Goal: Task Accomplishment & Management: Use online tool/utility

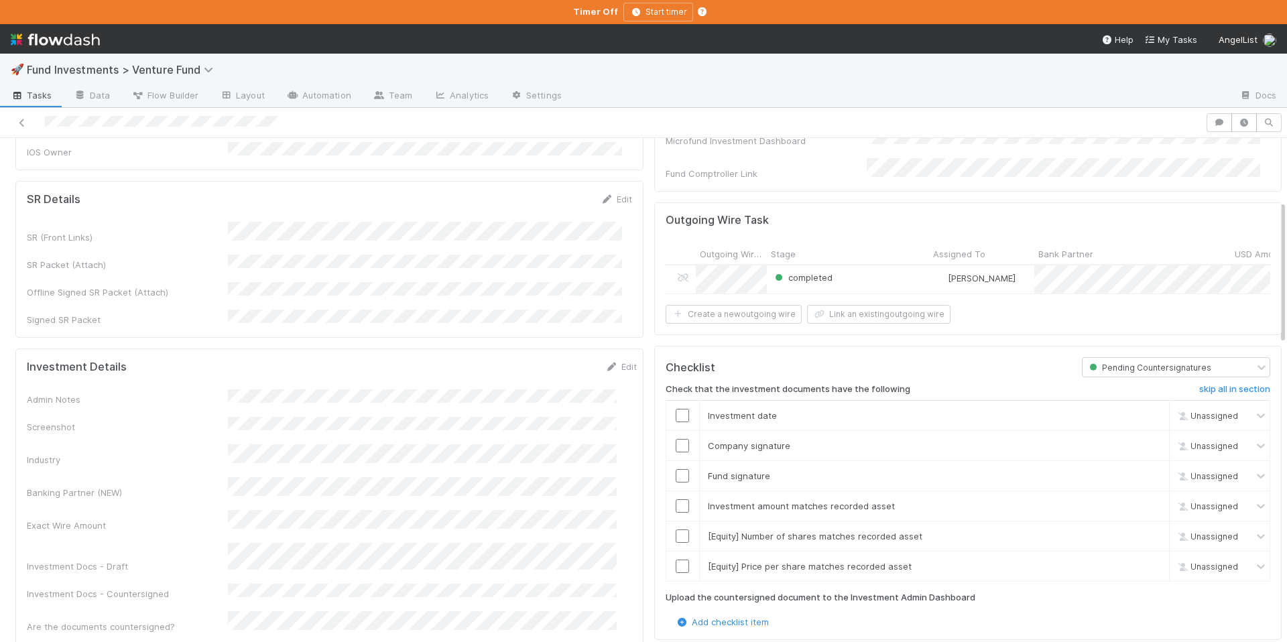
scroll to position [219, 0]
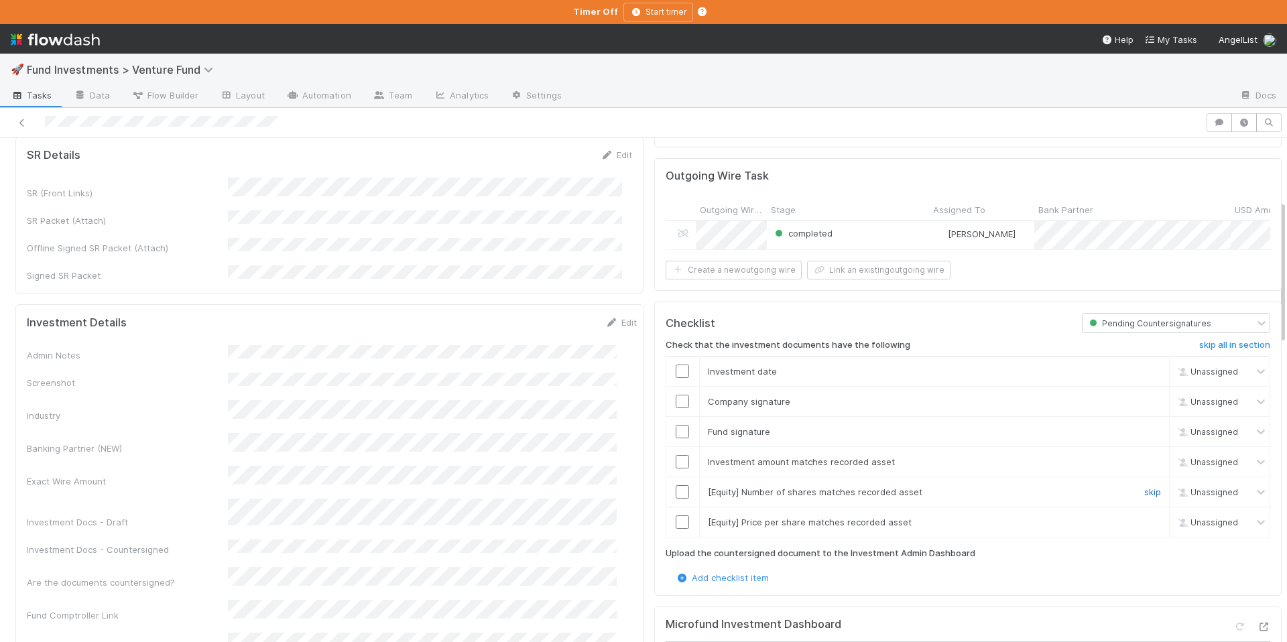
click at [1144, 487] on link "skip" at bounding box center [1152, 492] width 17 height 11
click at [1144, 518] on link "skip" at bounding box center [1152, 522] width 17 height 11
click at [676, 457] on input "checkbox" at bounding box center [682, 461] width 13 height 13
drag, startPoint x: 675, startPoint y: 428, endPoint x: 676, endPoint y: 418, distance: 10.7
click at [676, 428] on input "checkbox" at bounding box center [682, 431] width 13 height 13
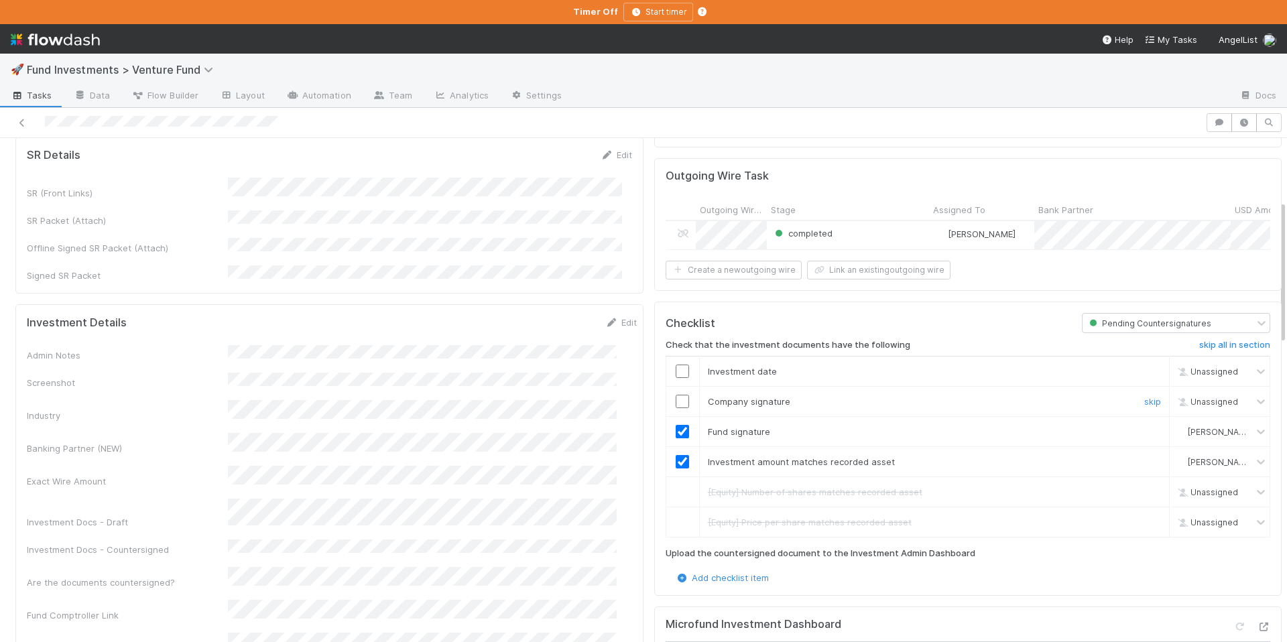
click at [676, 400] on input "checkbox" at bounding box center [682, 401] width 13 height 13
click at [676, 365] on input "checkbox" at bounding box center [682, 371] width 13 height 13
click at [676, 396] on input "checkbox" at bounding box center [682, 401] width 13 height 13
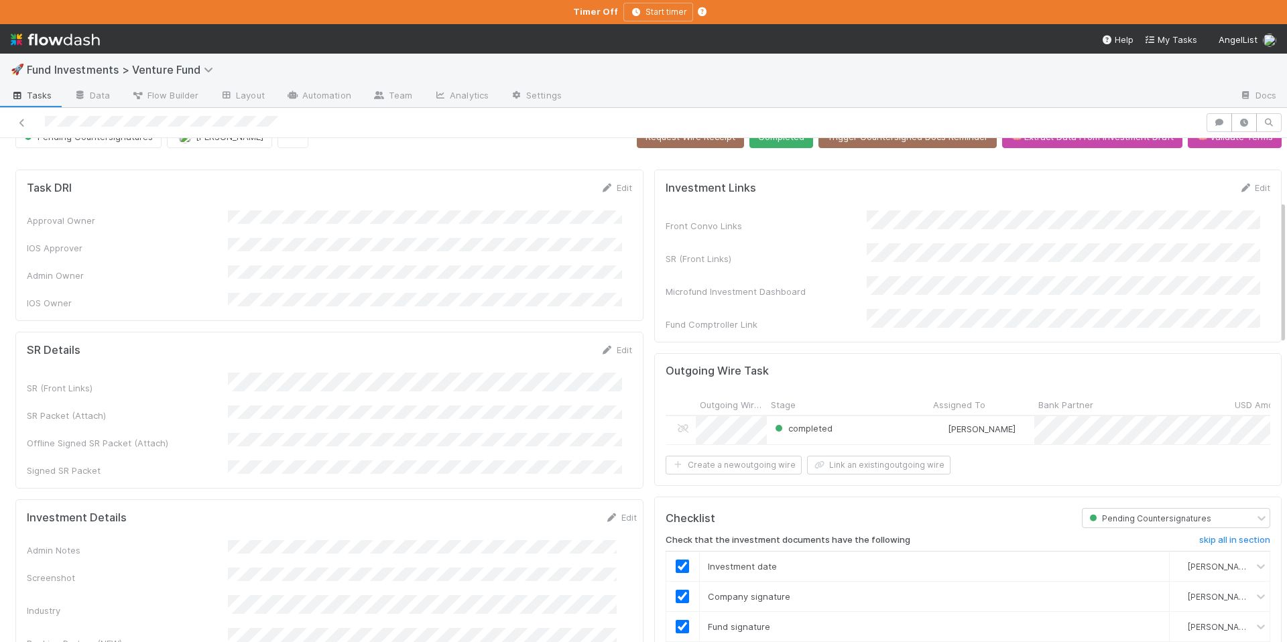
scroll to position [0, 0]
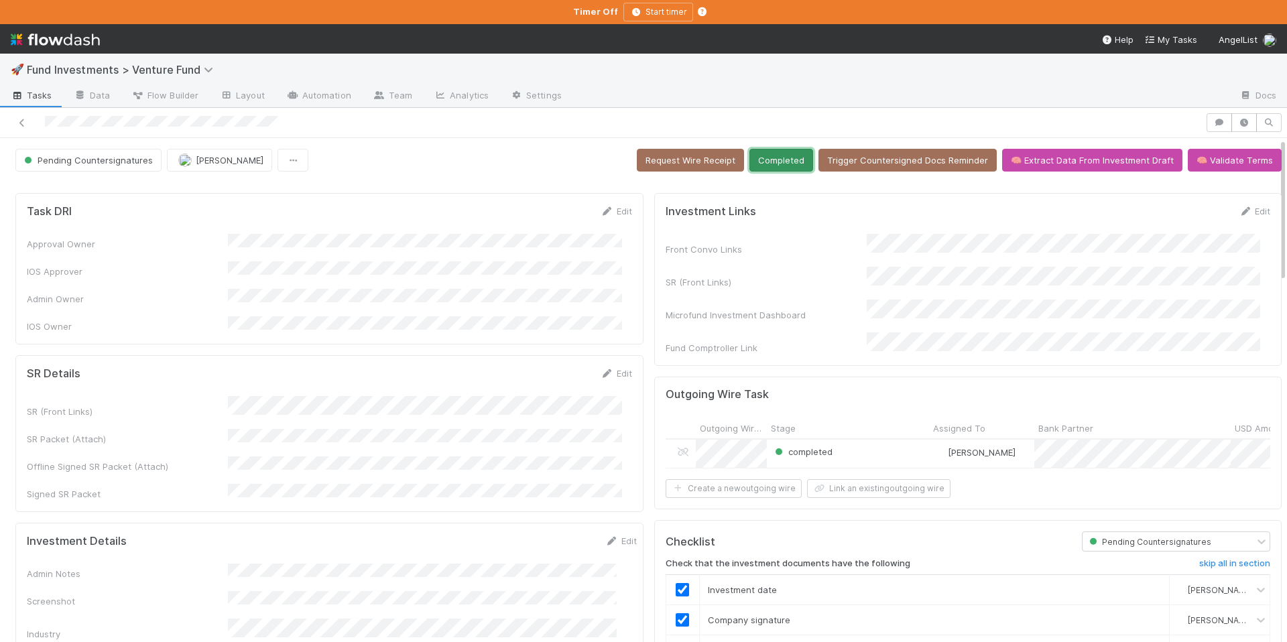
click at [762, 164] on button "Completed" at bounding box center [782, 160] width 64 height 23
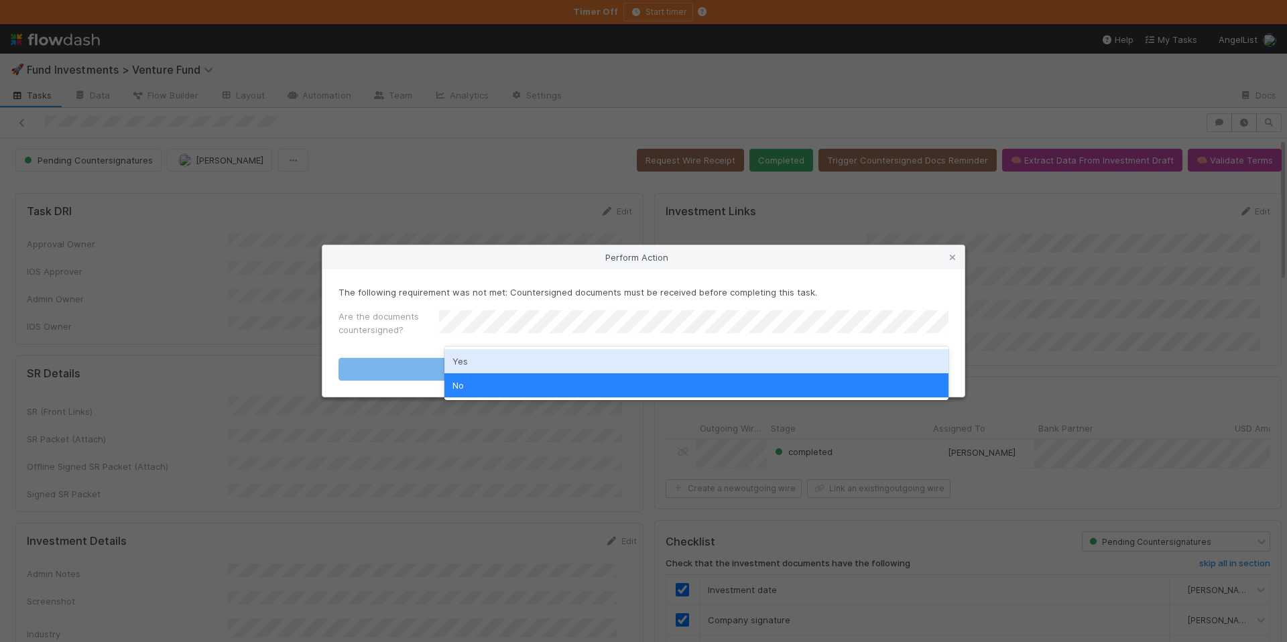
click at [475, 351] on div "Yes" at bounding box center [697, 361] width 504 height 24
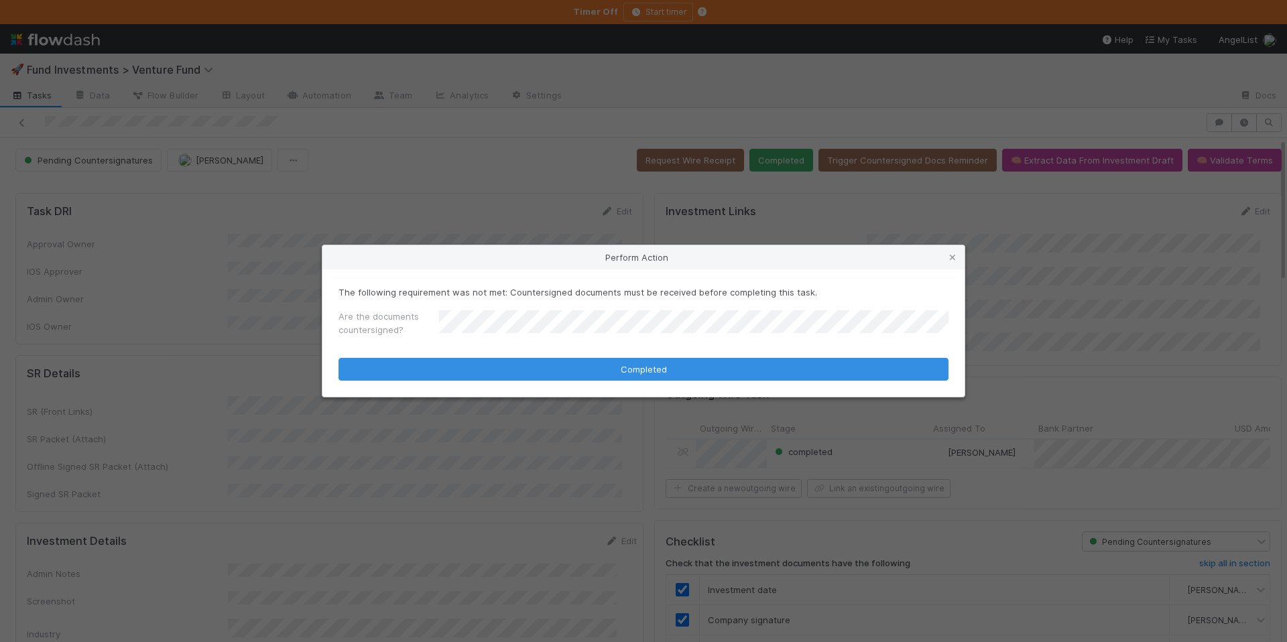
click at [480, 355] on form "The following requirement was not met: Countersigned documents must be received…" at bounding box center [644, 333] width 610 height 95
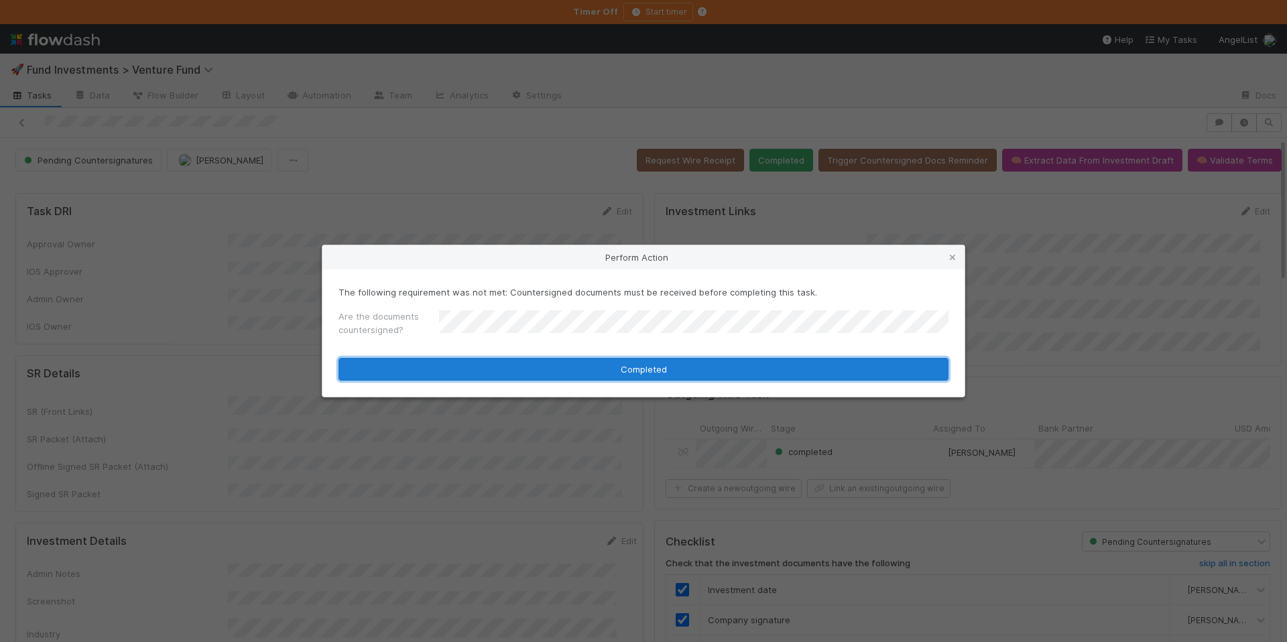
click at [485, 362] on button "Completed" at bounding box center [644, 369] width 610 height 23
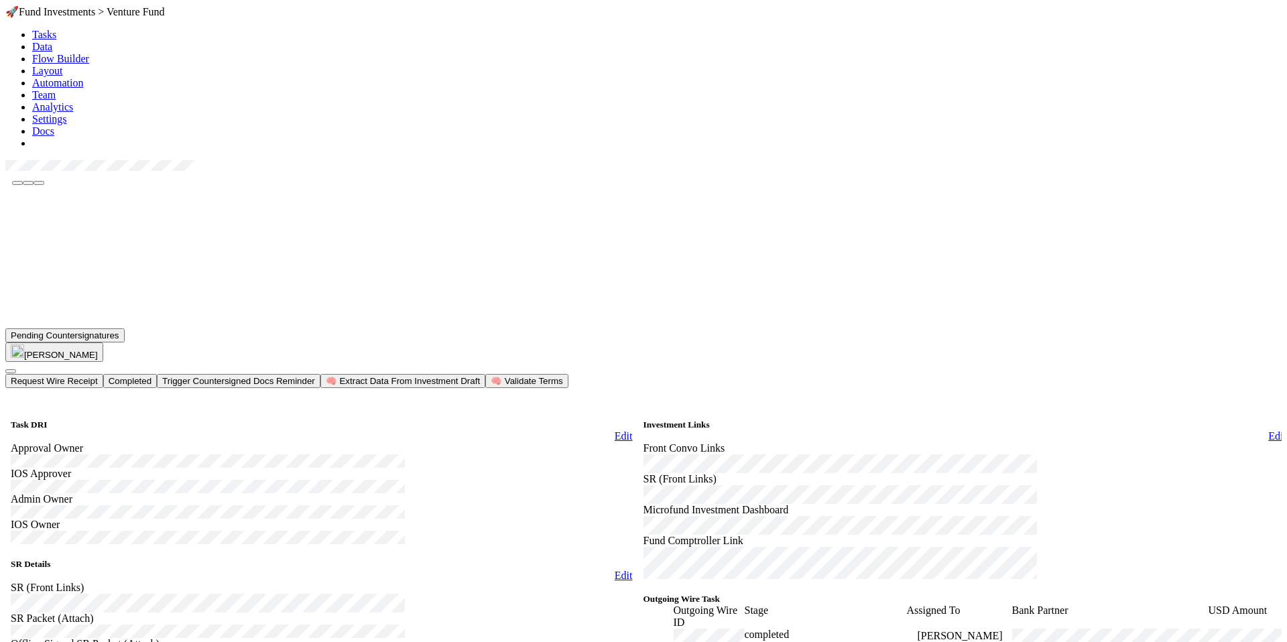
scroll to position [401, 0]
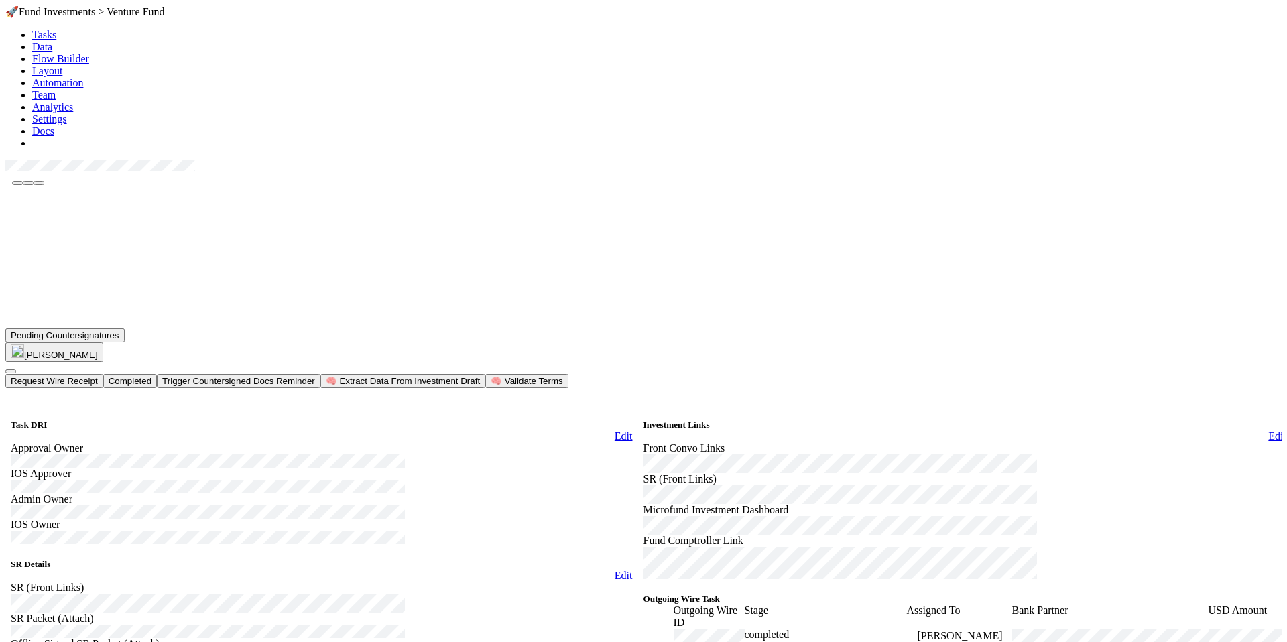
click at [157, 374] on button "Completed" at bounding box center [130, 381] width 54 height 14
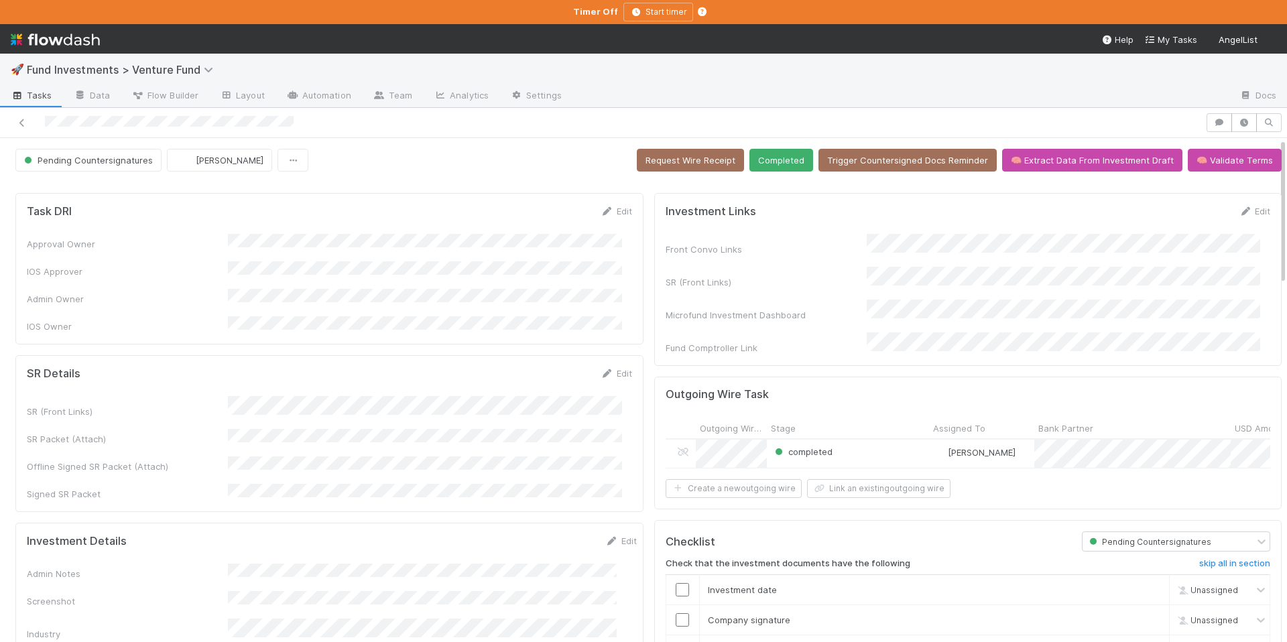
scroll to position [303, 0]
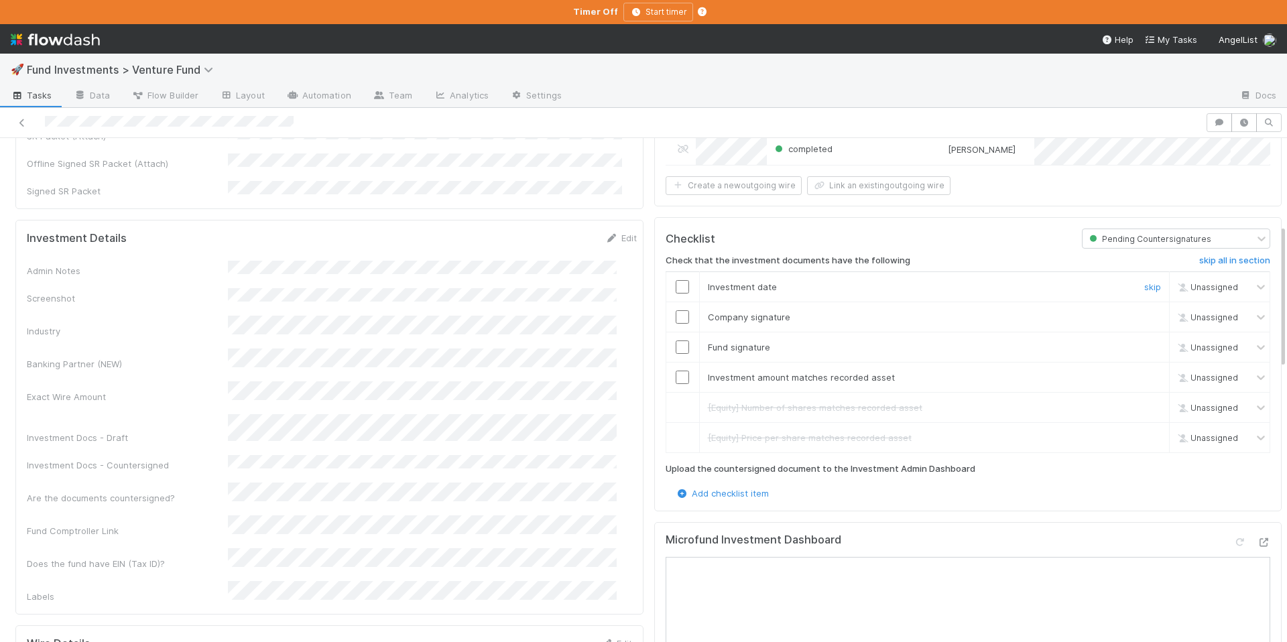
click at [676, 283] on input "checkbox" at bounding box center [682, 286] width 13 height 13
click at [676, 319] on input "checkbox" at bounding box center [682, 316] width 13 height 13
click at [676, 341] on input "checkbox" at bounding box center [682, 347] width 13 height 13
click at [676, 371] on input "checkbox" at bounding box center [682, 377] width 13 height 13
checkbox input "true"
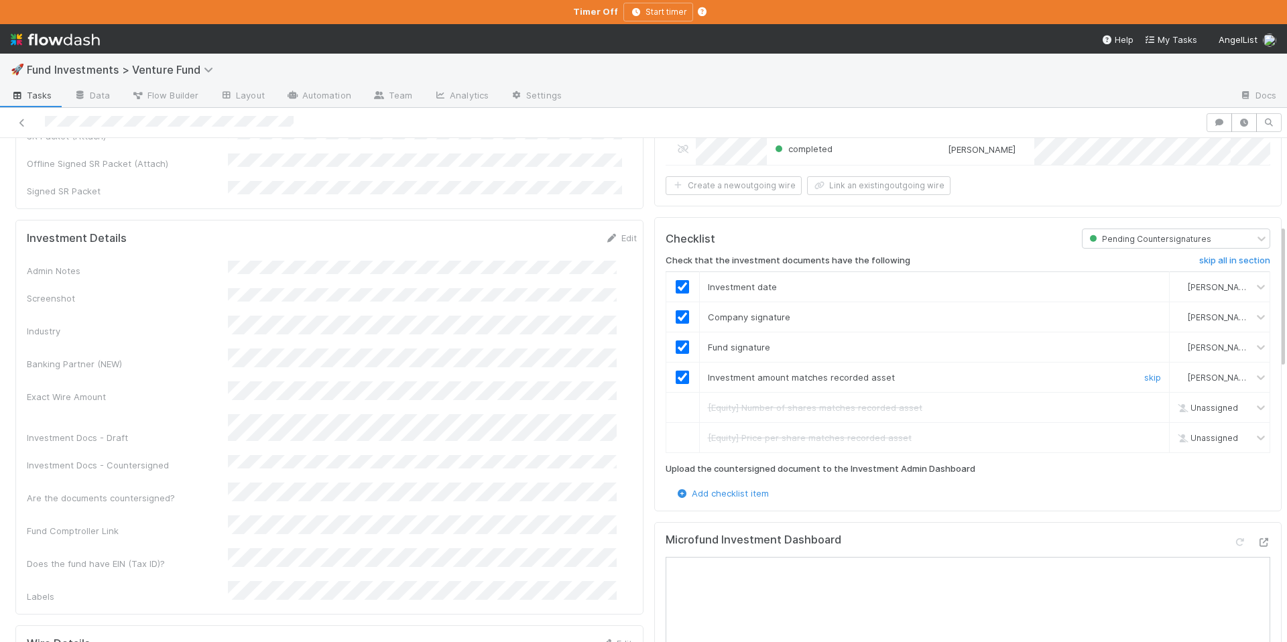
scroll to position [13, 0]
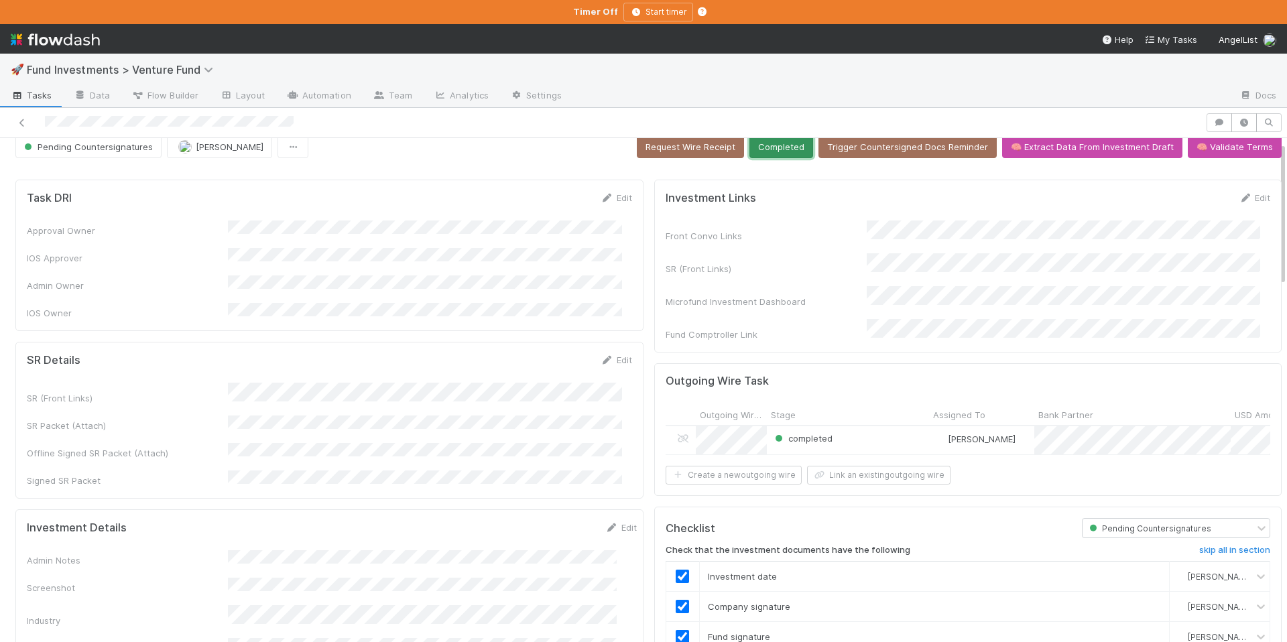
click at [766, 145] on button "Completed" at bounding box center [782, 146] width 64 height 23
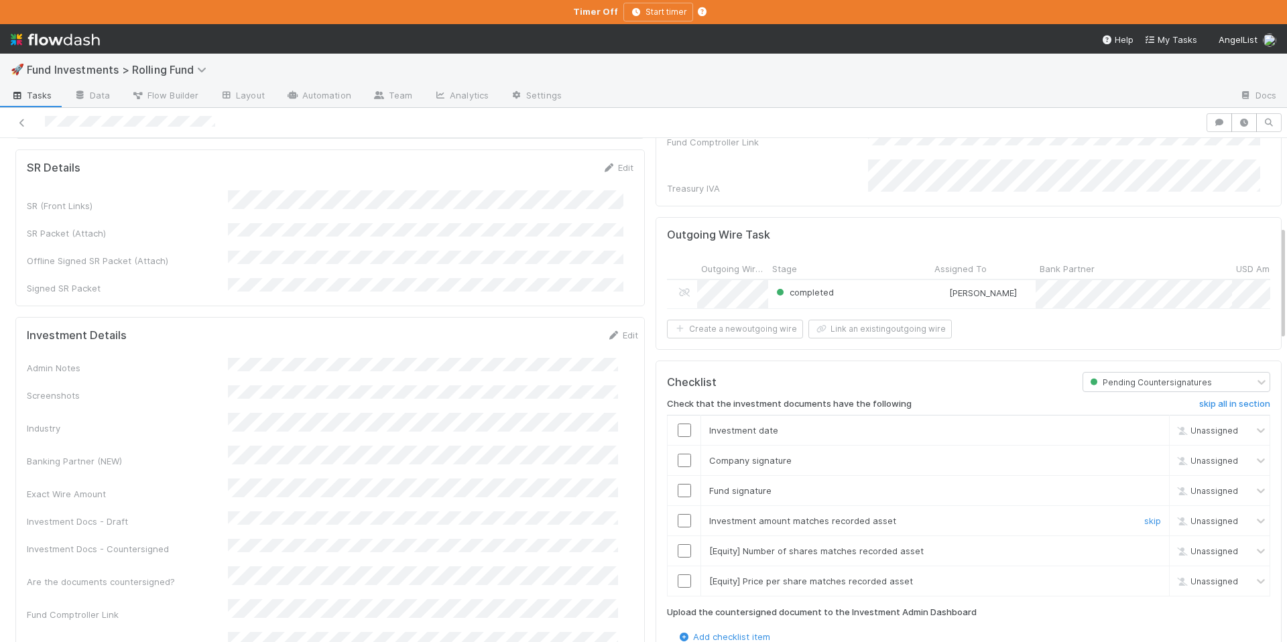
scroll to position [388, 0]
click at [1144, 544] on link "skip" at bounding box center [1152, 549] width 17 height 11
click at [1144, 575] on link "skip" at bounding box center [1152, 580] width 17 height 11
click at [679, 422] on input "checkbox" at bounding box center [684, 428] width 13 height 13
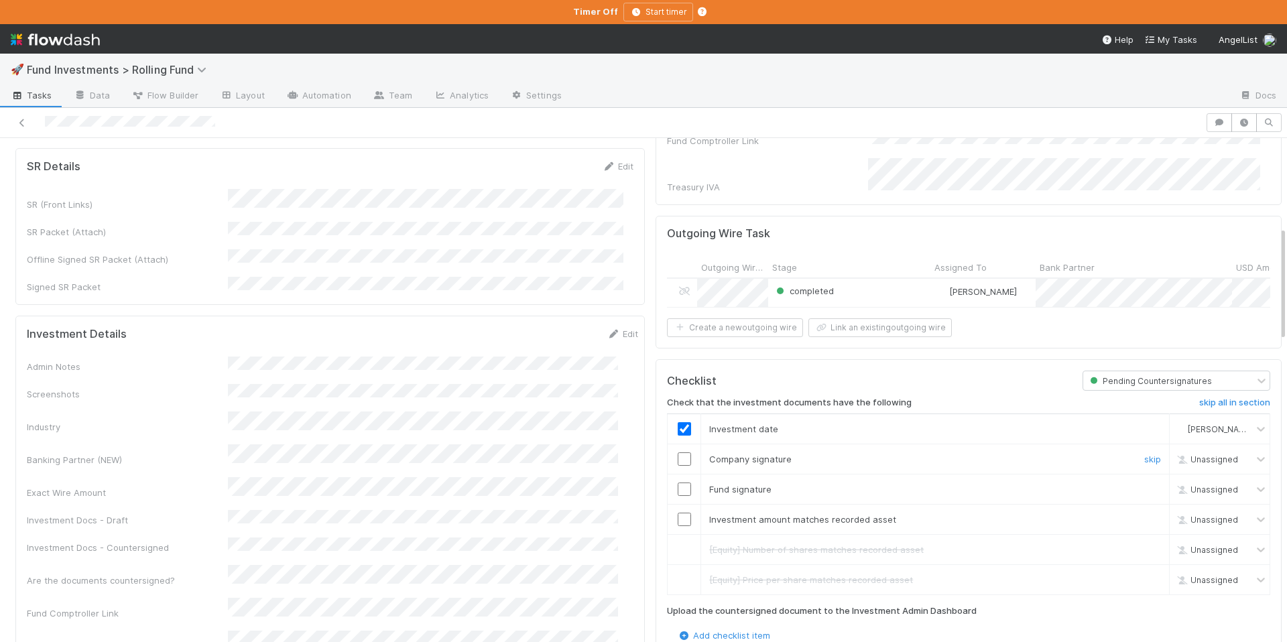
click at [678, 453] on input "checkbox" at bounding box center [684, 459] width 13 height 13
click at [674, 475] on td at bounding box center [685, 489] width 34 height 30
click at [678, 483] on input "checkbox" at bounding box center [684, 489] width 13 height 13
click at [678, 516] on input "checkbox" at bounding box center [684, 519] width 13 height 13
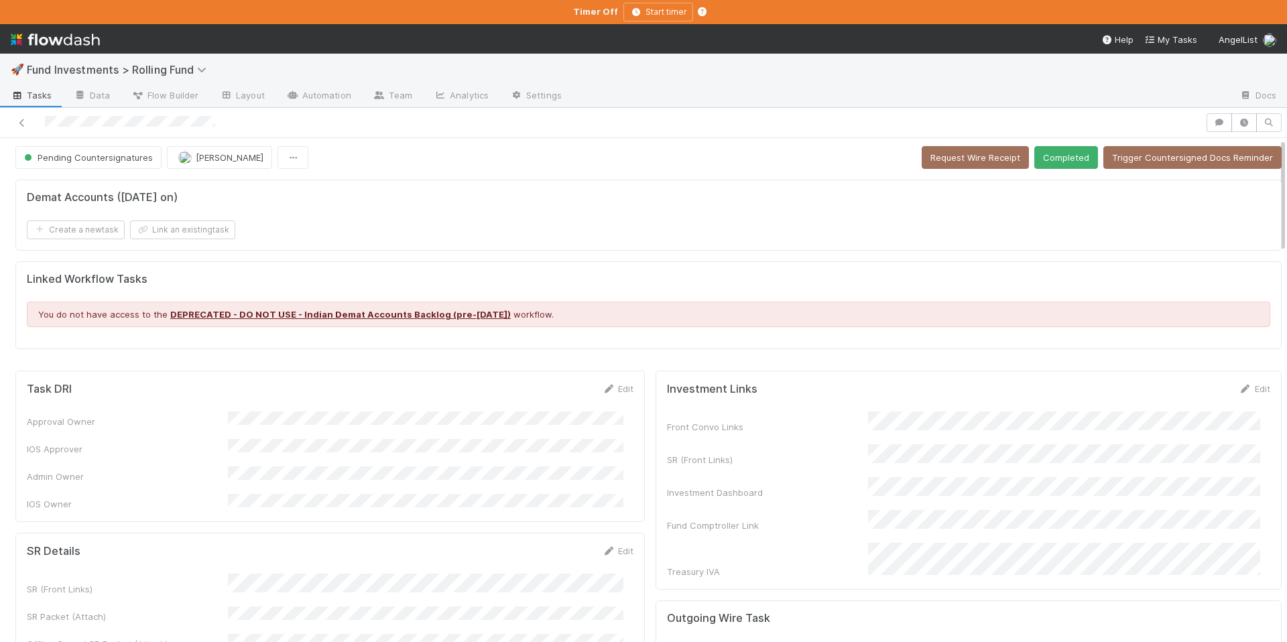
scroll to position [0, 0]
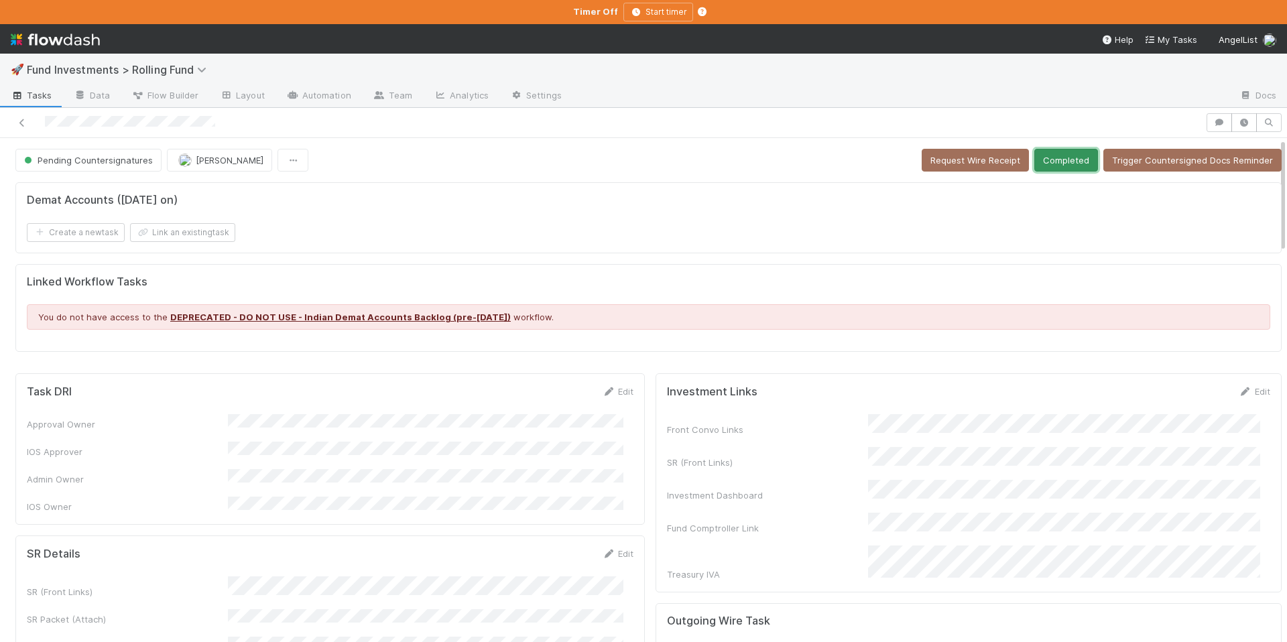
click at [1035, 160] on button "Completed" at bounding box center [1067, 160] width 64 height 23
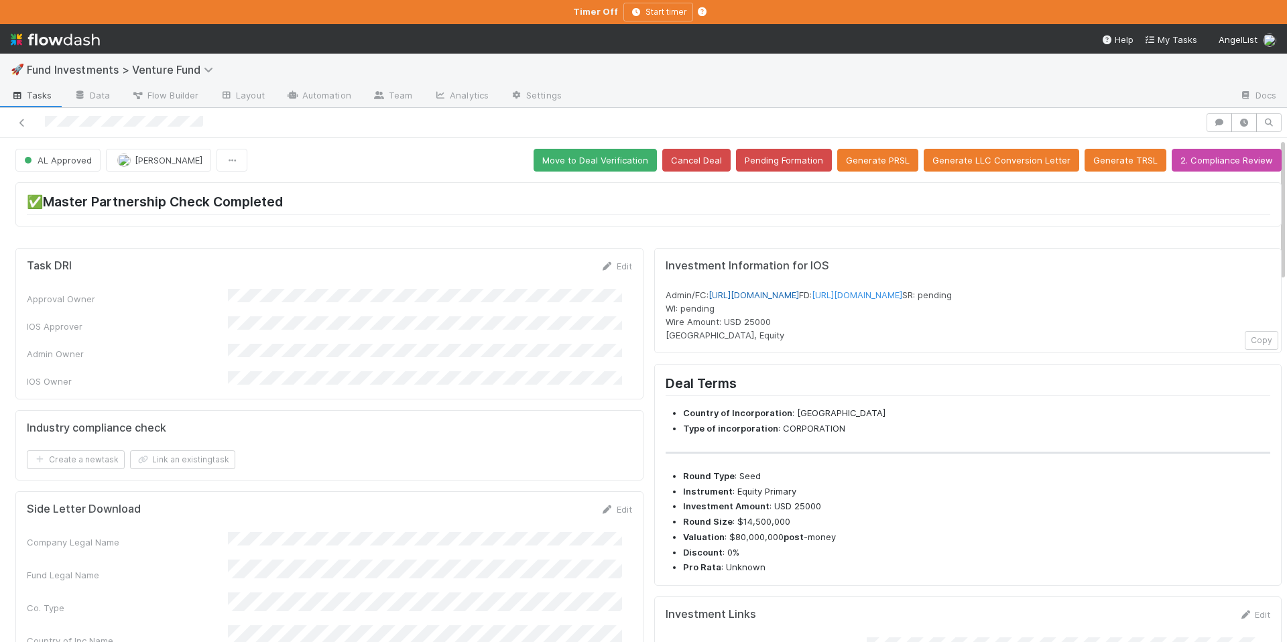
click at [786, 293] on link "[URL][DOMAIN_NAME]" at bounding box center [754, 295] width 91 height 11
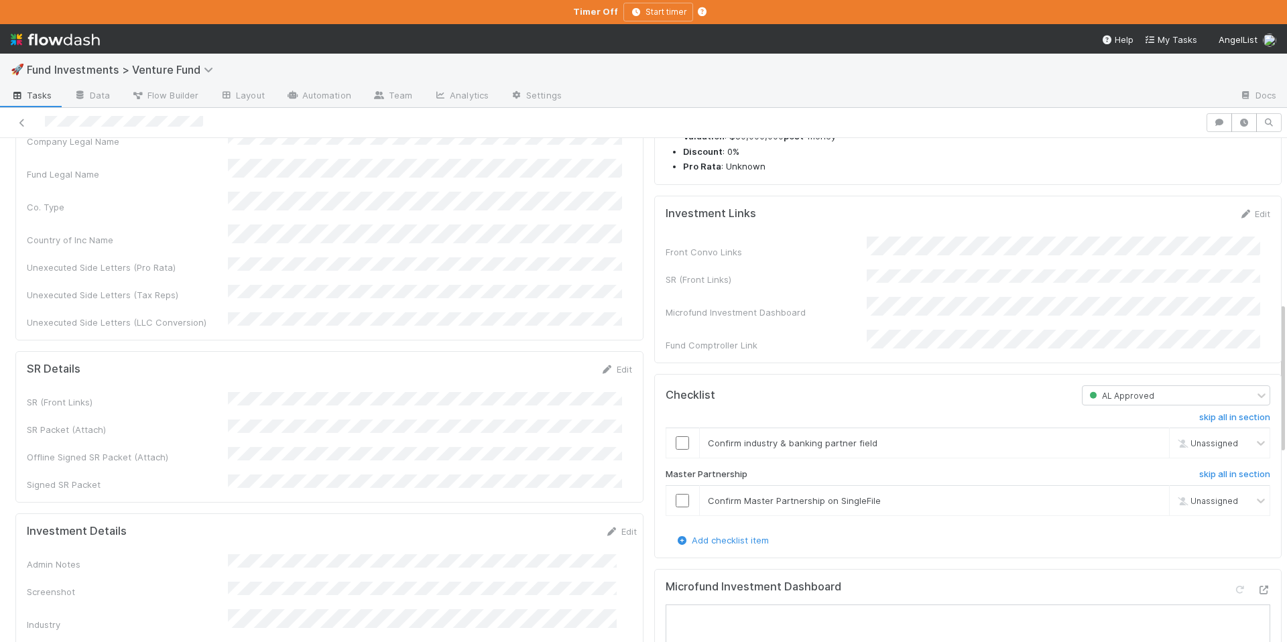
scroll to position [546, 0]
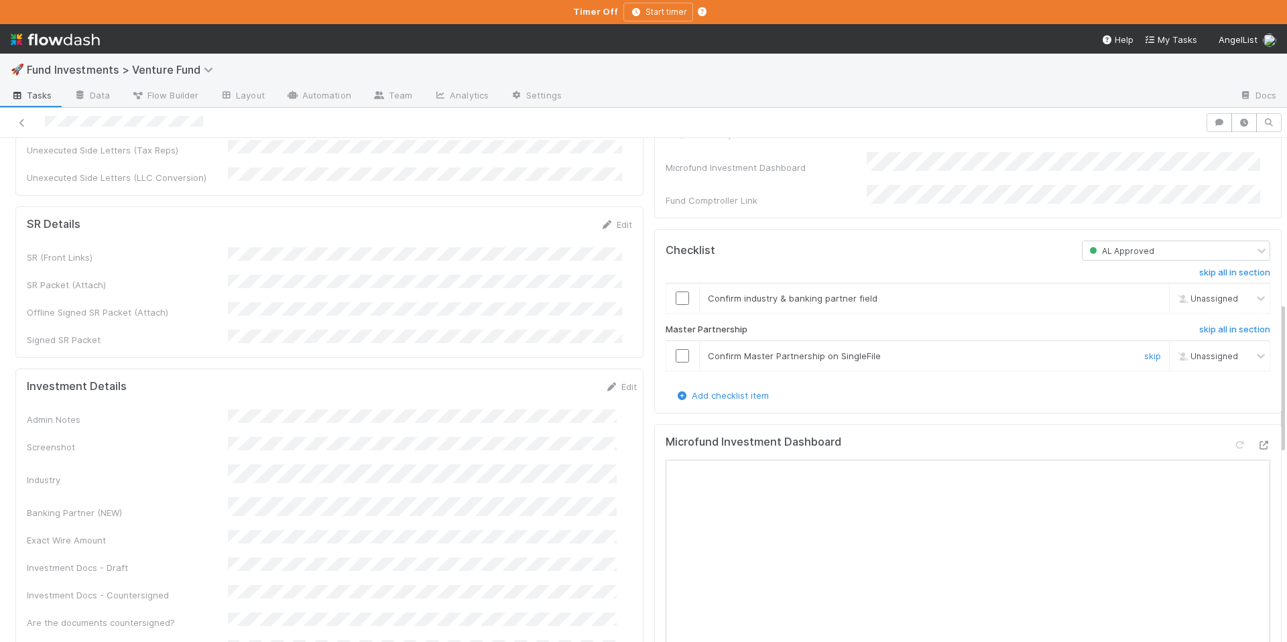
click at [676, 363] on input "checkbox" at bounding box center [682, 355] width 13 height 13
click at [676, 305] on input "checkbox" at bounding box center [682, 298] width 13 height 13
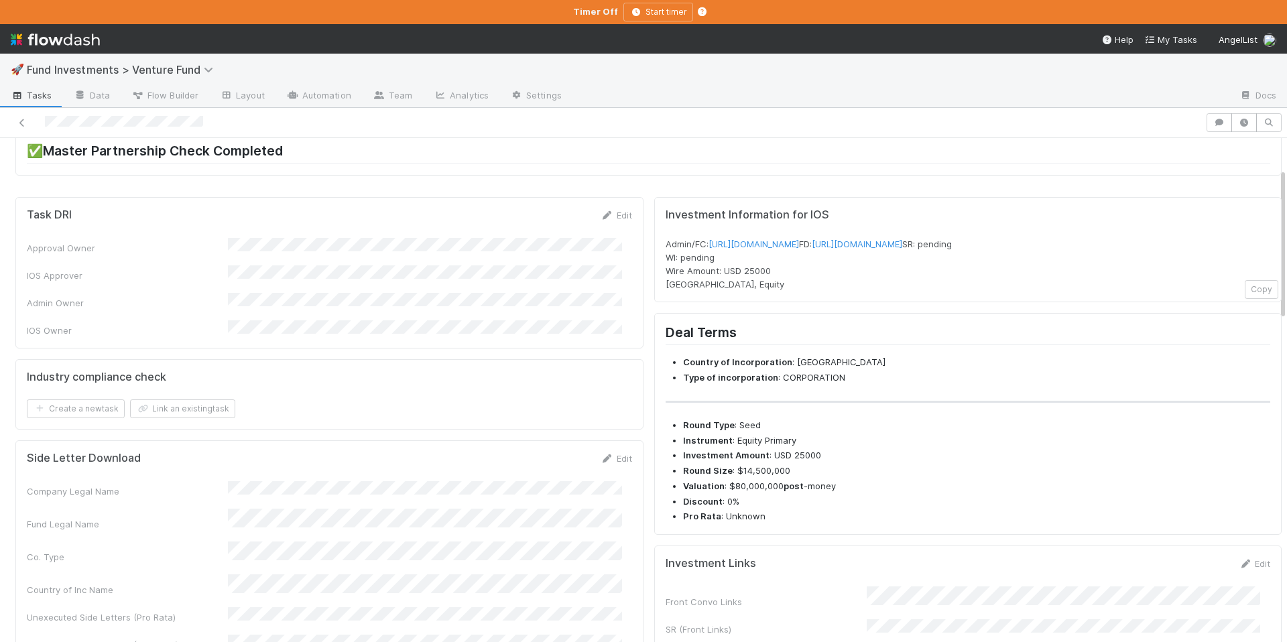
scroll to position [0, 0]
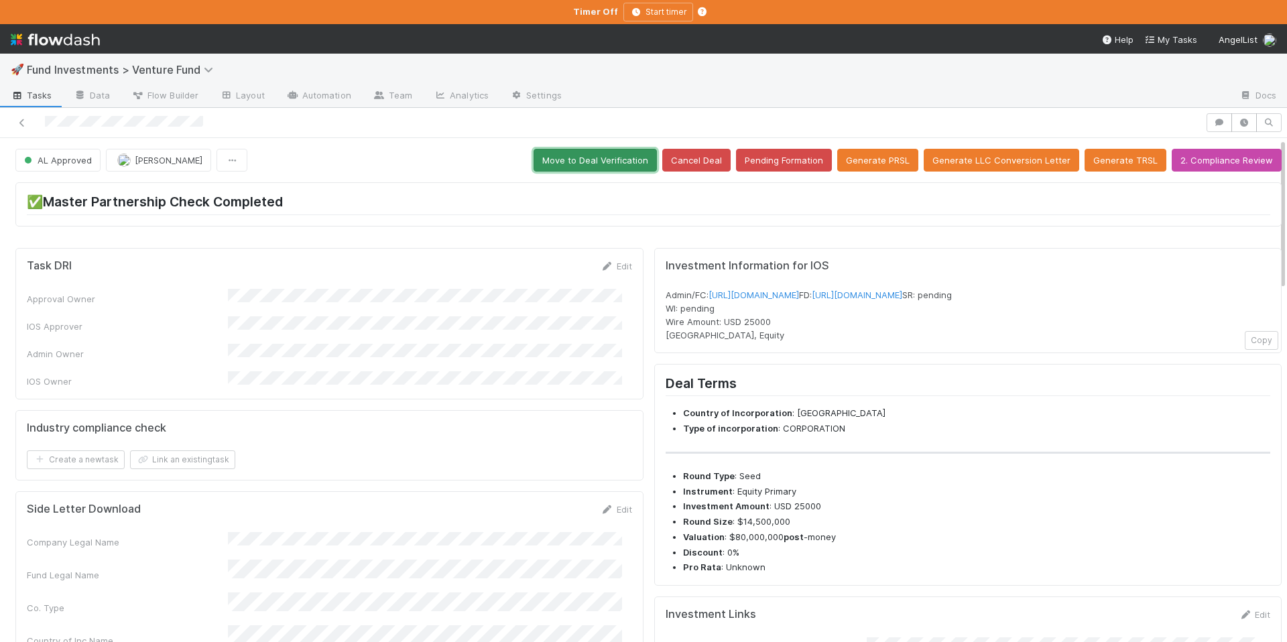
click at [592, 166] on button "Move to Deal Verification" at bounding box center [595, 160] width 123 height 23
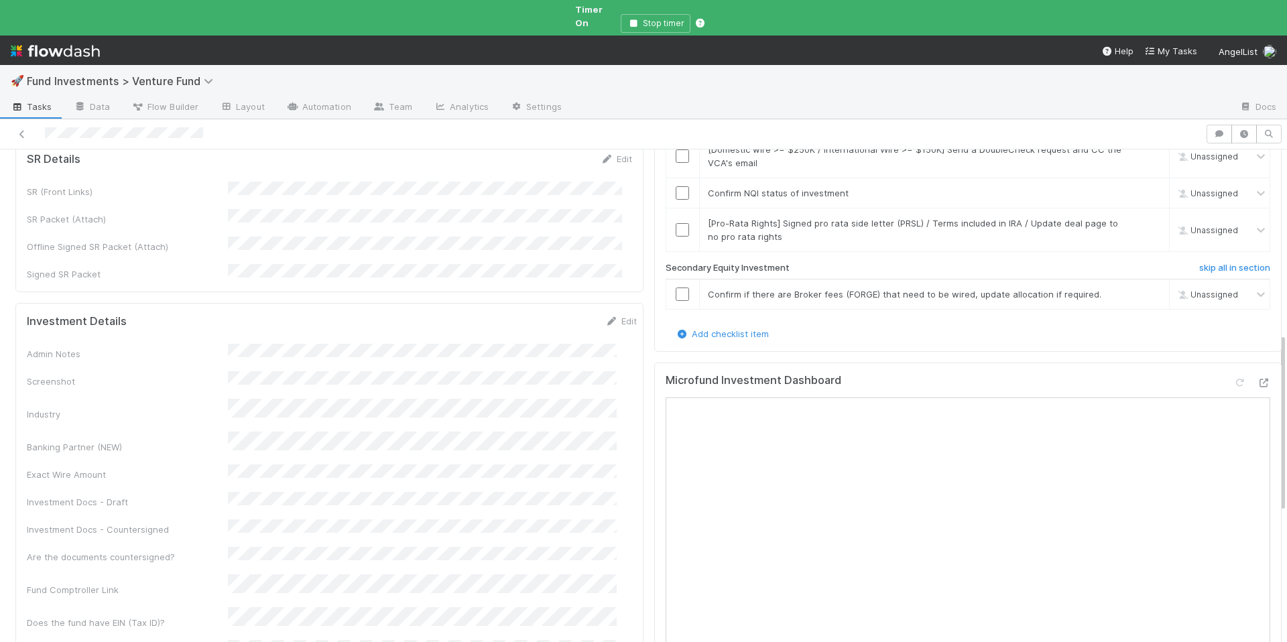
scroll to position [514, 0]
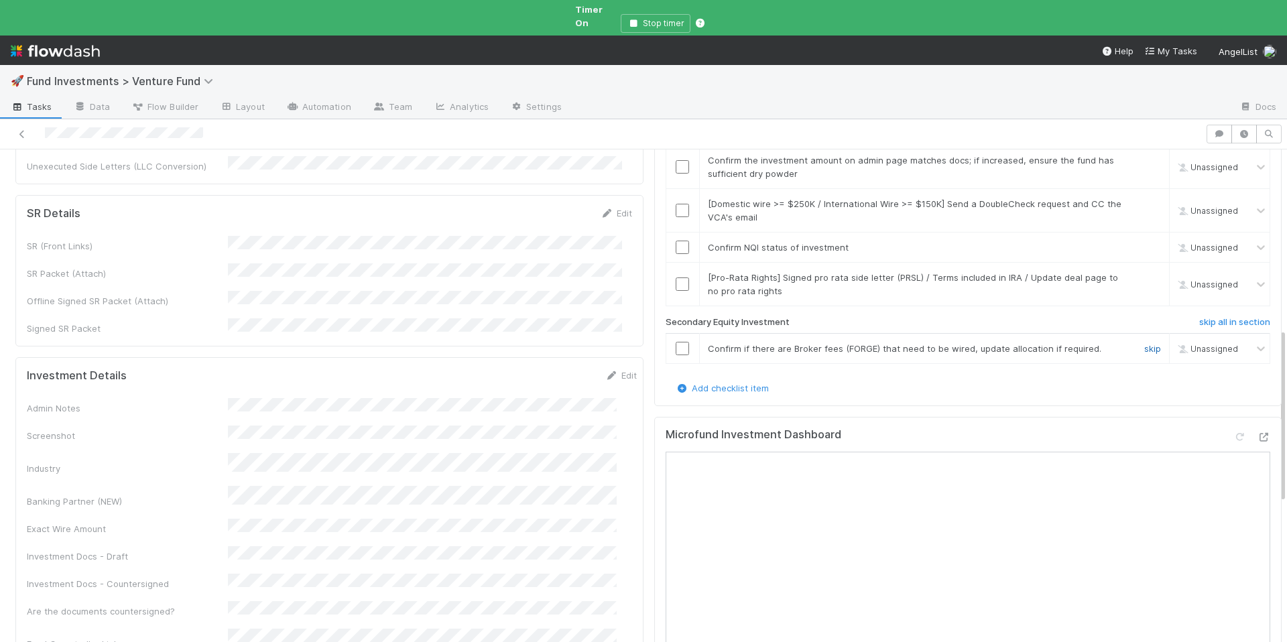
click at [1144, 343] on link "skip" at bounding box center [1152, 348] width 17 height 11
click at [1144, 272] on link "skip" at bounding box center [1152, 277] width 17 height 11
click at [676, 241] on input "checkbox" at bounding box center [682, 247] width 13 height 13
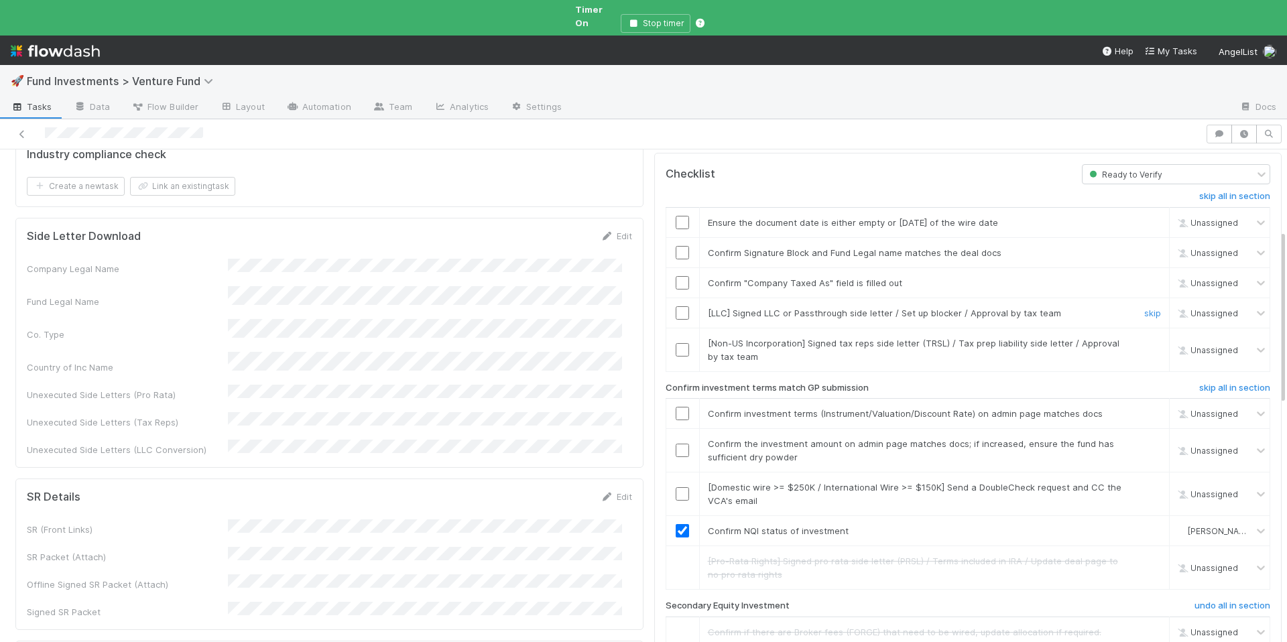
scroll to position [127, 0]
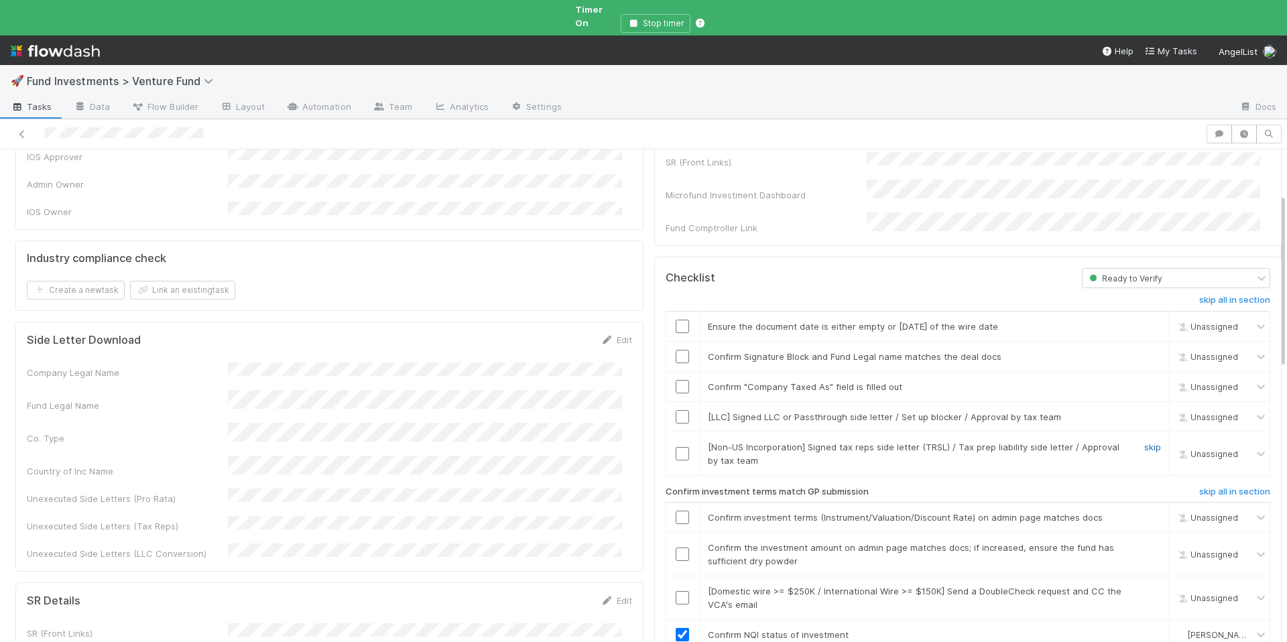
click at [1144, 442] on link "skip" at bounding box center [1152, 447] width 17 height 11
click at [1144, 412] on link "skip" at bounding box center [1152, 417] width 17 height 11
click at [676, 380] on input "checkbox" at bounding box center [682, 386] width 13 height 13
click at [676, 350] on input "checkbox" at bounding box center [682, 356] width 13 height 13
click at [676, 320] on input "checkbox" at bounding box center [682, 326] width 13 height 13
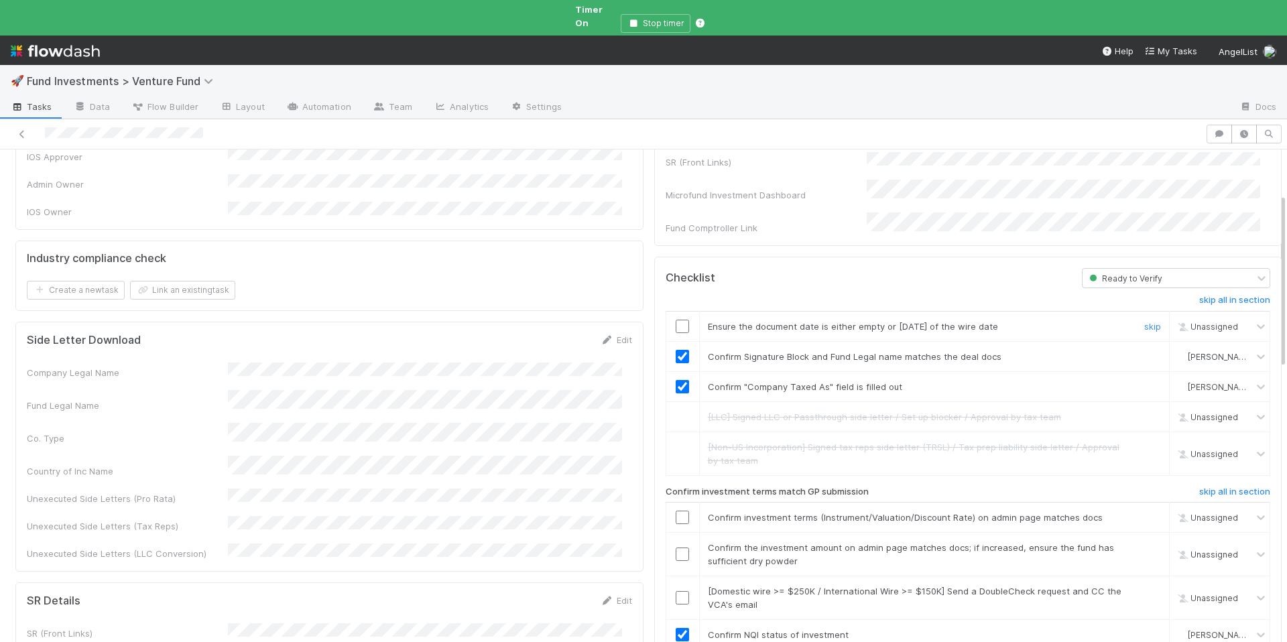
click at [676, 320] on input "checkbox" at bounding box center [682, 326] width 13 height 13
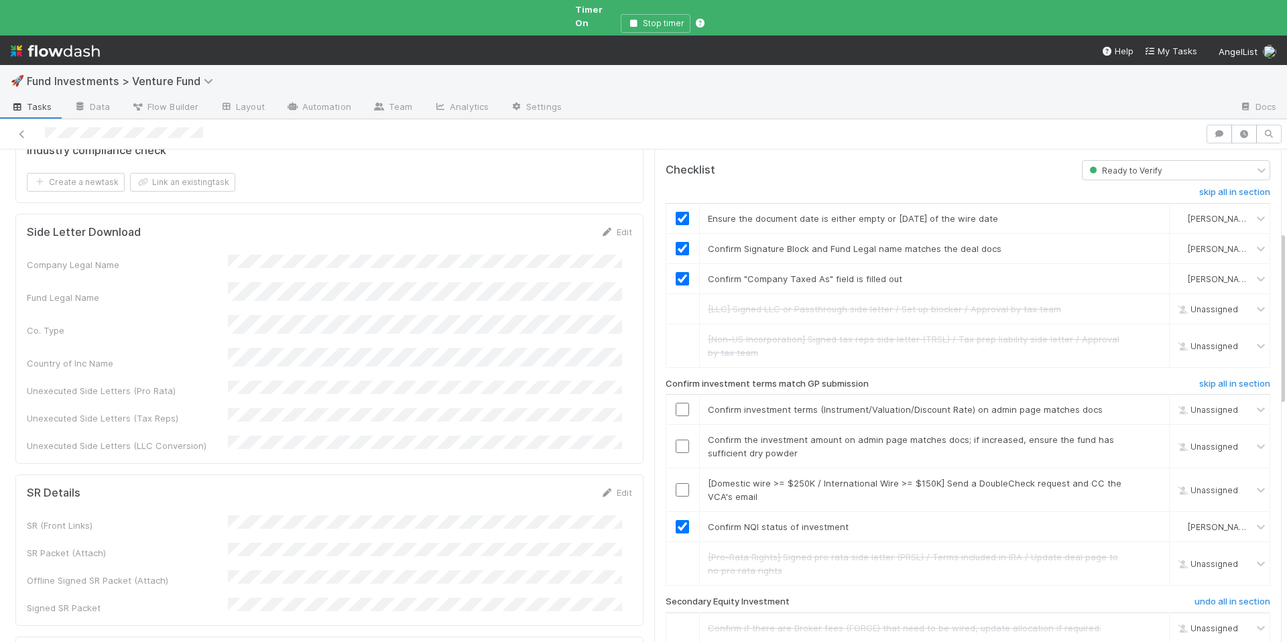
scroll to position [235, 0]
click at [676, 403] on input "checkbox" at bounding box center [682, 409] width 13 height 13
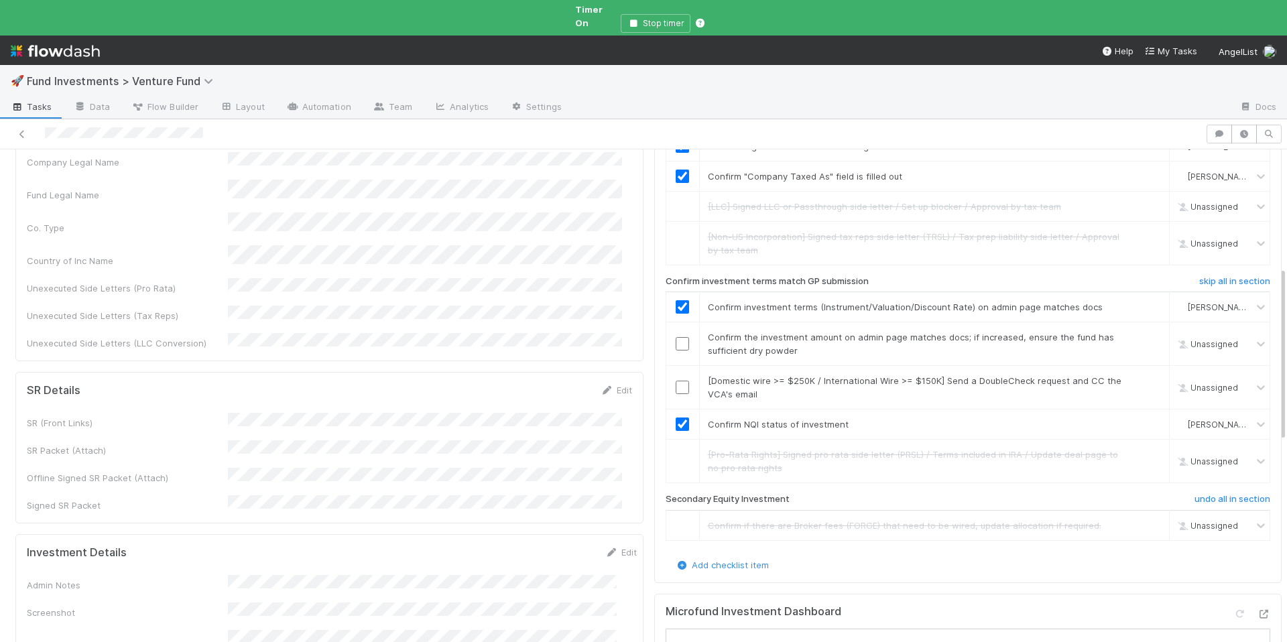
scroll to position [446, 0]
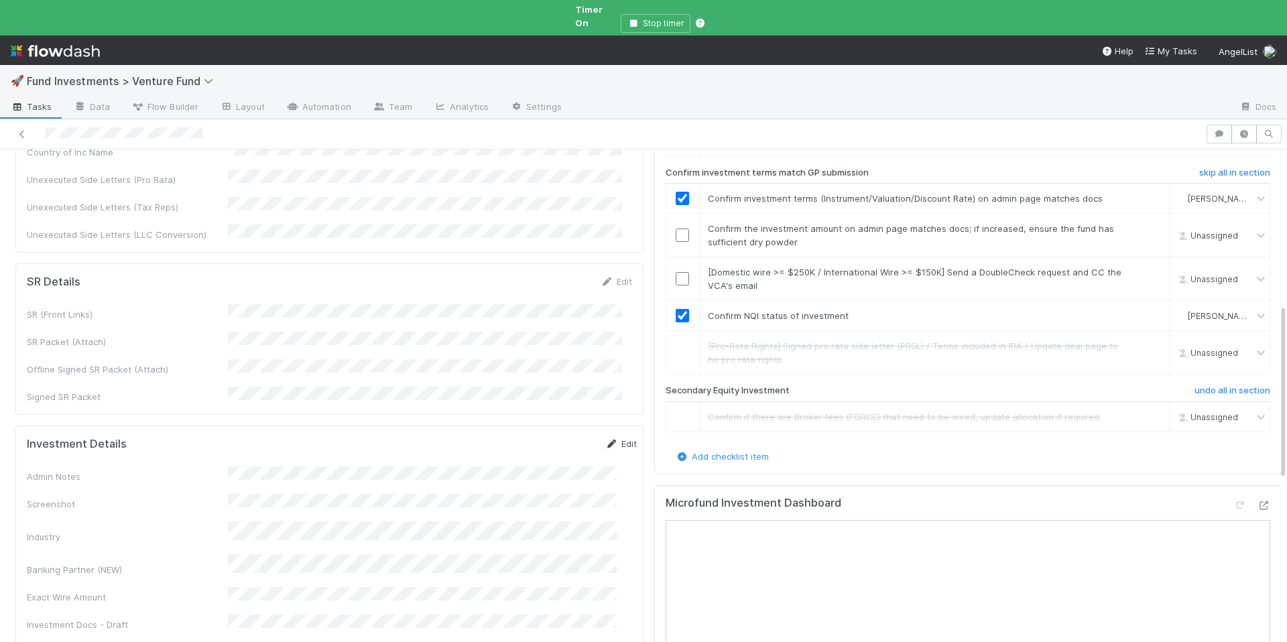
click at [605, 438] on link "Edit" at bounding box center [621, 443] width 32 height 11
click at [546, 437] on button "Save" at bounding box center [565, 448] width 38 height 23
click at [1144, 267] on link "skip" at bounding box center [1152, 272] width 17 height 11
click at [676, 229] on input "checkbox" at bounding box center [682, 235] width 13 height 13
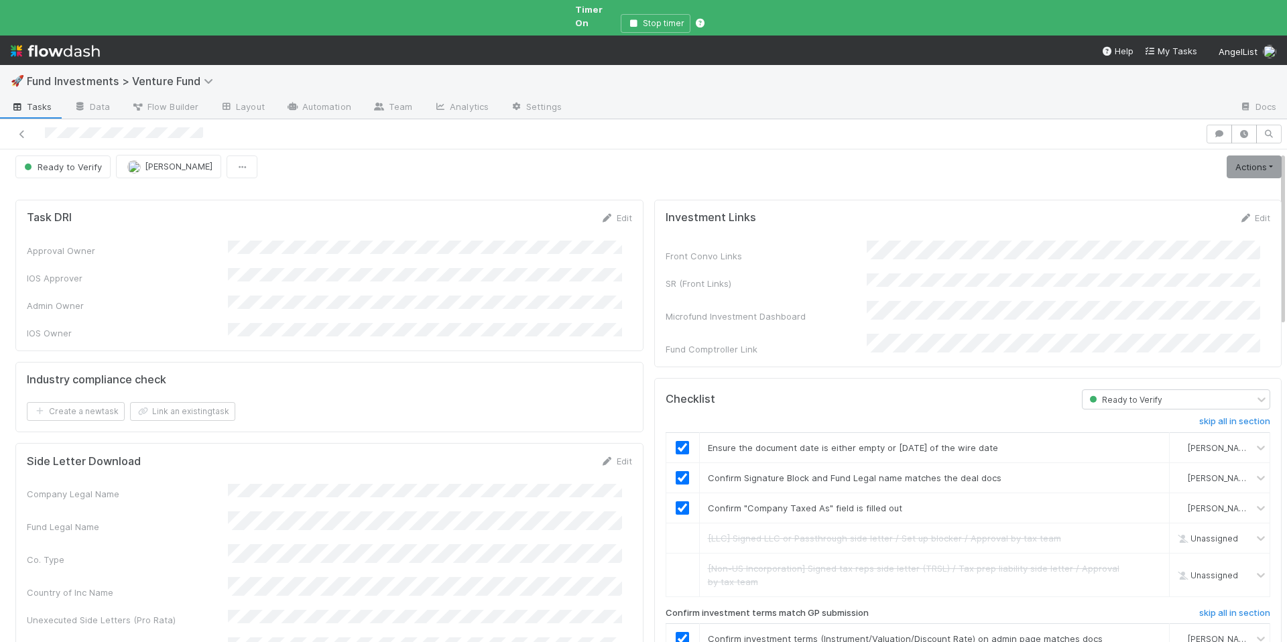
scroll to position [0, 0]
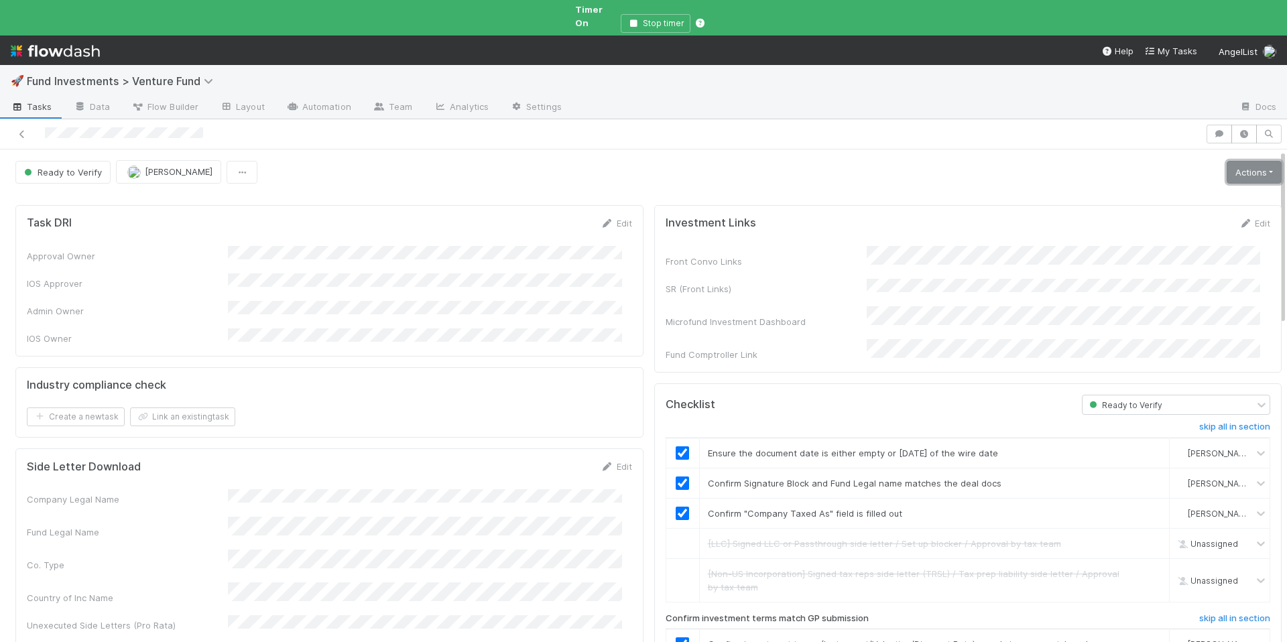
click at [1242, 161] on link "Actions" at bounding box center [1254, 172] width 55 height 23
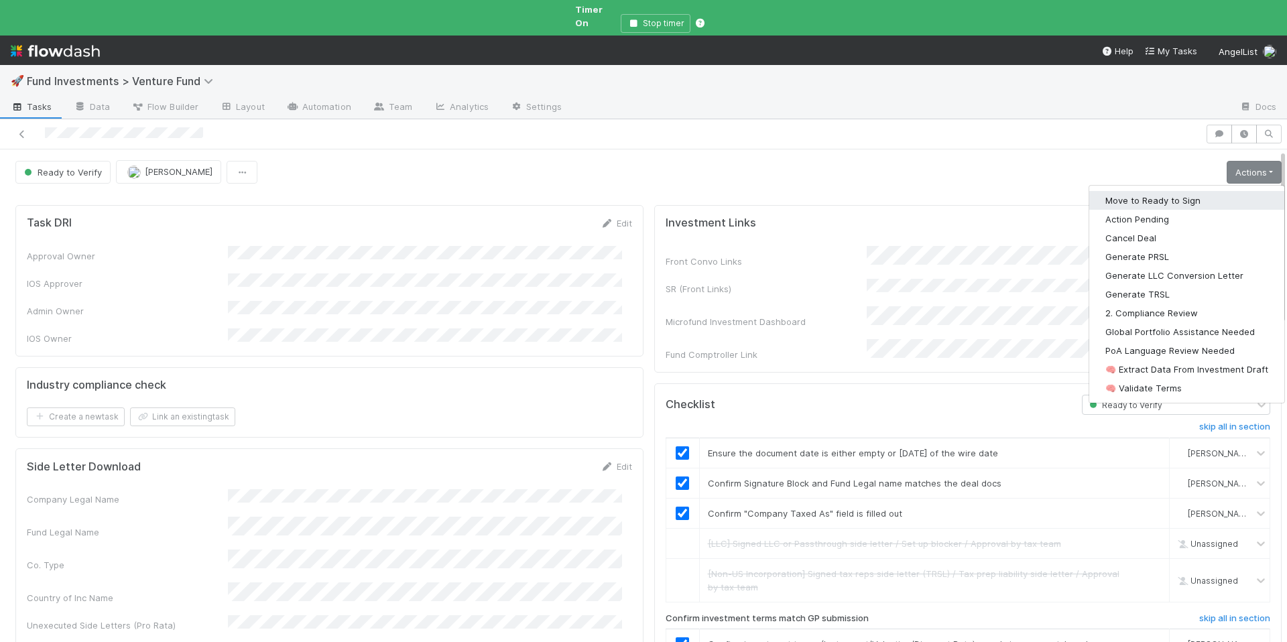
click at [1152, 191] on button "Move to Ready to Sign" at bounding box center [1187, 200] width 195 height 19
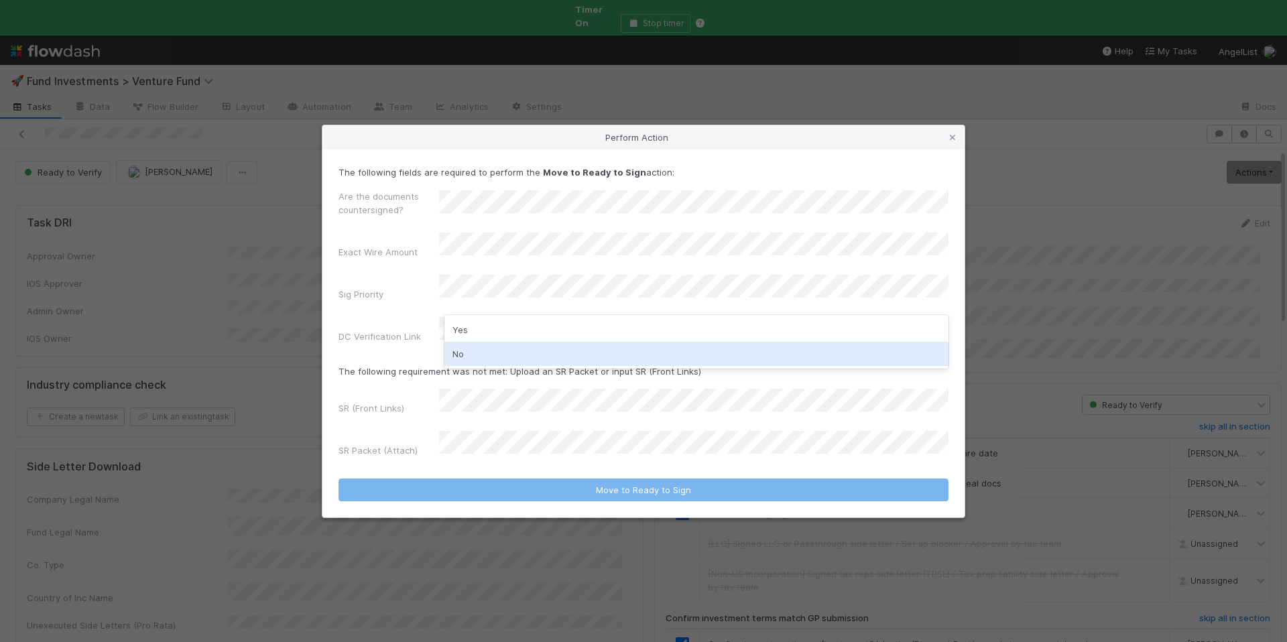
click at [525, 343] on div "No" at bounding box center [697, 354] width 504 height 24
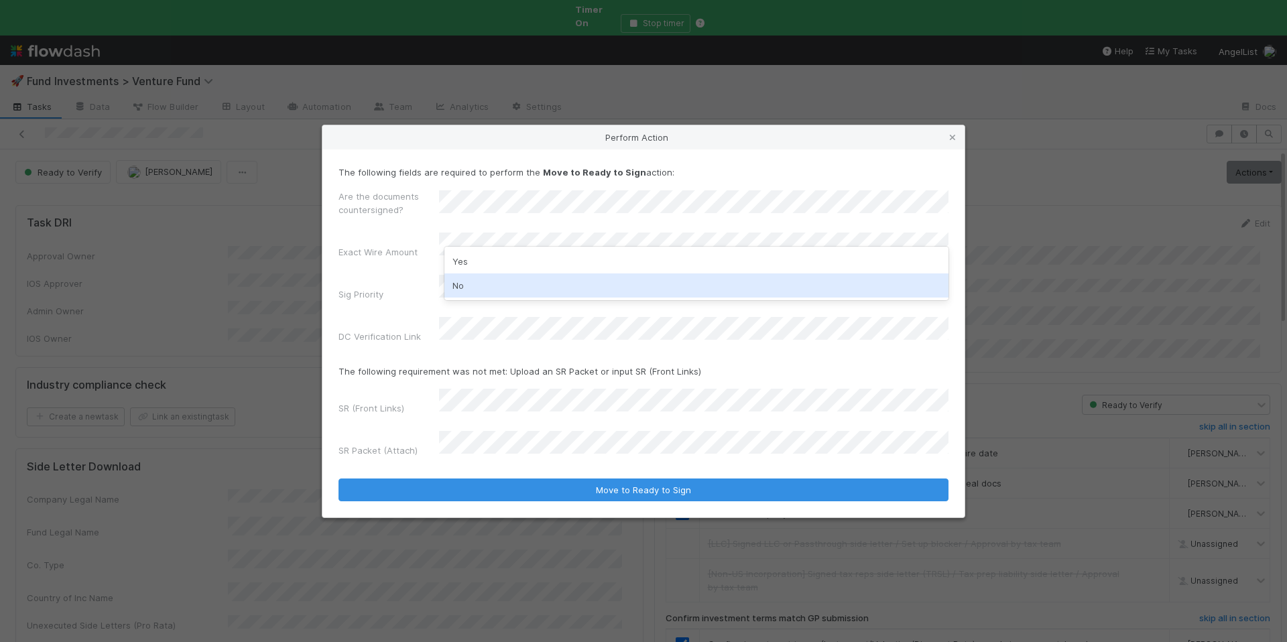
click at [505, 299] on div "Yes No" at bounding box center [697, 274] width 504 height 54
click at [505, 294] on div "No" at bounding box center [697, 286] width 504 height 24
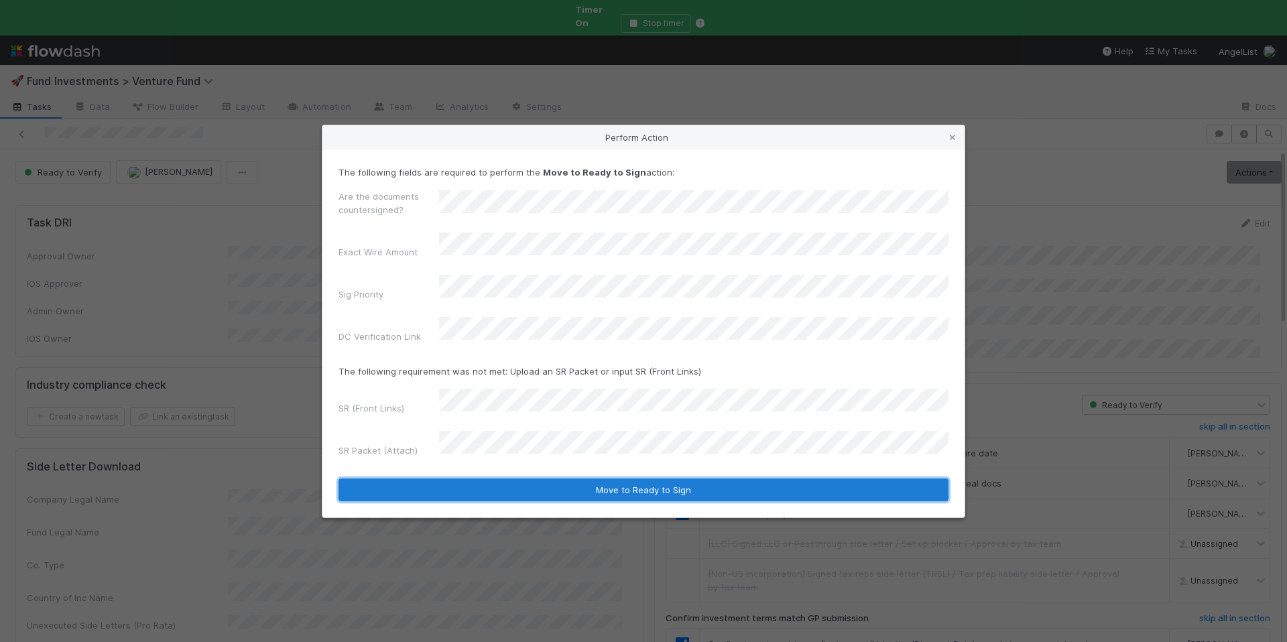
click at [637, 479] on button "Move to Ready to Sign" at bounding box center [644, 490] width 610 height 23
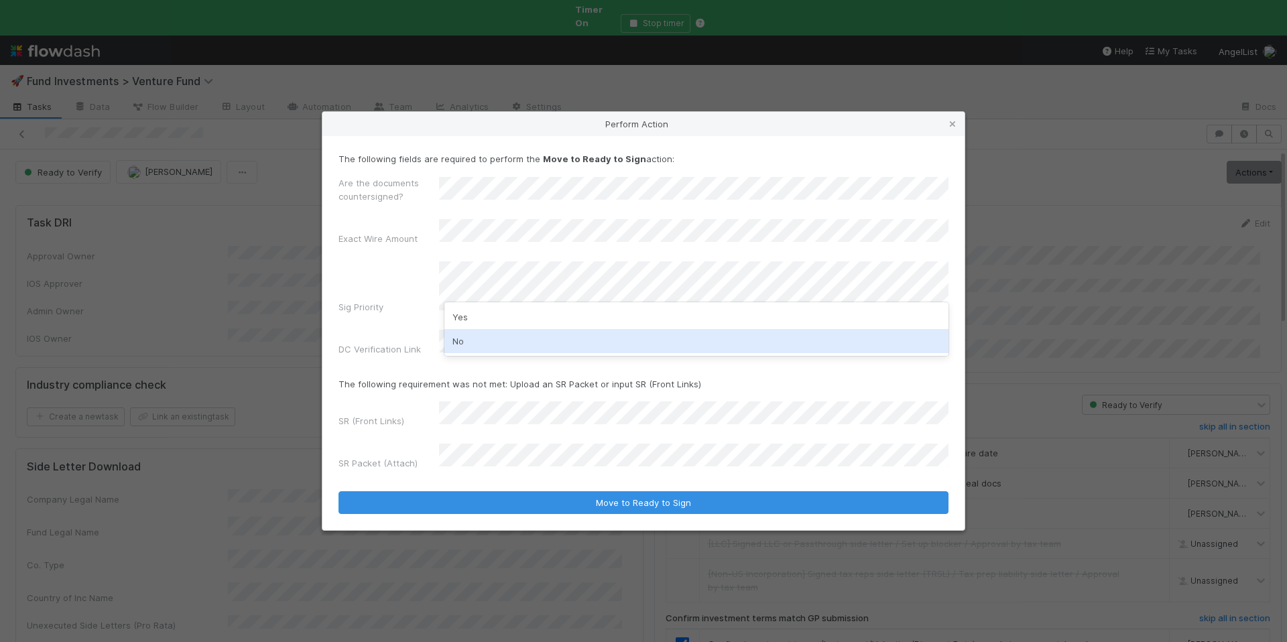
click at [497, 339] on div "No" at bounding box center [697, 341] width 504 height 24
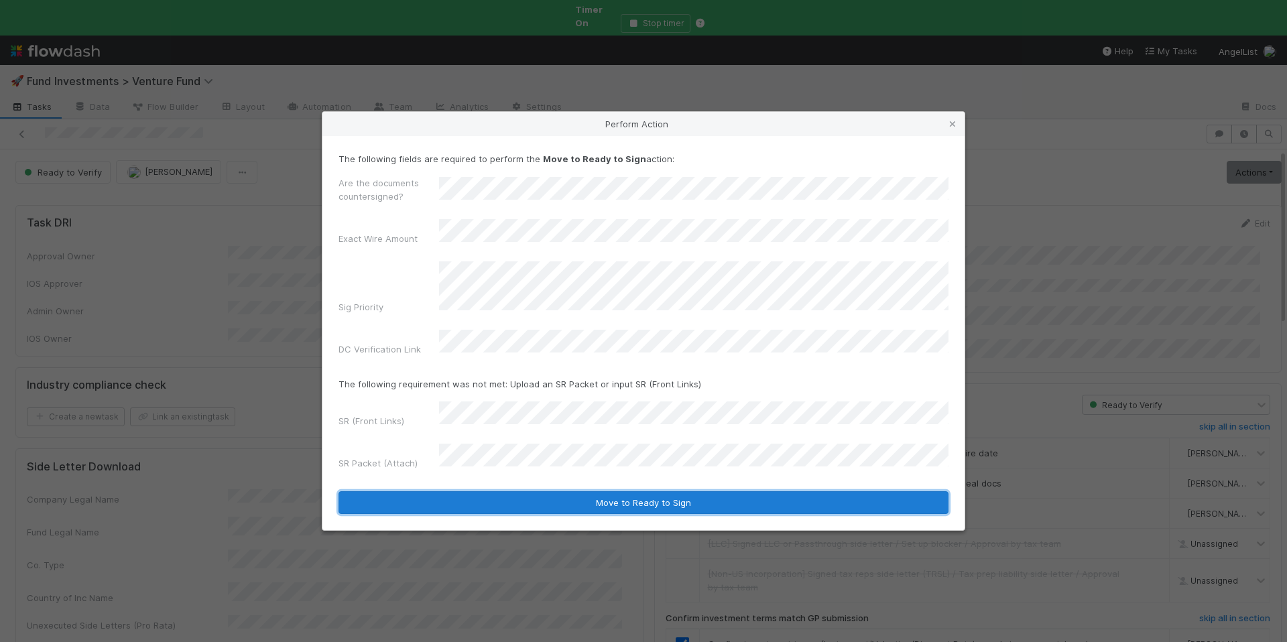
click at [653, 491] on button "Move to Ready to Sign" at bounding box center [644, 502] width 610 height 23
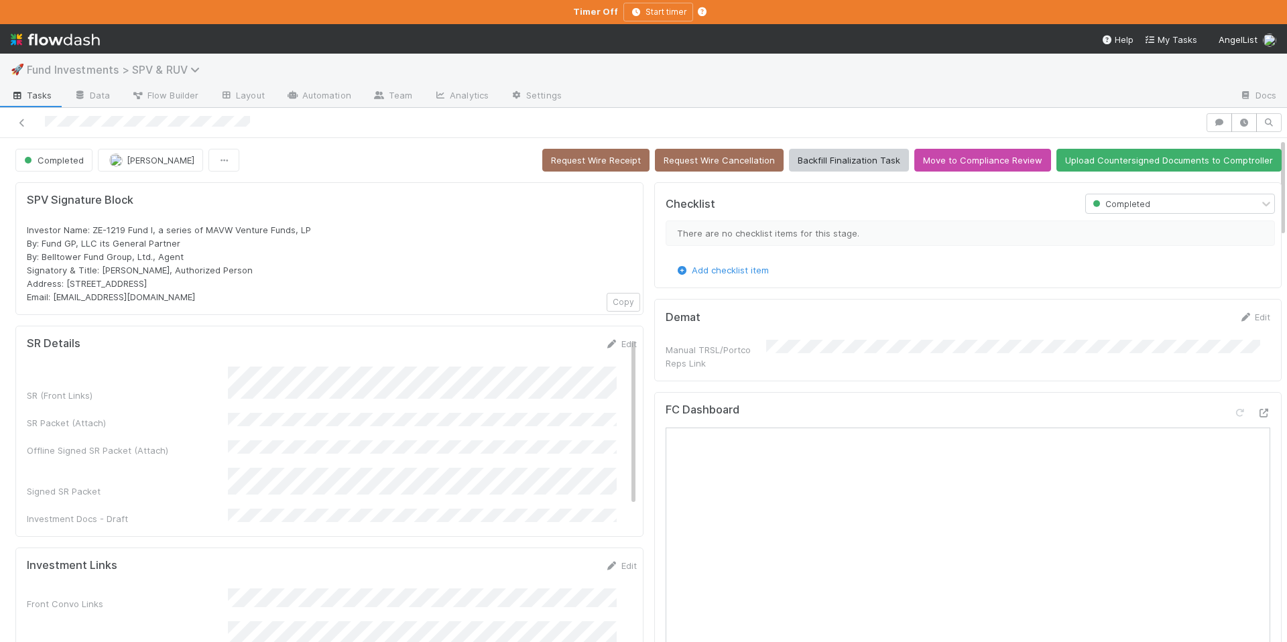
click at [200, 66] on icon at bounding box center [196, 69] width 13 height 11
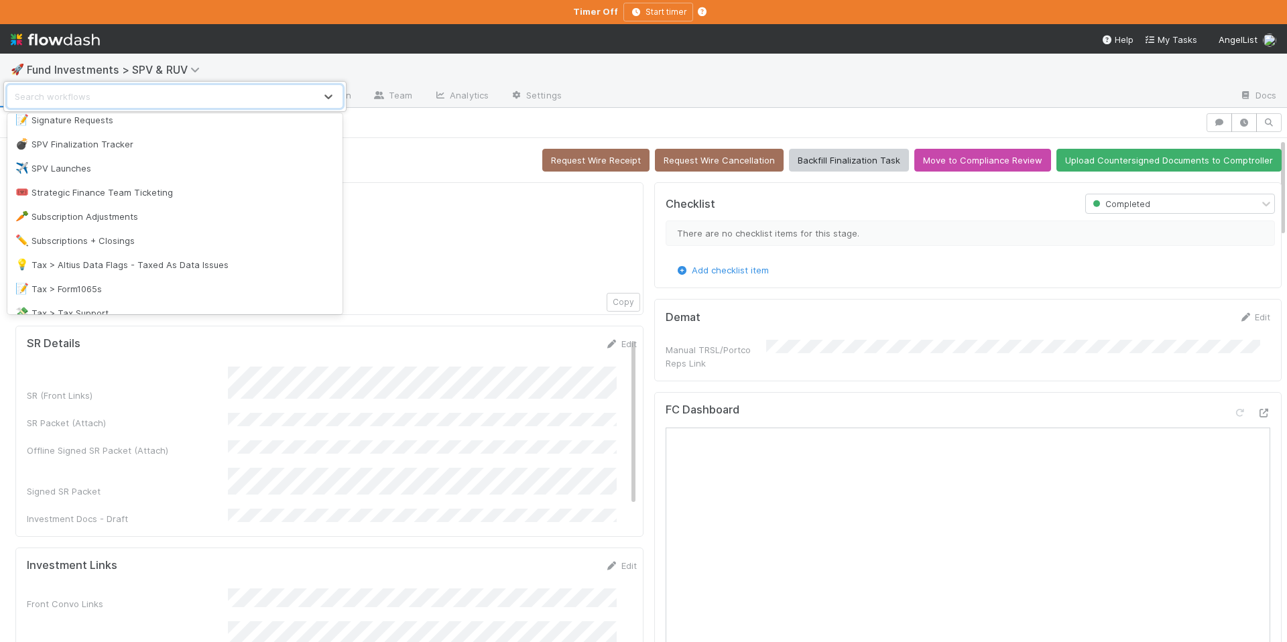
scroll to position [1735, 0]
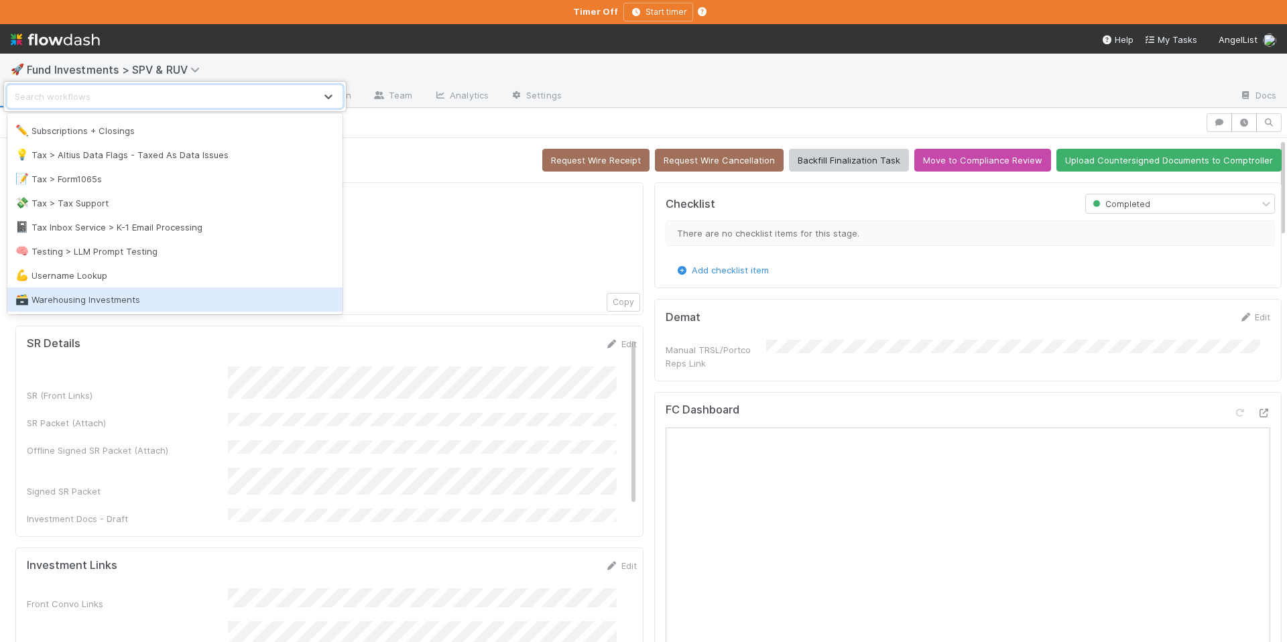
click at [145, 298] on div "🗃️ Warehousing Investments" at bounding box center [174, 299] width 319 height 13
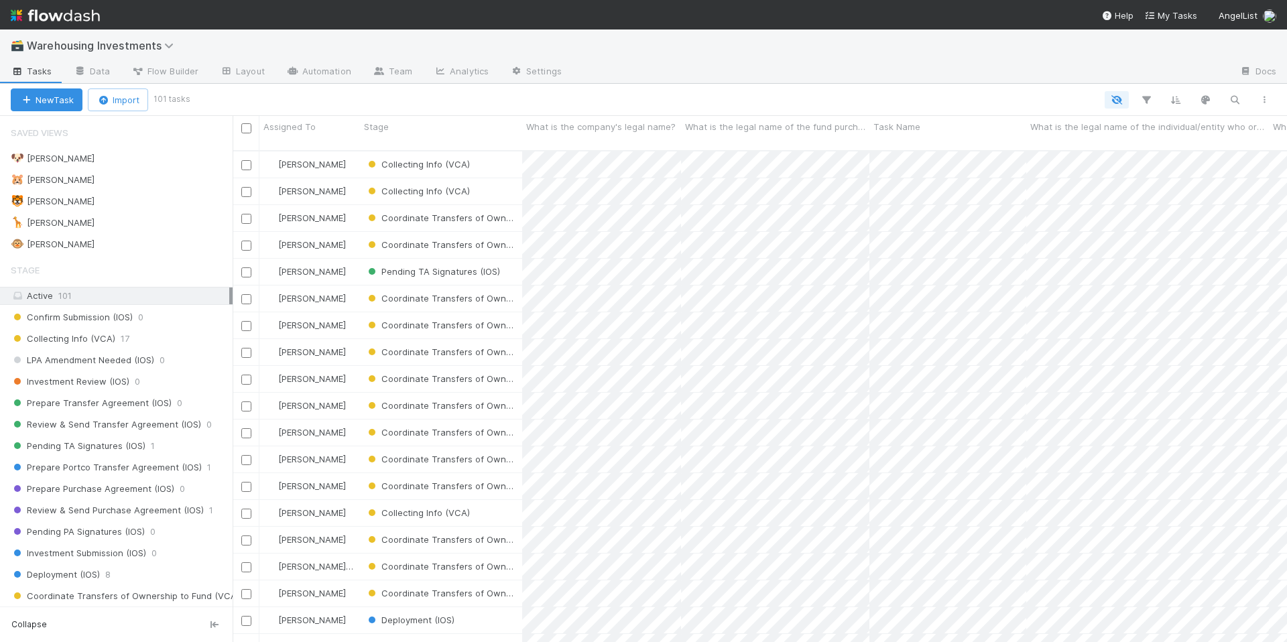
scroll to position [493, 1045]
click at [131, 50] on span "Warehousing Investments" at bounding box center [104, 45] width 154 height 13
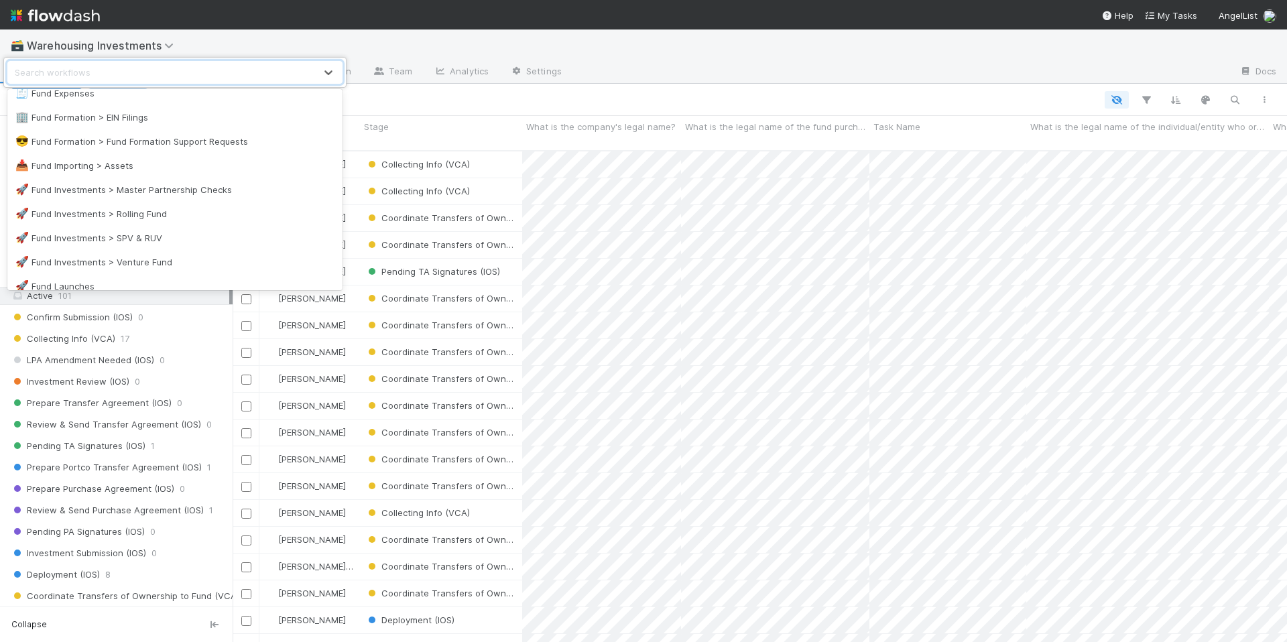
scroll to position [1000, 0]
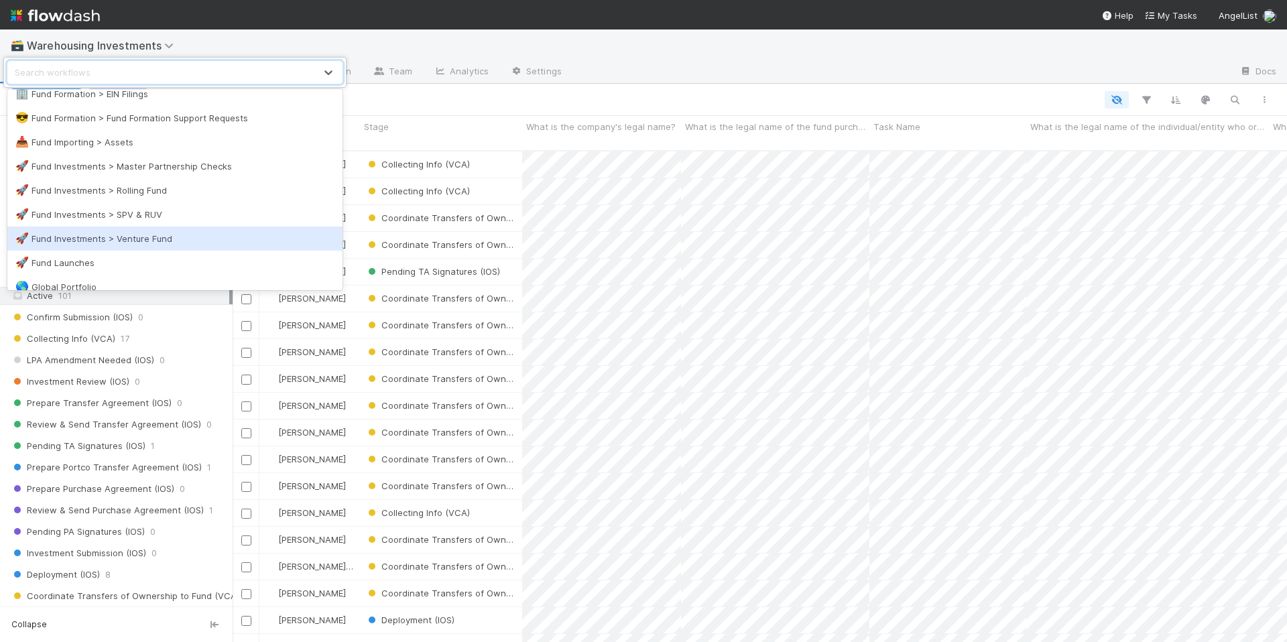
click at [174, 229] on div "🚀 Fund Investments > Venture Fund" at bounding box center [174, 239] width 335 height 24
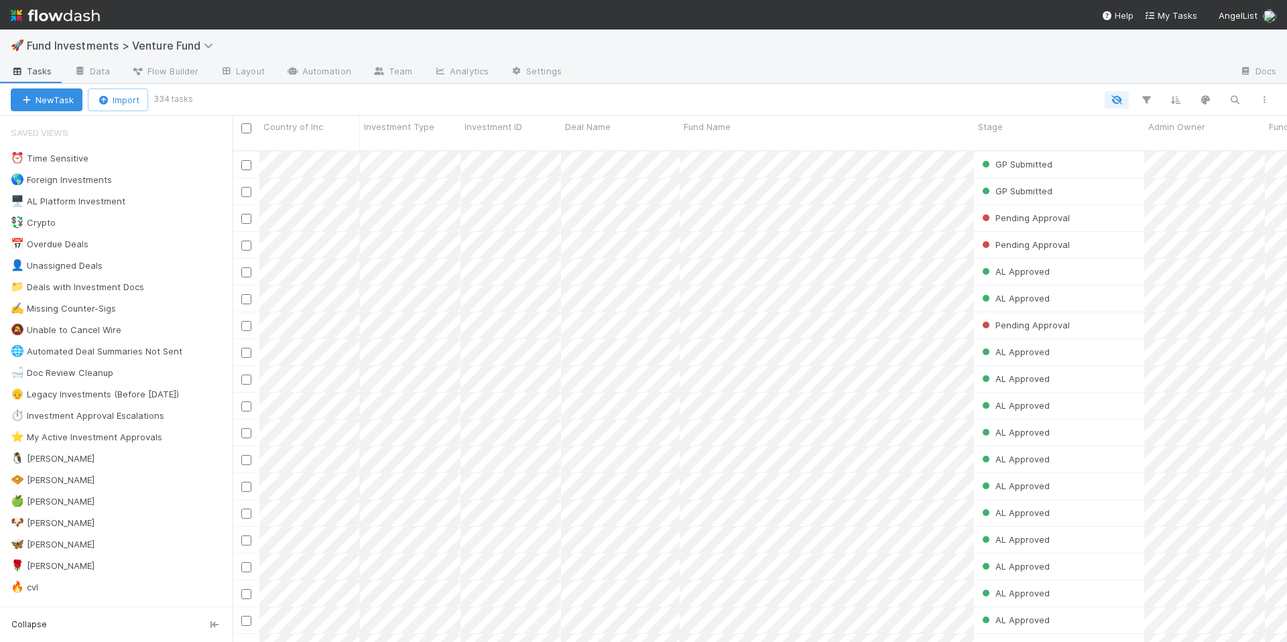
scroll to position [493, 1045]
click at [163, 460] on div "🐧 [PERSON_NAME] 9" at bounding box center [122, 459] width 222 height 17
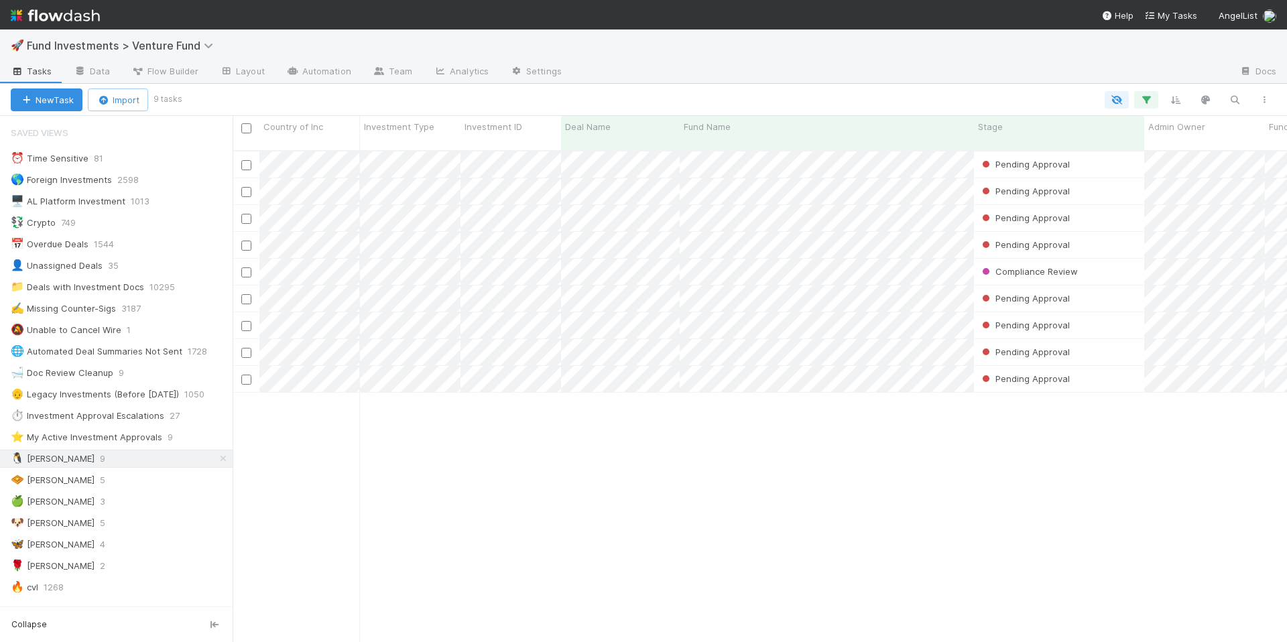
scroll to position [493, 1045]
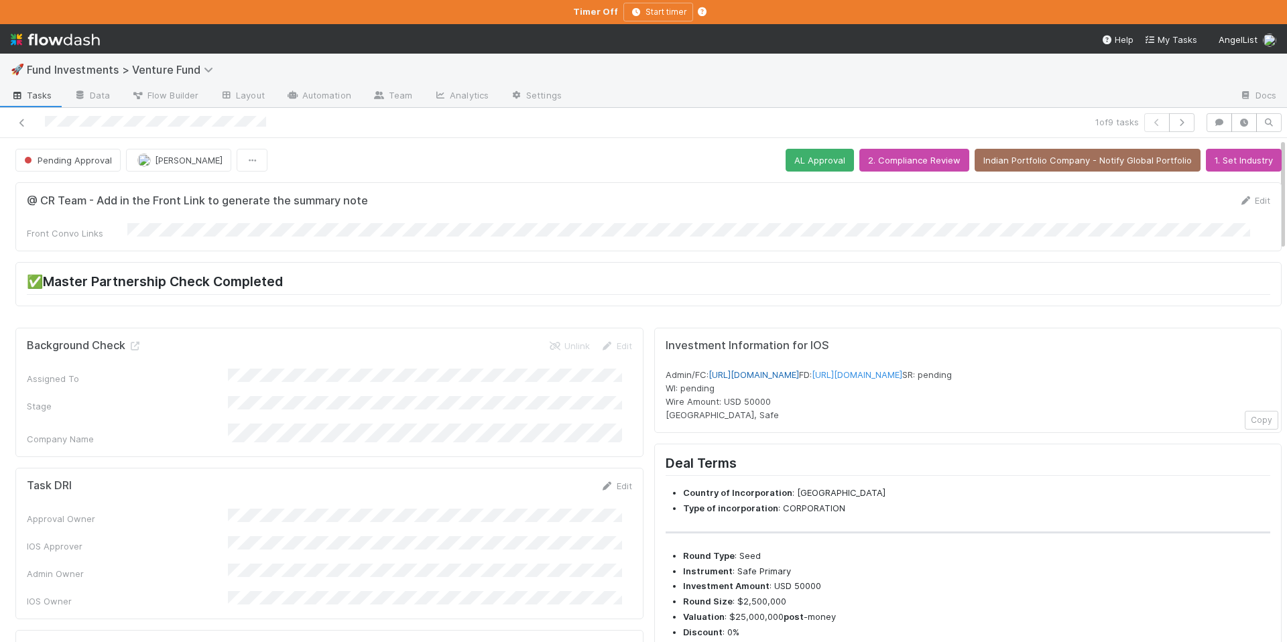
click at [799, 373] on link "[URL][DOMAIN_NAME]" at bounding box center [754, 374] width 91 height 11
click at [1211, 116] on button "button" at bounding box center [1219, 122] width 25 height 19
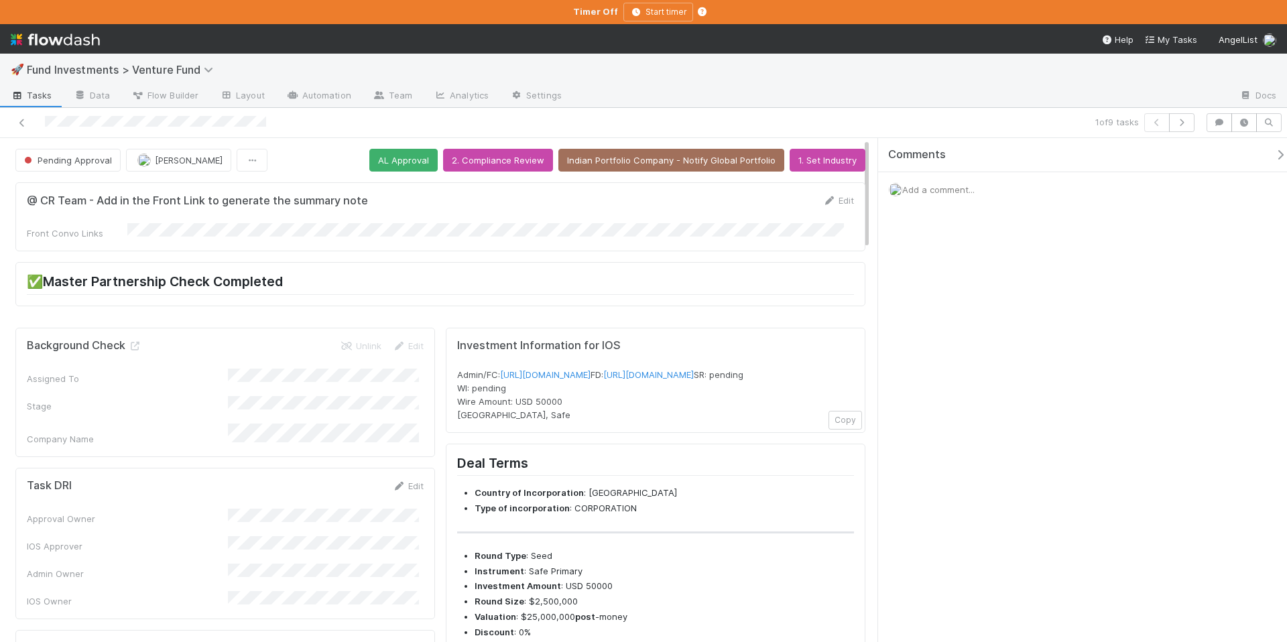
click at [956, 188] on span "Add a comment..." at bounding box center [938, 189] width 72 height 11
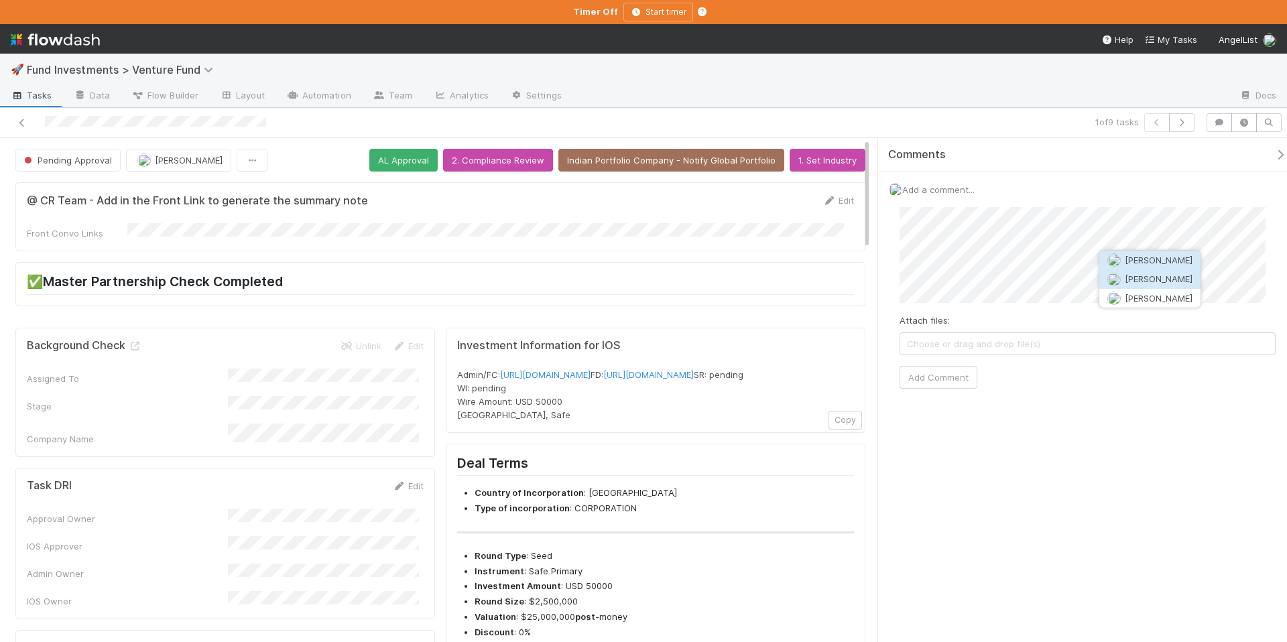
click at [1142, 281] on span "[PERSON_NAME]" at bounding box center [1159, 279] width 68 height 11
click at [930, 370] on button "Add Comment" at bounding box center [939, 377] width 78 height 23
click at [1178, 123] on icon "button" at bounding box center [1181, 123] width 13 height 8
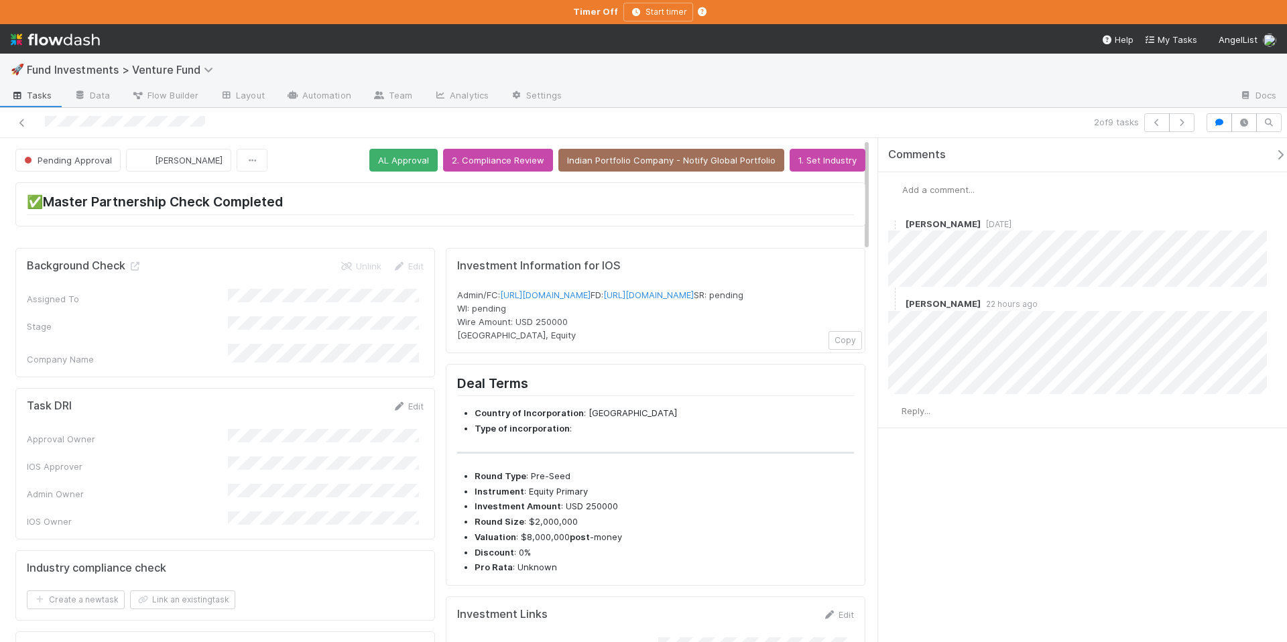
drag, startPoint x: 1270, startPoint y: 160, endPoint x: 1252, endPoint y: 154, distance: 19.1
click at [1270, 159] on div "Comments" at bounding box center [1092, 154] width 409 height 13
click at [648, 162] on button "Indian Portfolio Company - Notify Global Portfolio" at bounding box center [671, 160] width 226 height 23
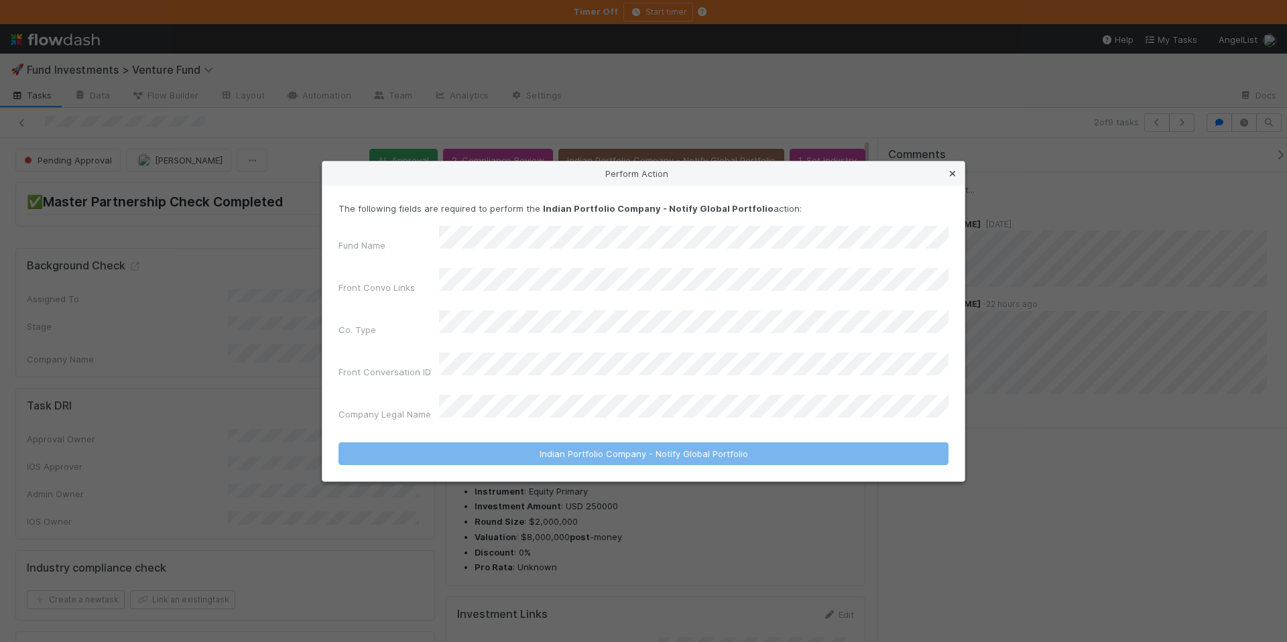
click at [950, 178] on icon at bounding box center [952, 174] width 13 height 9
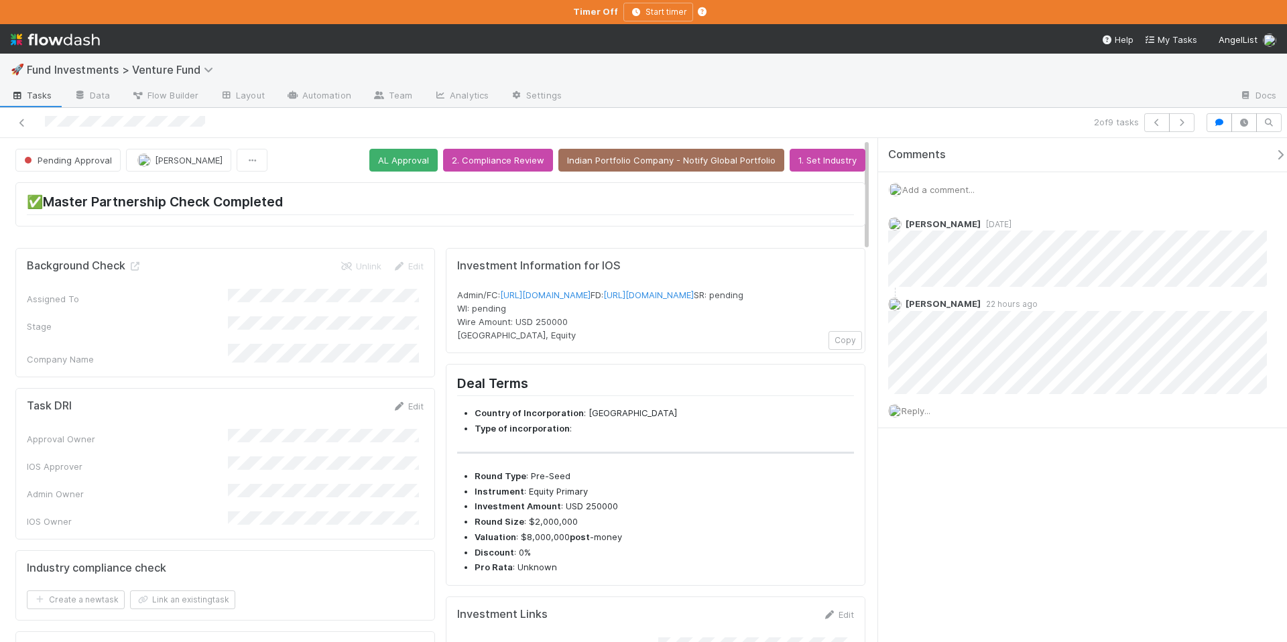
click at [1274, 157] on icon "button" at bounding box center [1280, 155] width 13 height 11
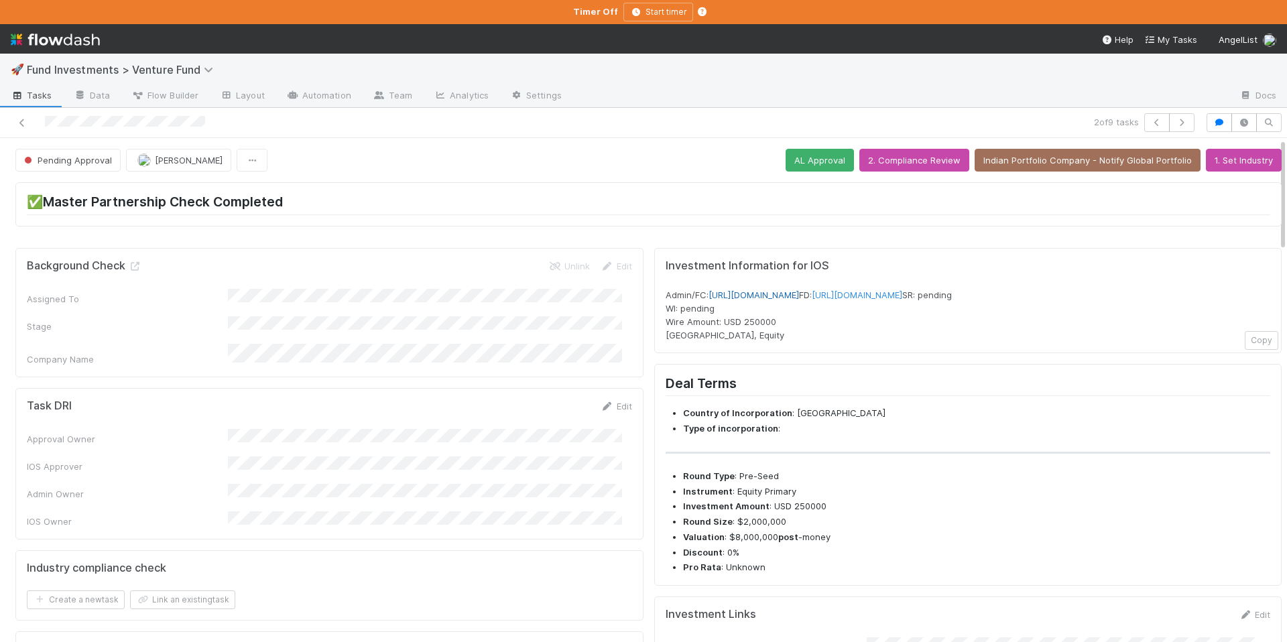
click at [744, 293] on link "[URL][DOMAIN_NAME]" at bounding box center [754, 295] width 91 height 11
click at [1033, 161] on button "Indian Portfolio Company - Notify Global Portfolio" at bounding box center [1088, 160] width 226 height 23
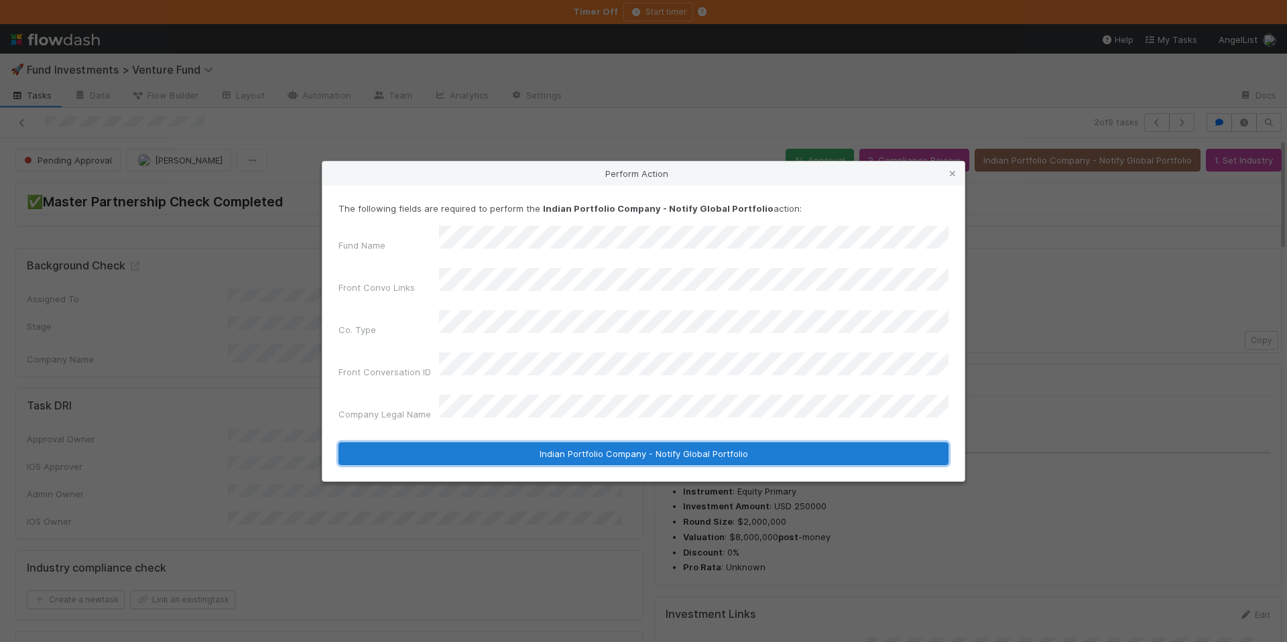
click at [727, 443] on button "Indian Portfolio Company - Notify Global Portfolio" at bounding box center [644, 454] width 610 height 23
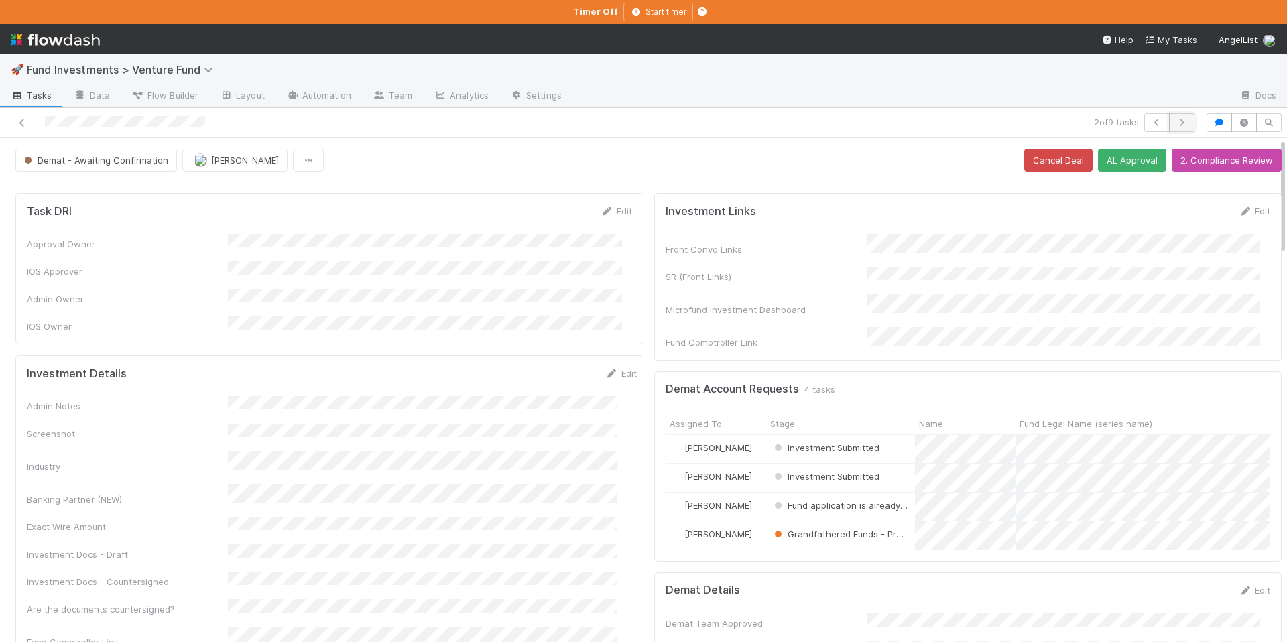
click at [1176, 121] on icon "button" at bounding box center [1181, 123] width 13 height 8
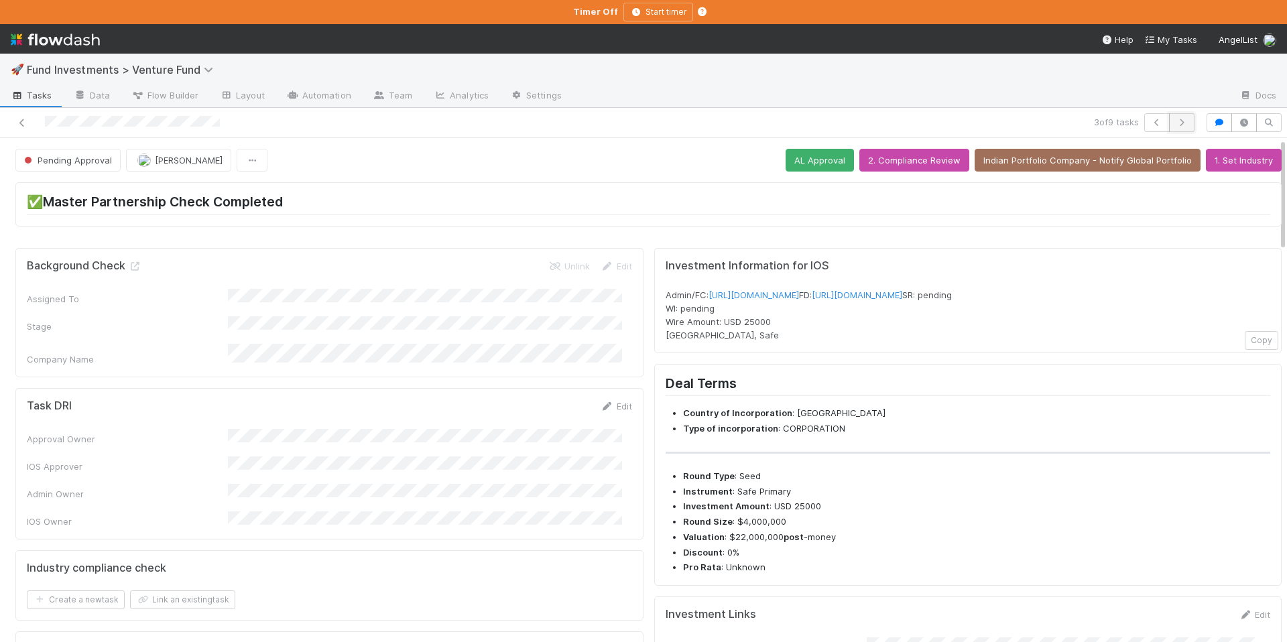
click at [1175, 121] on icon "button" at bounding box center [1181, 123] width 13 height 8
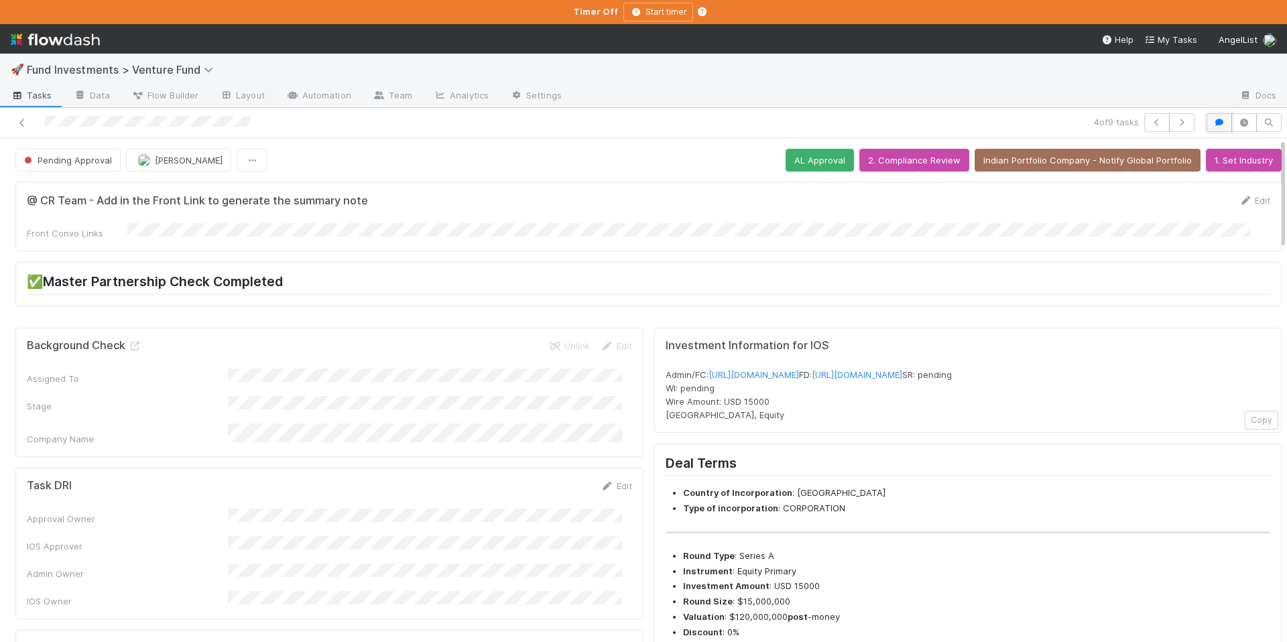
click at [1214, 122] on icon "button" at bounding box center [1219, 123] width 13 height 8
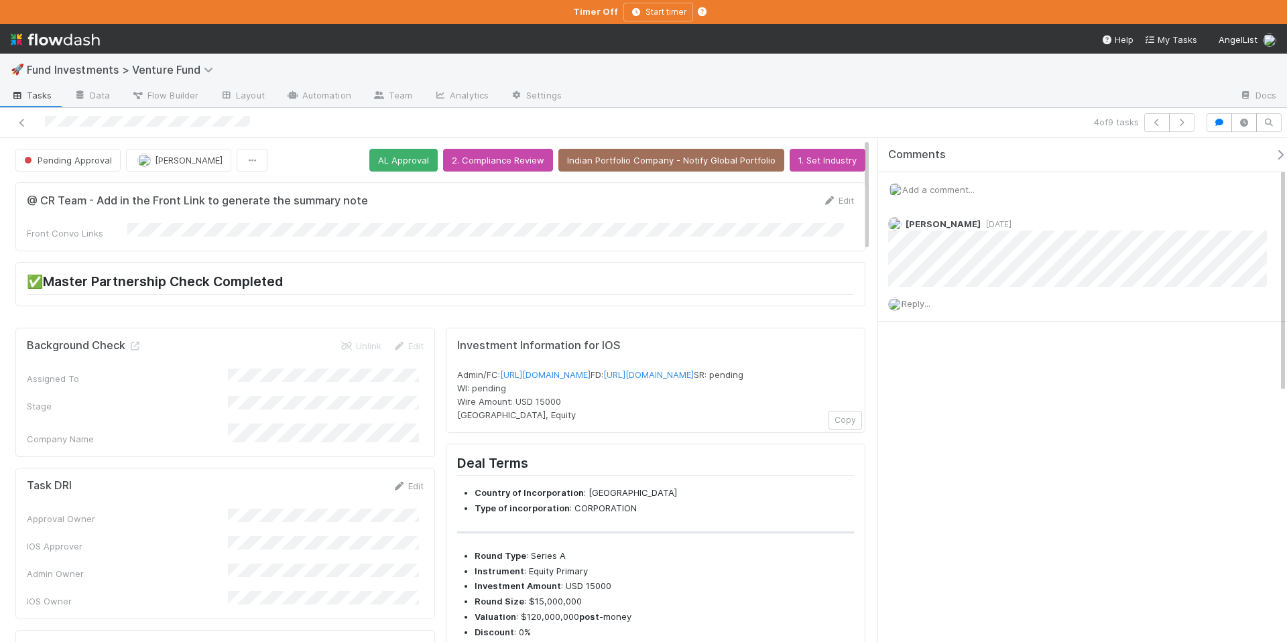
click at [1274, 156] on icon "button" at bounding box center [1280, 155] width 13 height 11
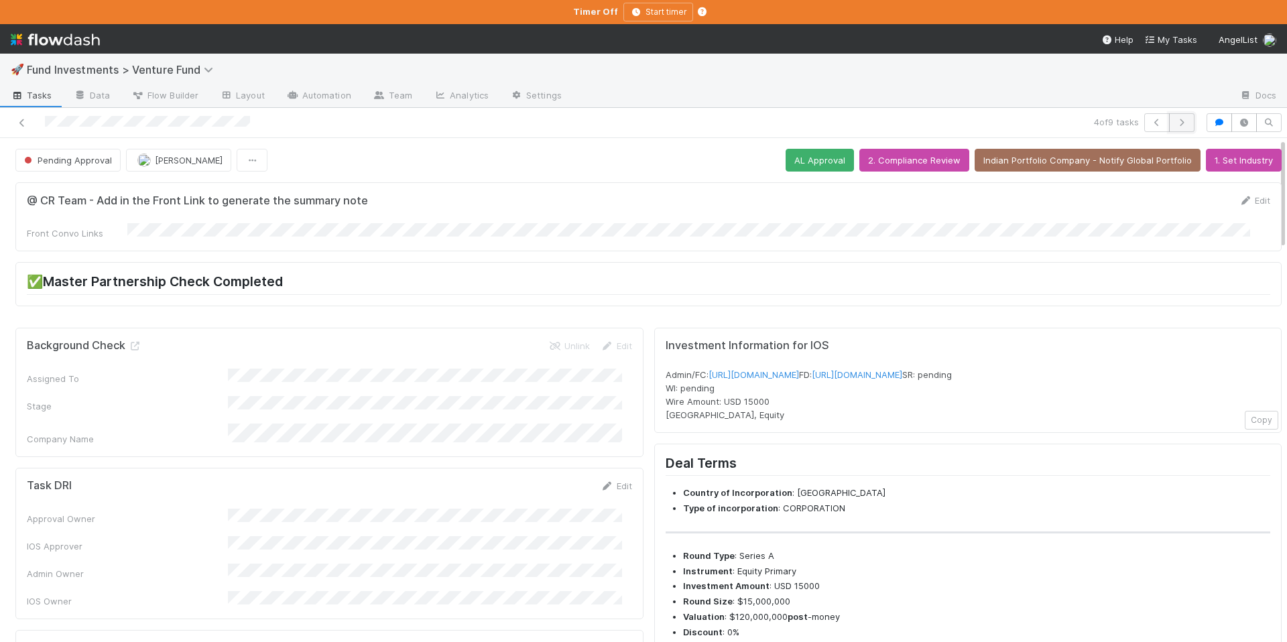
click at [1175, 127] on button "button" at bounding box center [1181, 122] width 25 height 19
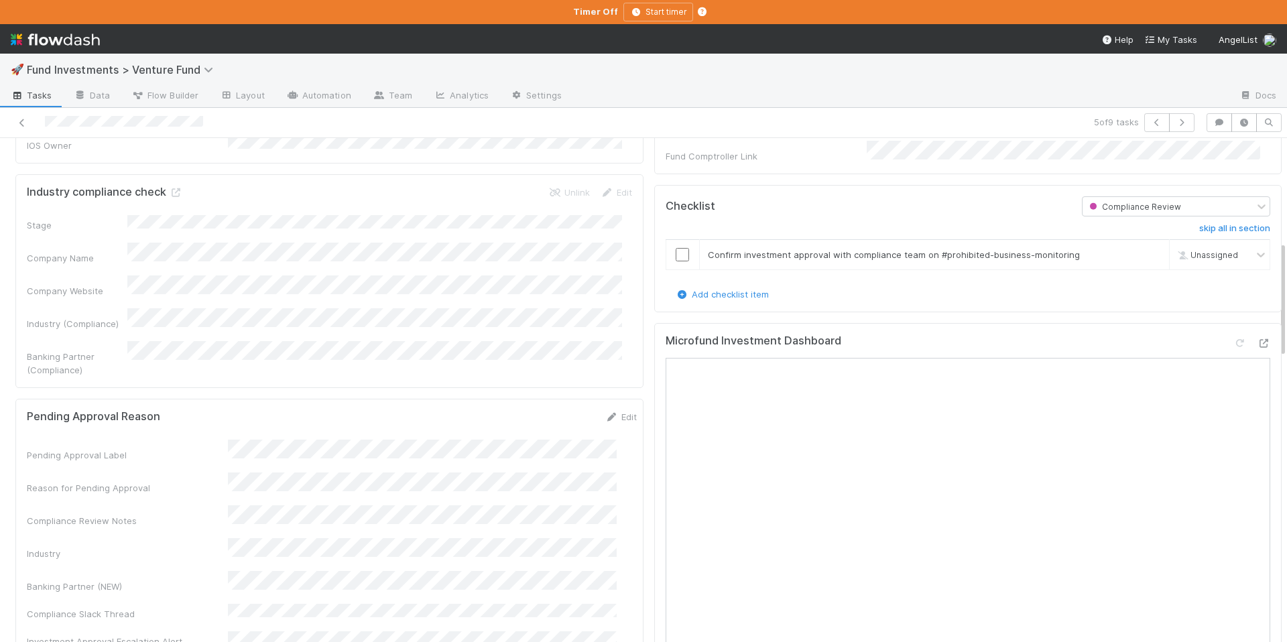
scroll to position [492, 0]
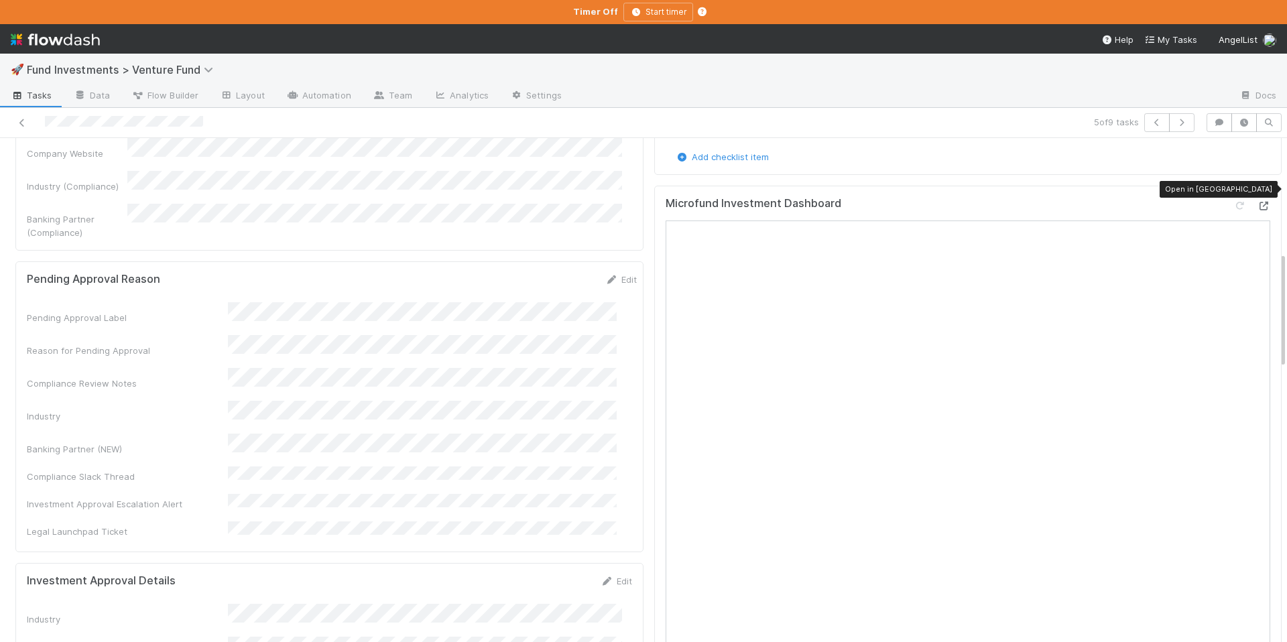
click at [1257, 202] on icon at bounding box center [1263, 206] width 13 height 9
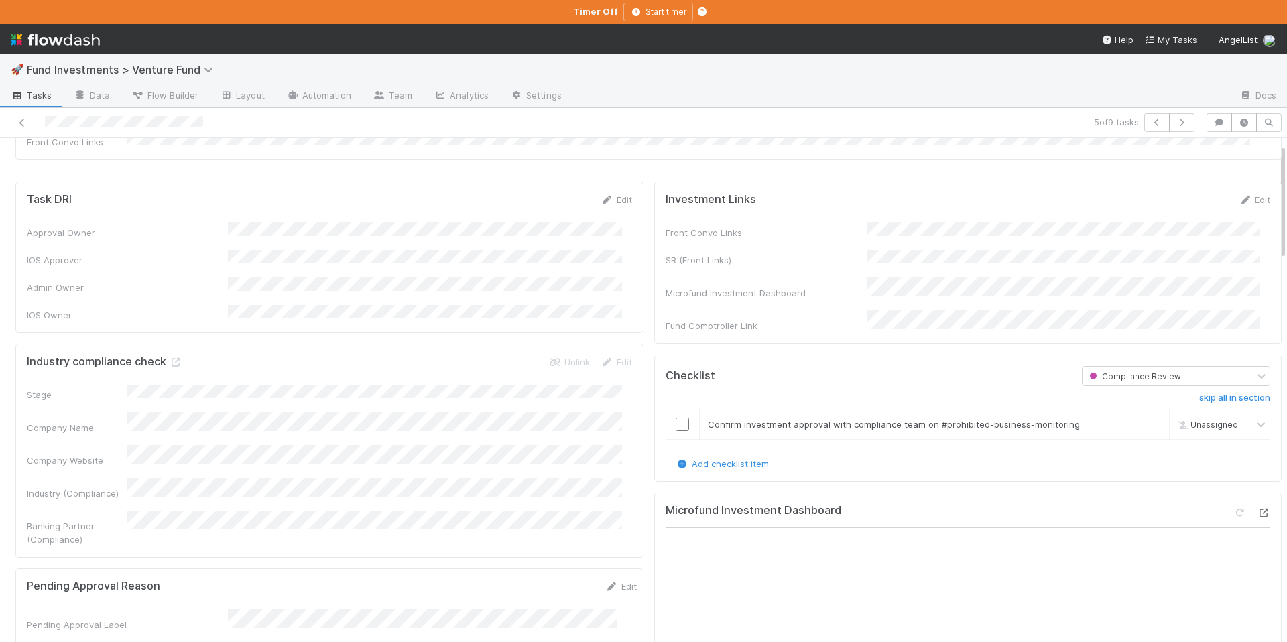
scroll to position [25, 0]
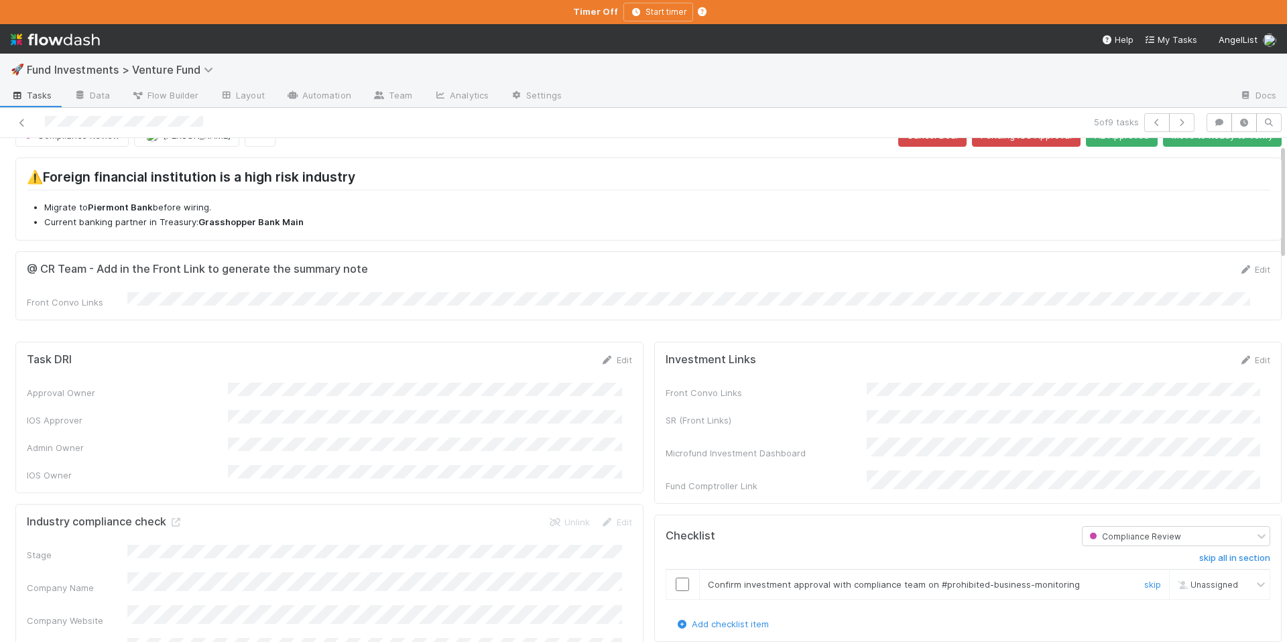
click at [679, 578] on input "checkbox" at bounding box center [682, 584] width 13 height 13
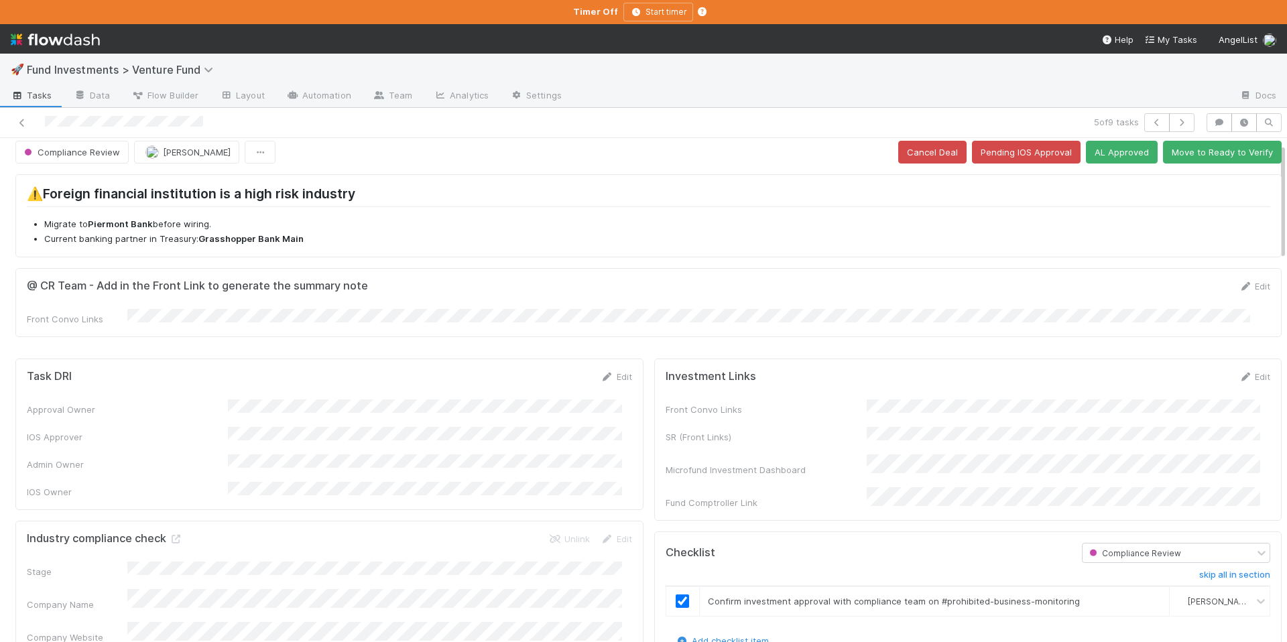
scroll to position [0, 0]
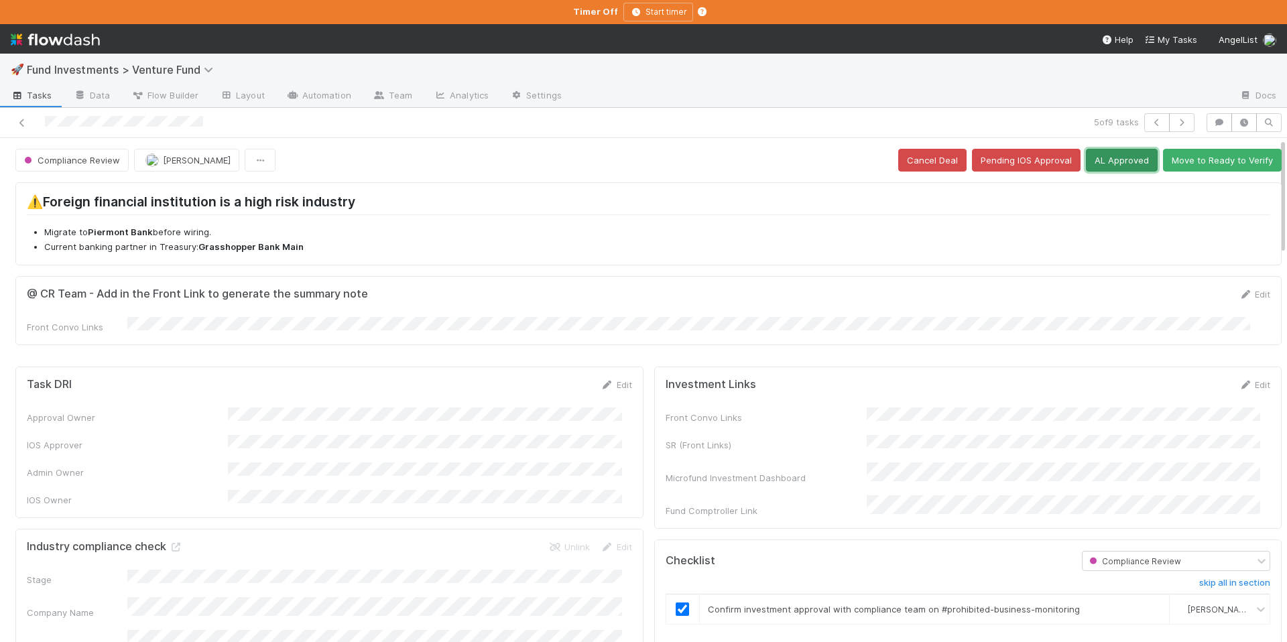
click at [1100, 164] on button "AL Approved" at bounding box center [1122, 160] width 72 height 23
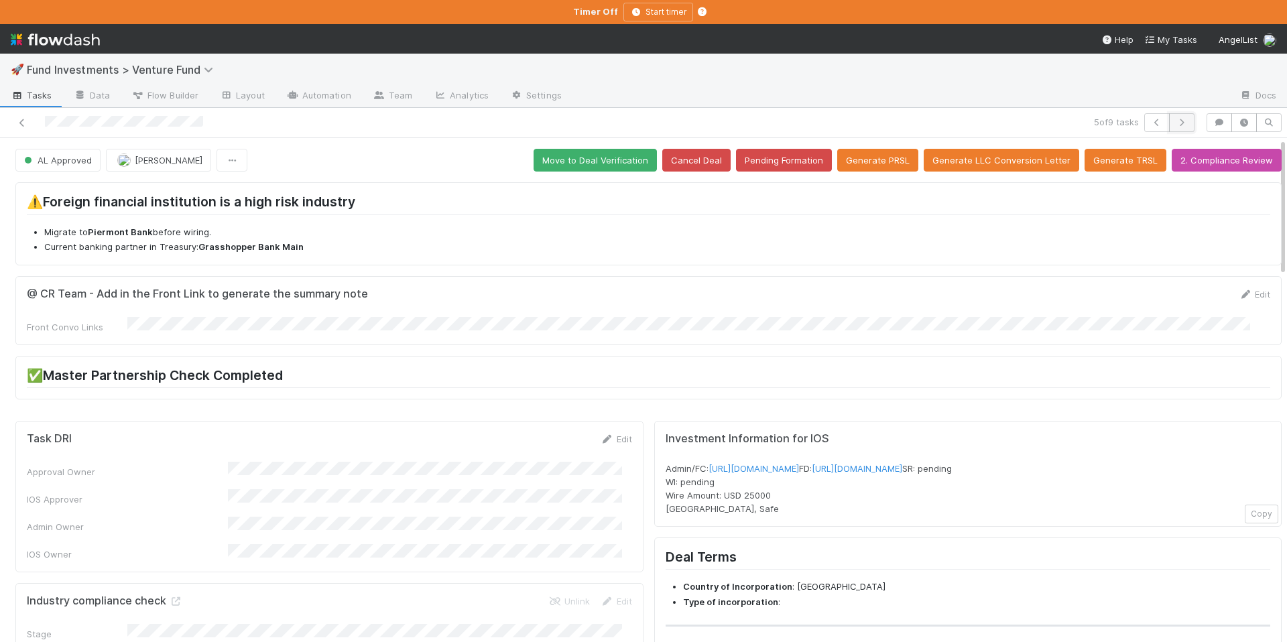
click at [1181, 118] on button "button" at bounding box center [1181, 122] width 25 height 19
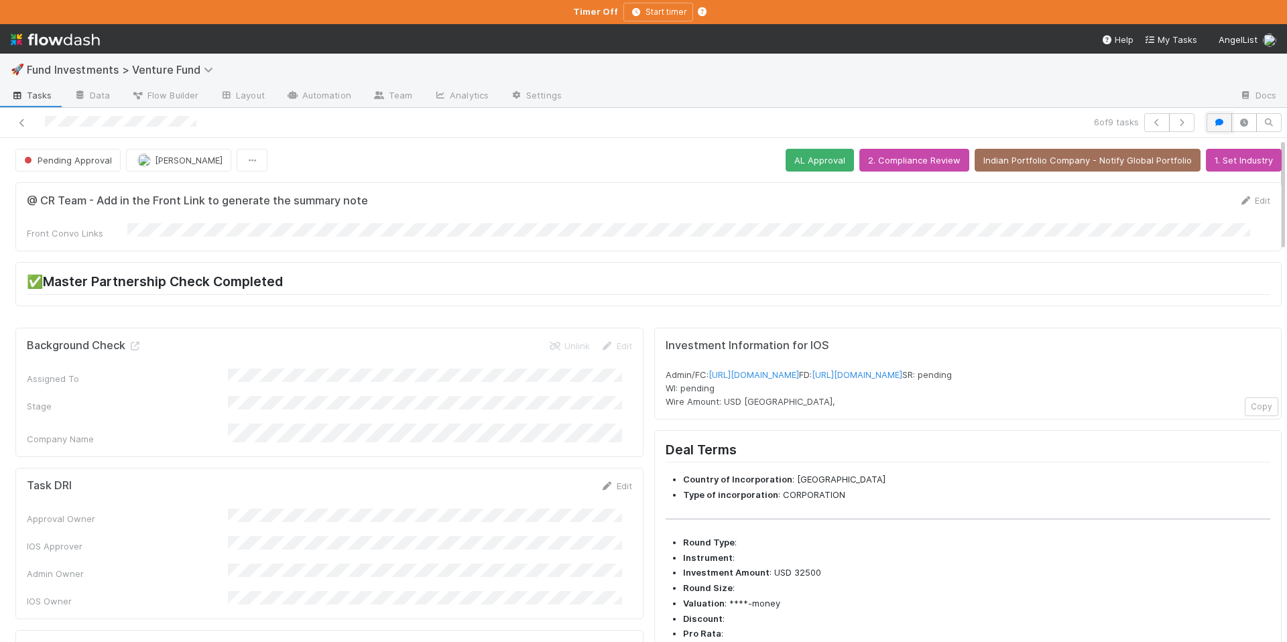
click at [1213, 123] on icon "button" at bounding box center [1219, 123] width 13 height 8
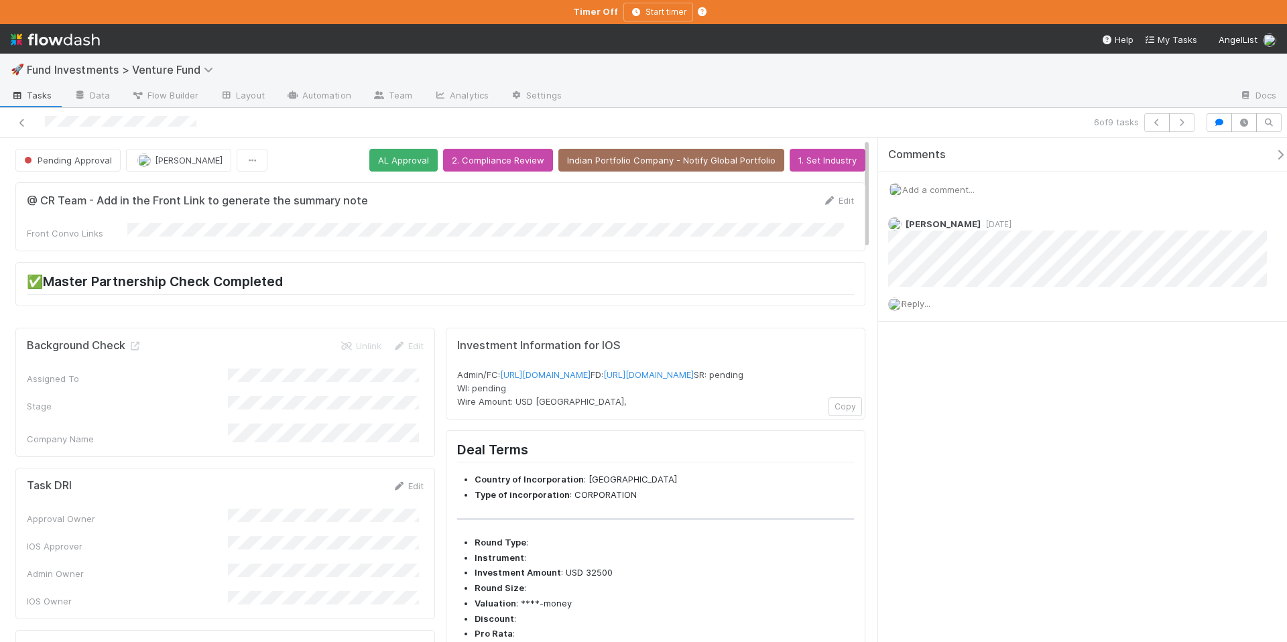
click at [1270, 150] on button "button" at bounding box center [1283, 155] width 27 height 12
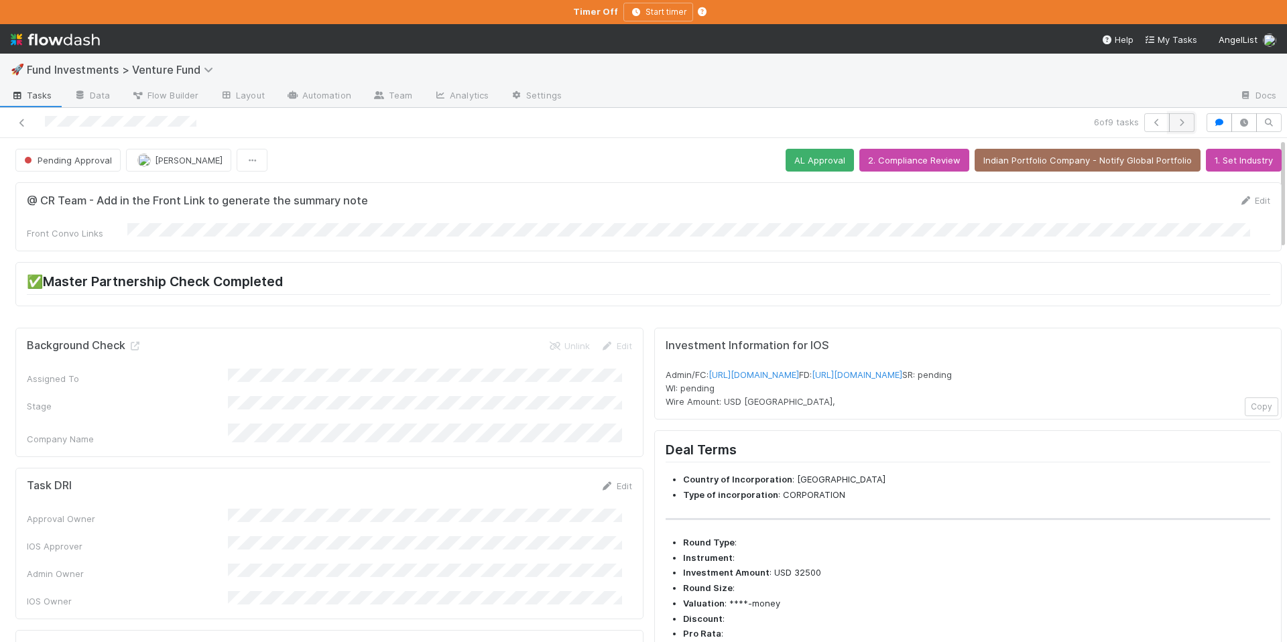
click at [1180, 120] on button "button" at bounding box center [1181, 122] width 25 height 19
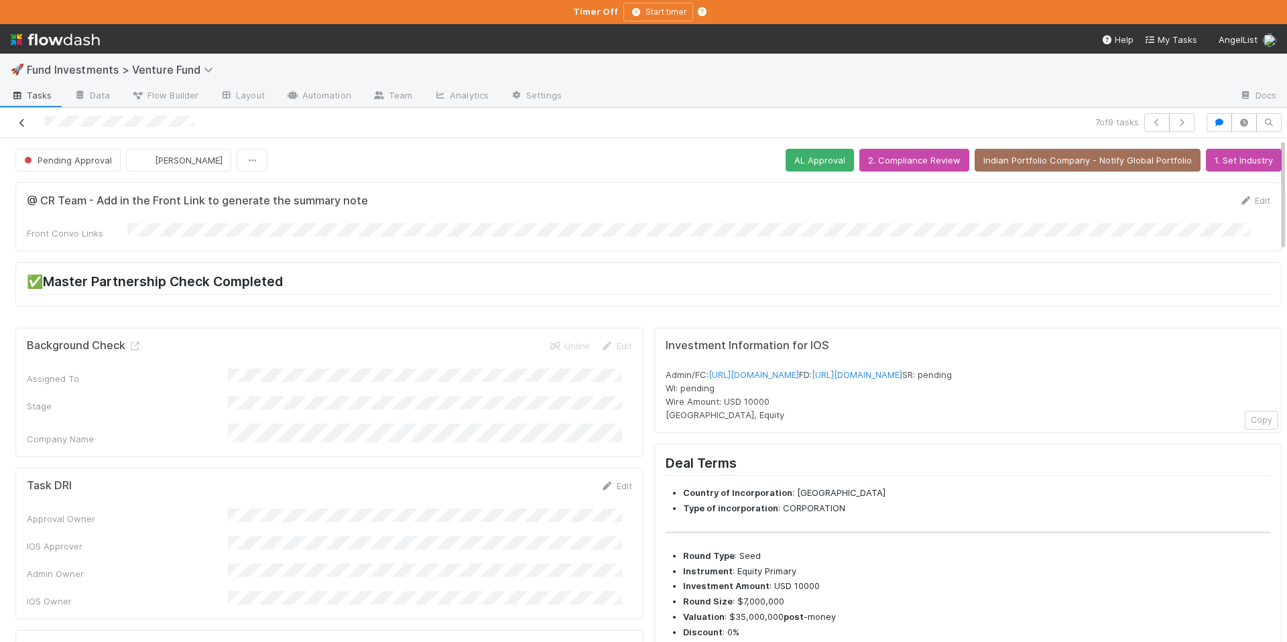
click at [20, 124] on icon at bounding box center [21, 123] width 13 height 9
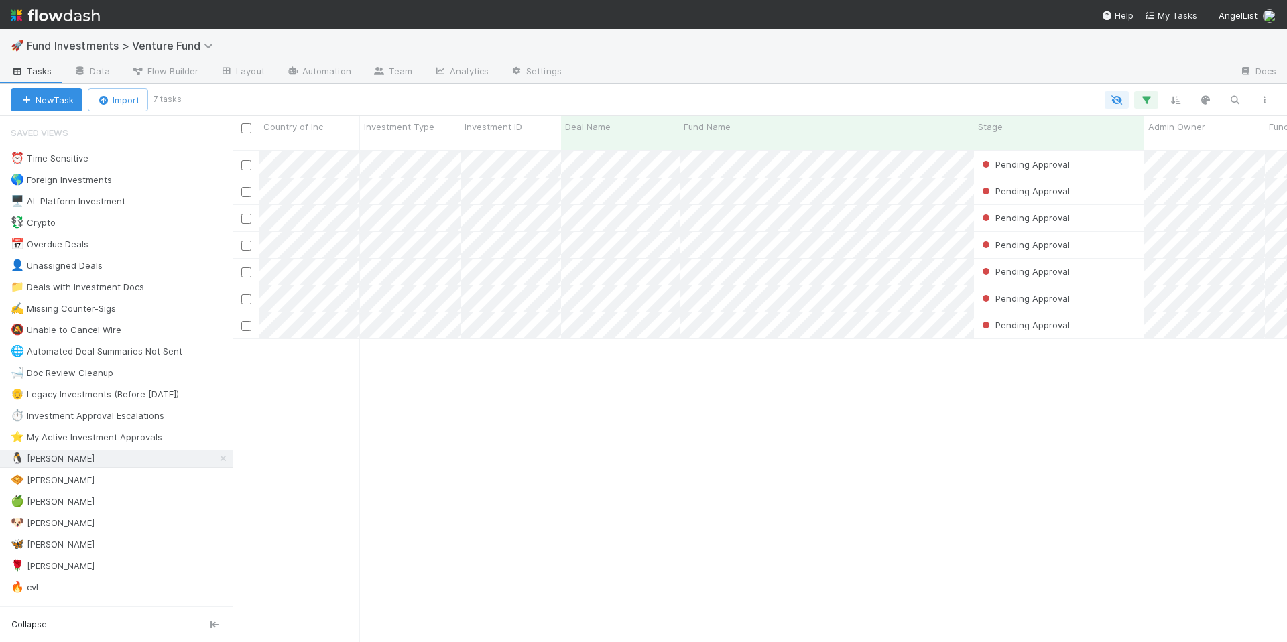
scroll to position [493, 1045]
click at [174, 41] on span "Fund Investments > Venture Fund" at bounding box center [123, 45] width 193 height 13
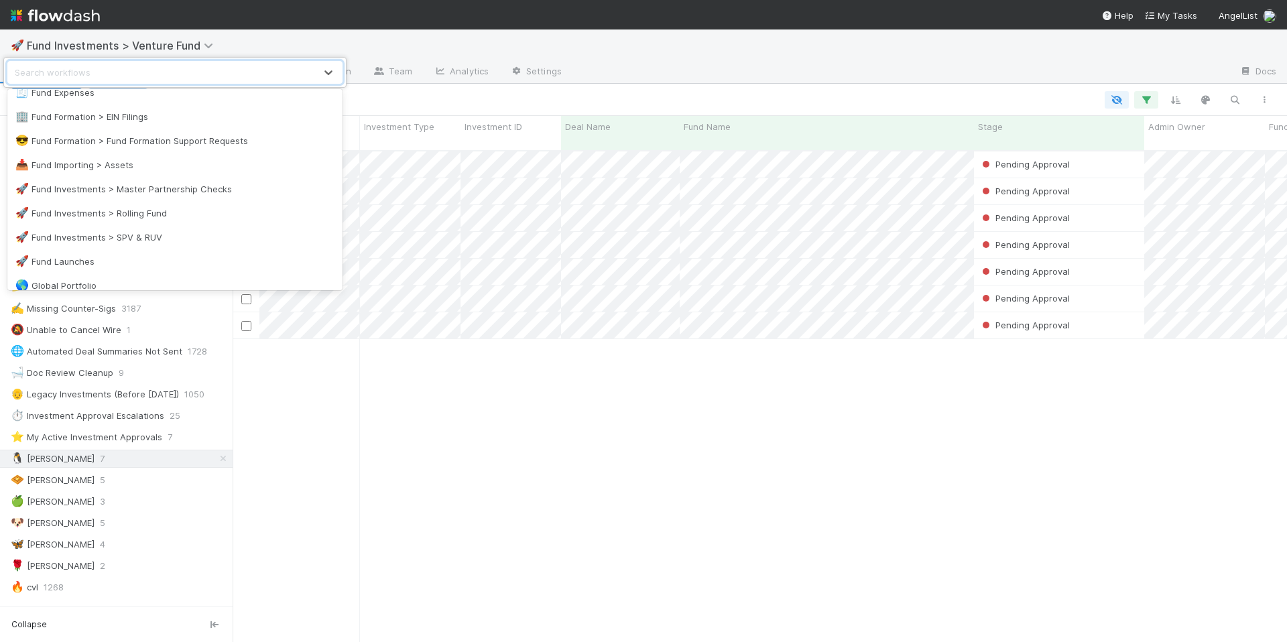
scroll to position [1028, 0]
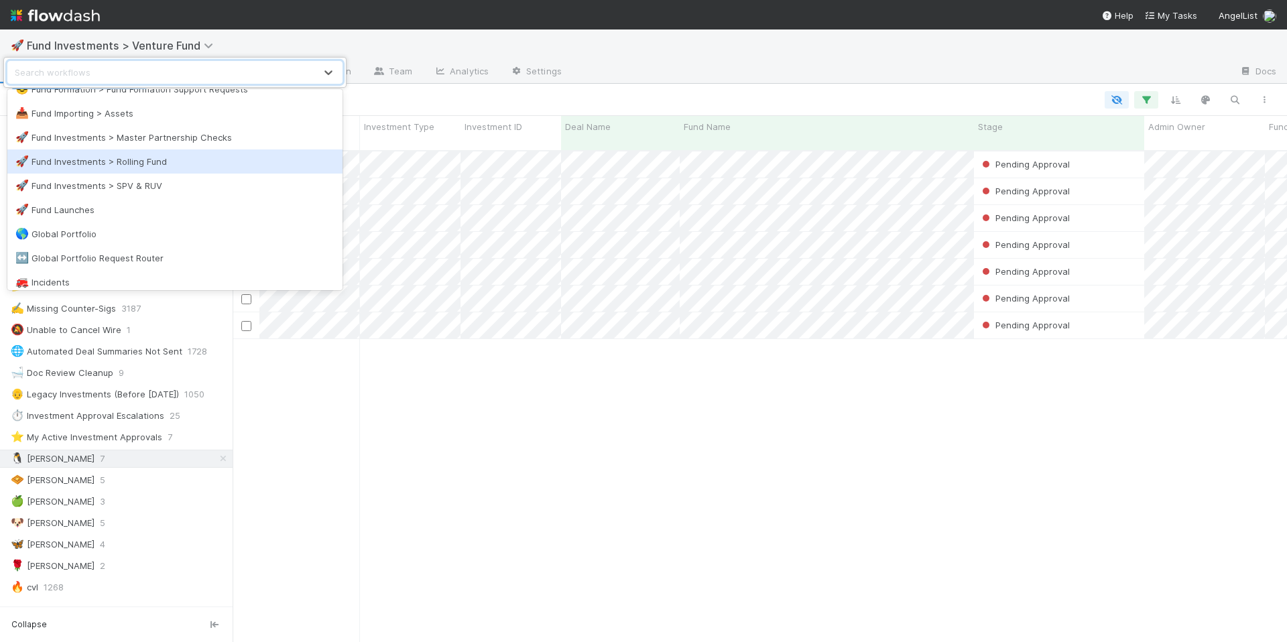
click at [150, 166] on div "🚀 Fund Investments > Rolling Fund" at bounding box center [174, 161] width 319 height 13
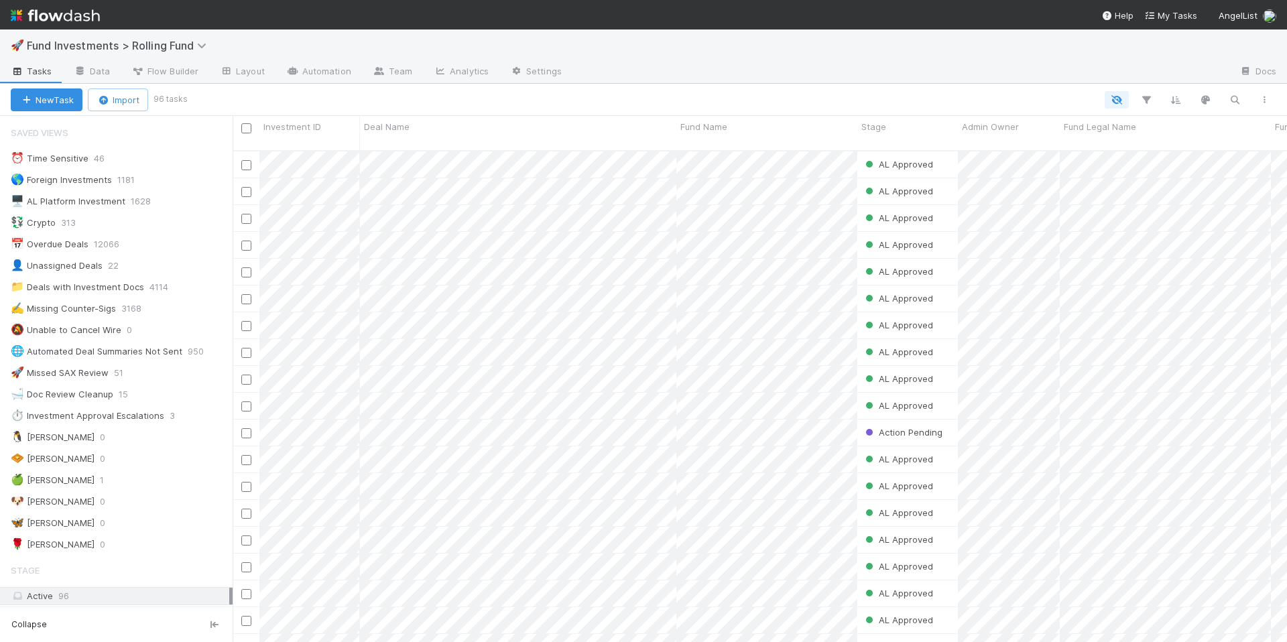
scroll to position [493, 1045]
click at [207, 46] on icon at bounding box center [203, 45] width 13 height 11
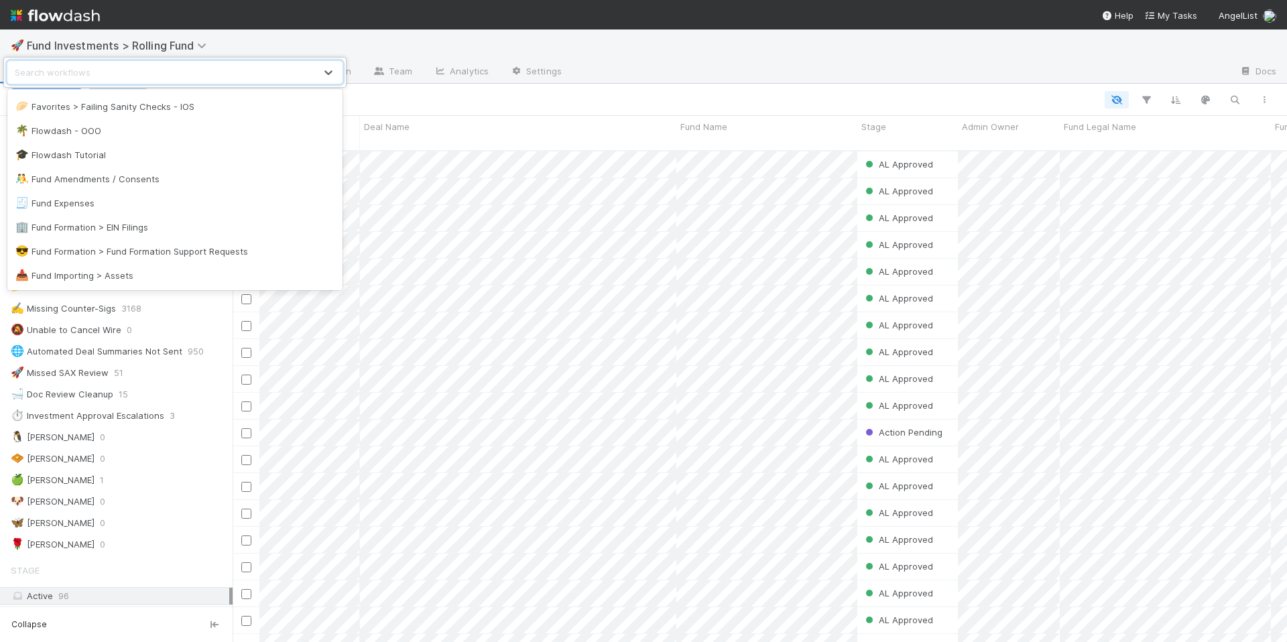
scroll to position [857, 0]
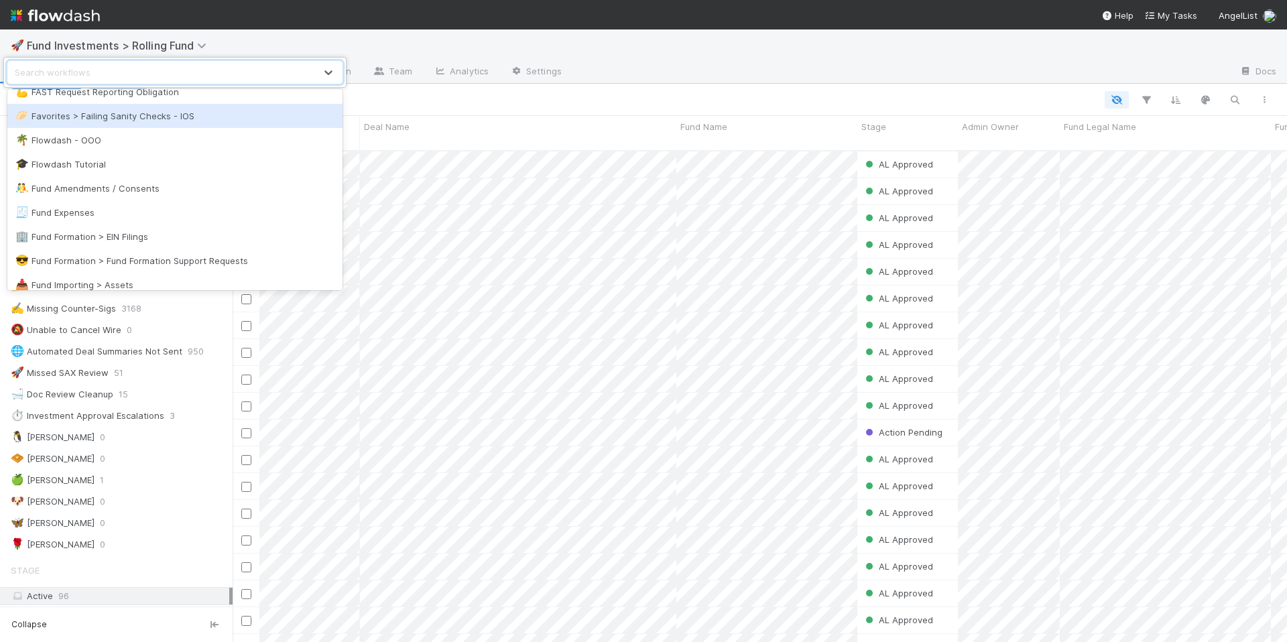
click at [168, 121] on div "🥟 Favorites > Failing Sanity Checks - IOS" at bounding box center [174, 115] width 319 height 13
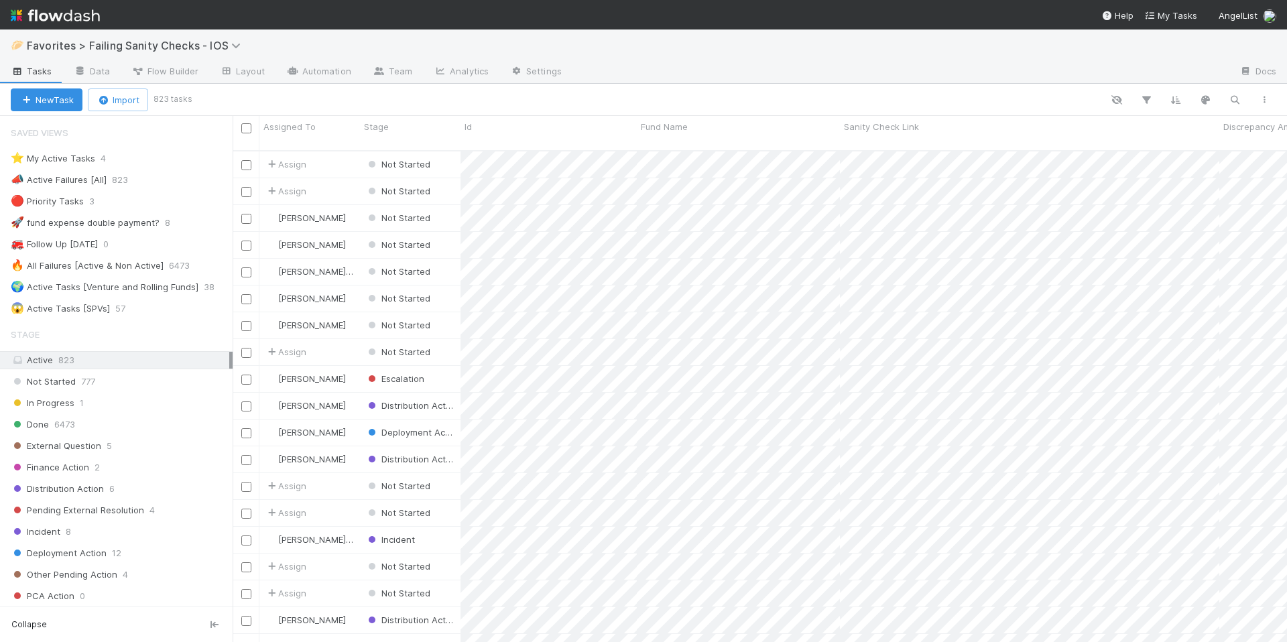
scroll to position [11, 11]
click at [147, 163] on div "⭐ My Active Tasks 4" at bounding box center [122, 158] width 222 height 17
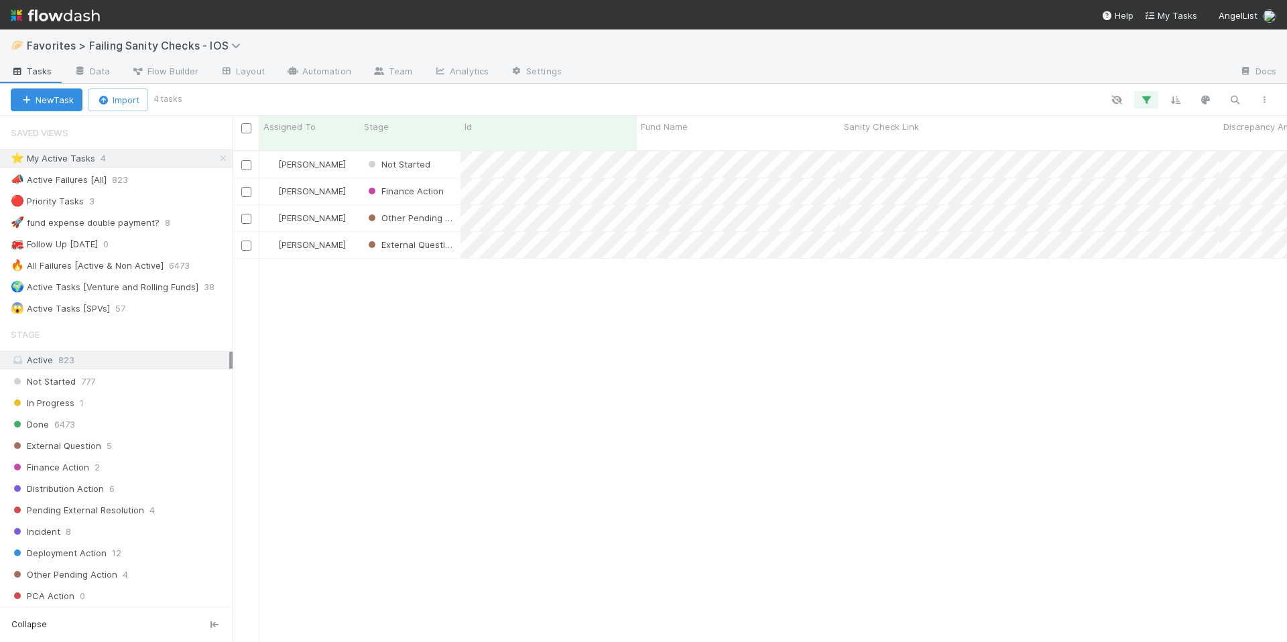
scroll to position [493, 1045]
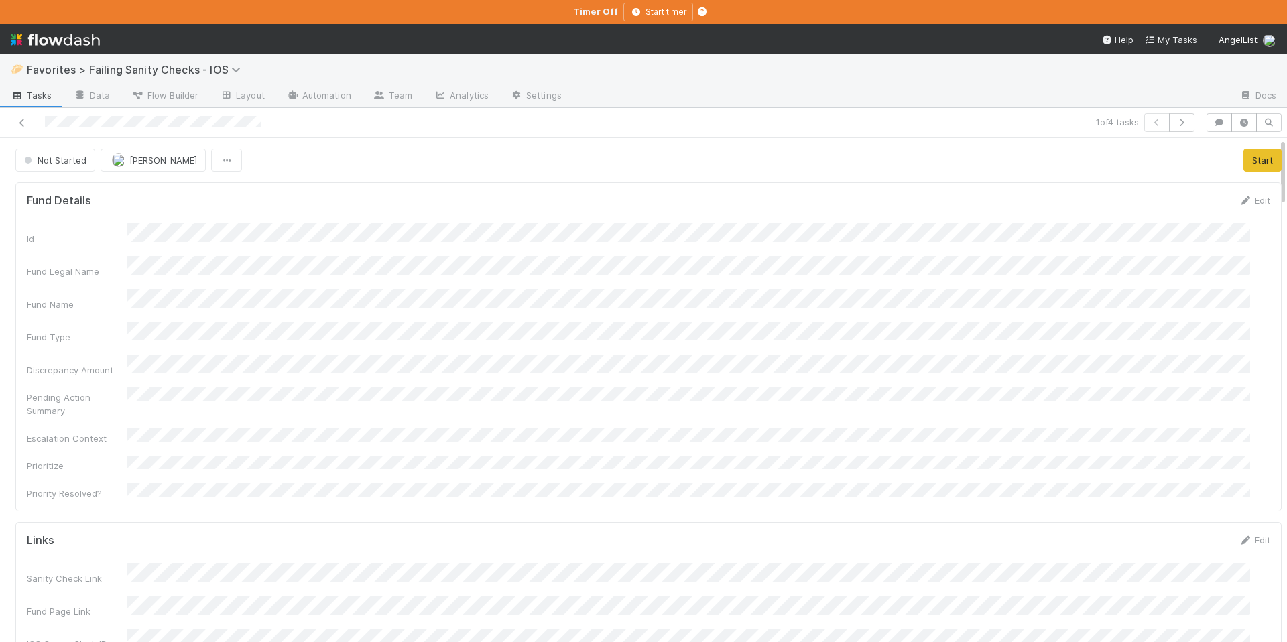
scroll to position [262, 1214]
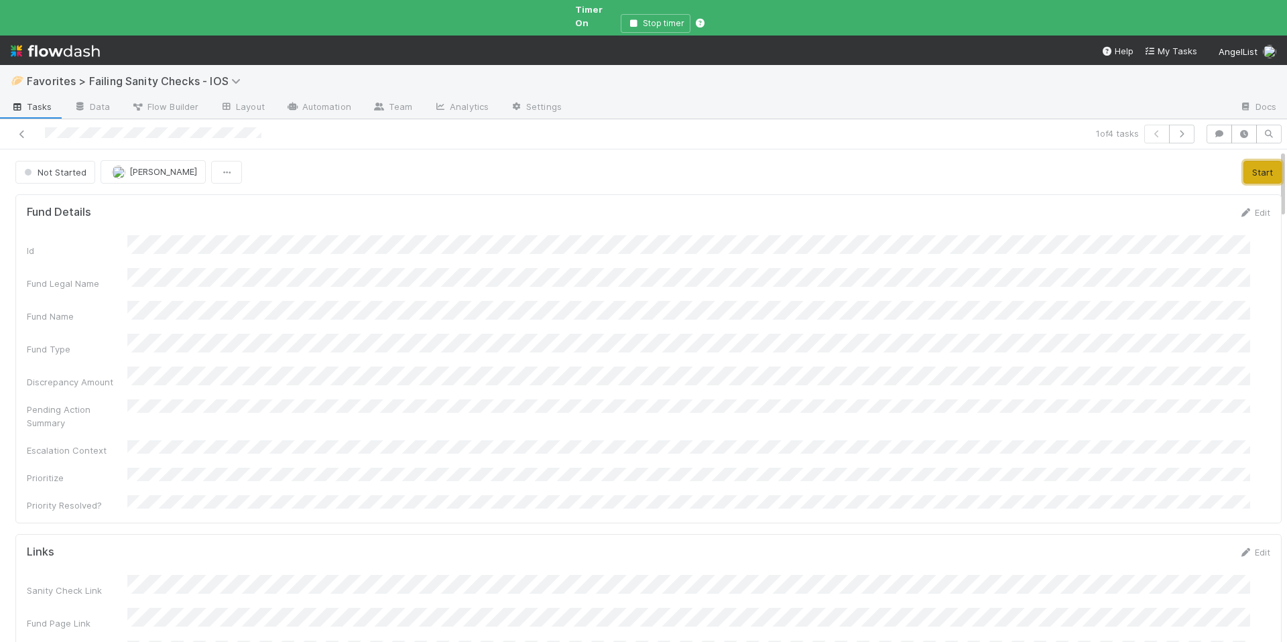
drag, startPoint x: 1238, startPoint y: 166, endPoint x: 1230, endPoint y: 160, distance: 9.5
click at [1244, 166] on button "Start" at bounding box center [1263, 172] width 38 height 23
drag, startPoint x: 1214, startPoint y: 119, endPoint x: 1141, endPoint y: 206, distance: 113.3
click at [1214, 130] on icon "button" at bounding box center [1219, 134] width 13 height 8
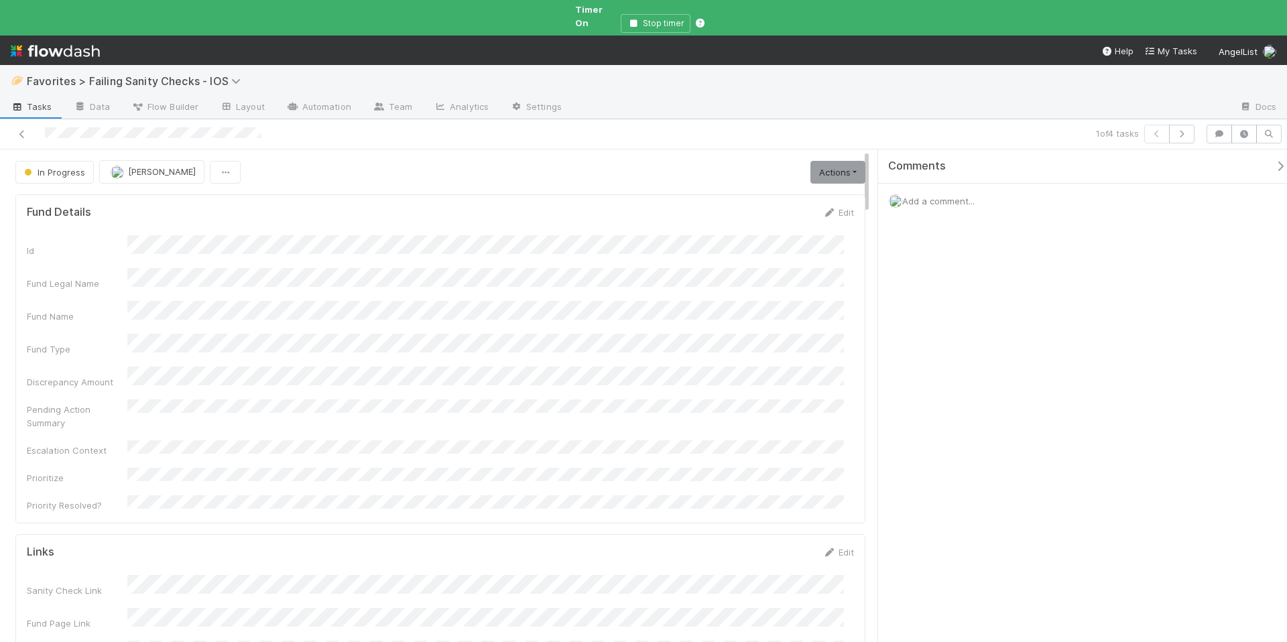
click at [972, 196] on span "Add a comment..." at bounding box center [938, 201] width 72 height 11
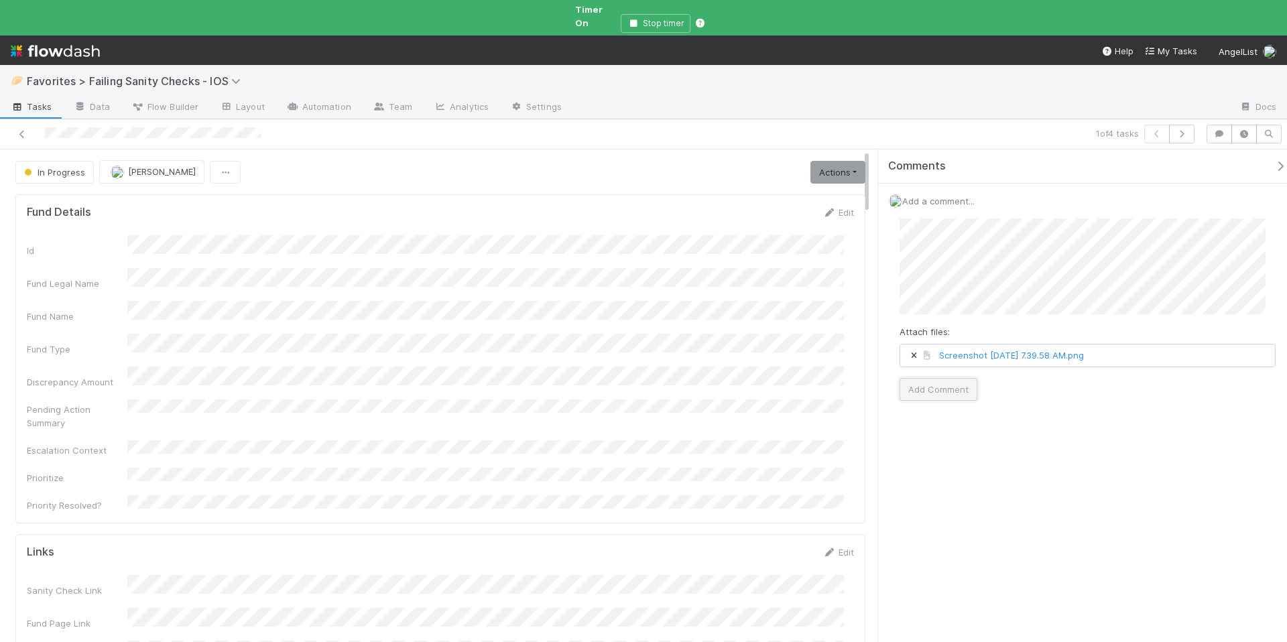
click at [948, 378] on button "Add Comment" at bounding box center [939, 389] width 78 height 23
drag, startPoint x: 1274, startPoint y: 162, endPoint x: 1259, endPoint y: 162, distance: 14.8
click at [1273, 162] on div "Comments" at bounding box center [1087, 167] width 419 height 34
click at [1270, 160] on button "button" at bounding box center [1283, 166] width 27 height 12
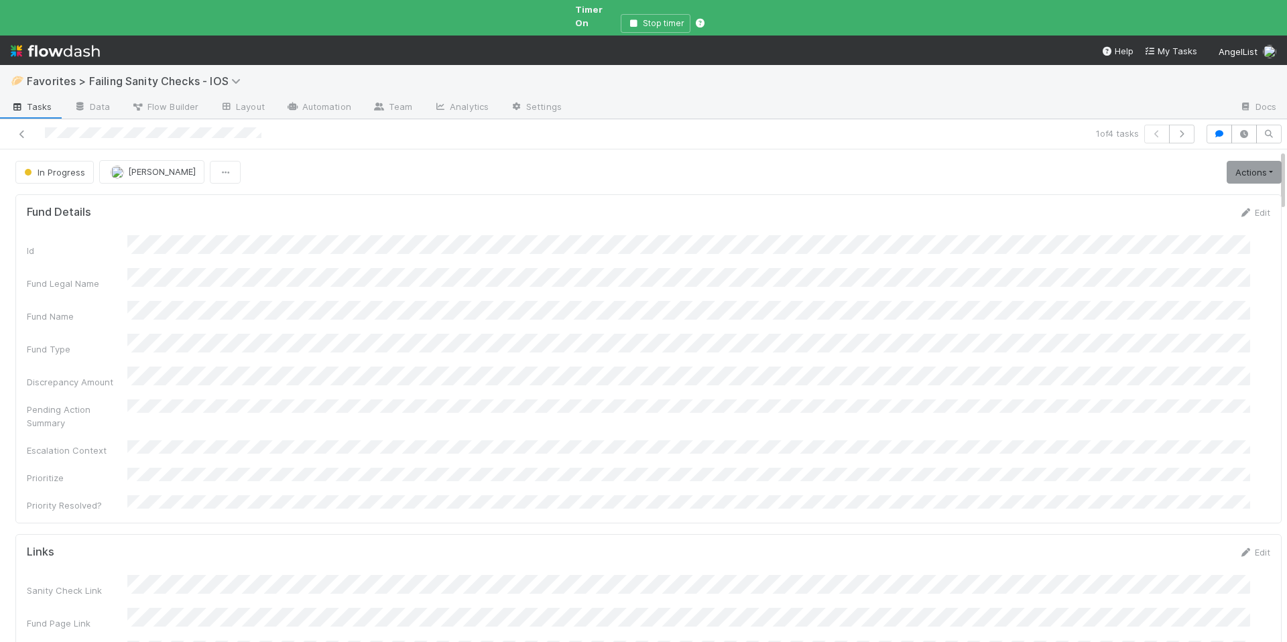
scroll to position [262, 1214]
click at [1227, 161] on link "Actions" at bounding box center [1254, 172] width 55 height 23
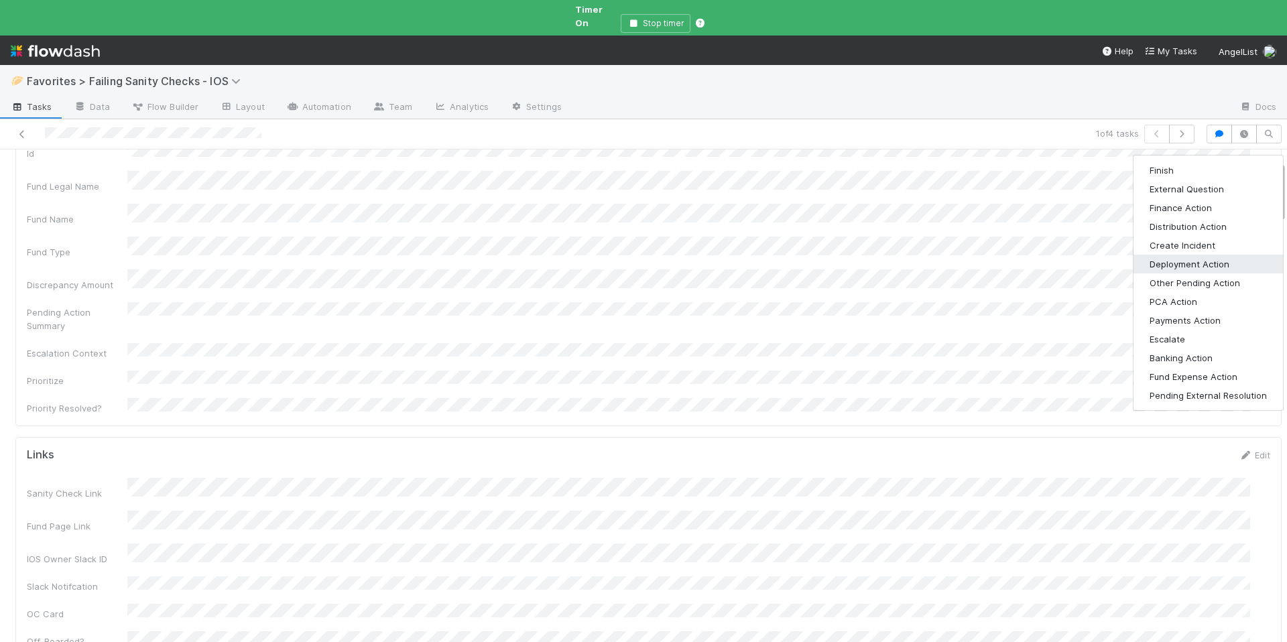
click at [1175, 255] on button "Deployment Action" at bounding box center [1209, 264] width 150 height 19
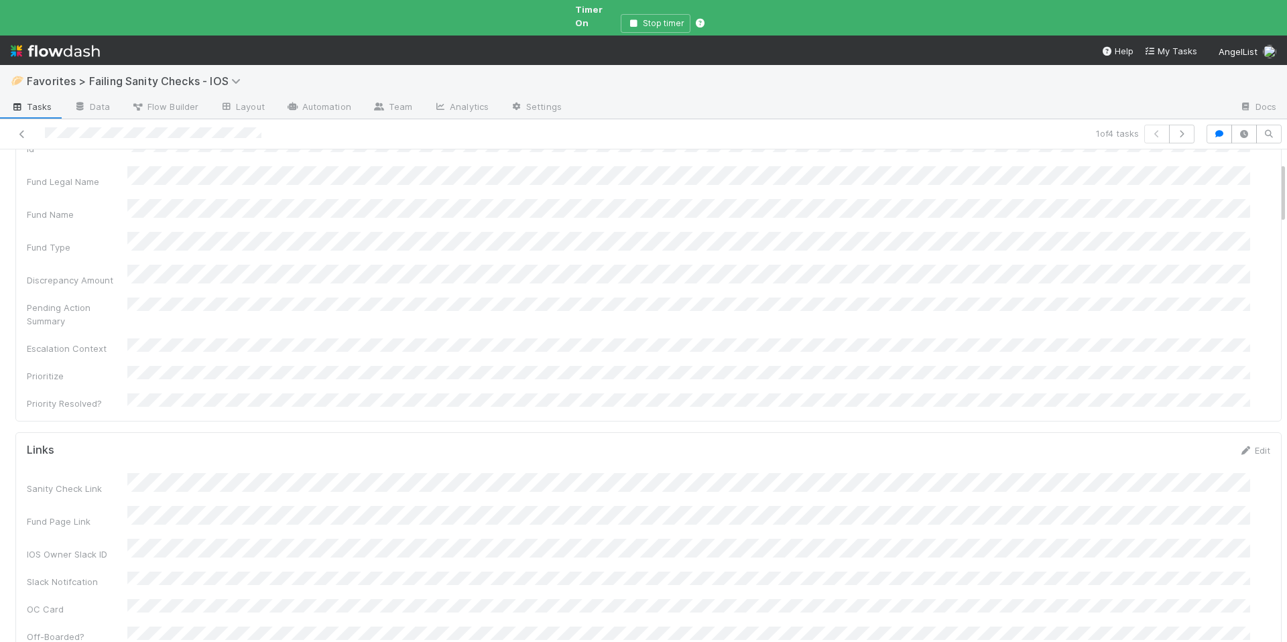
scroll to position [97, 0]
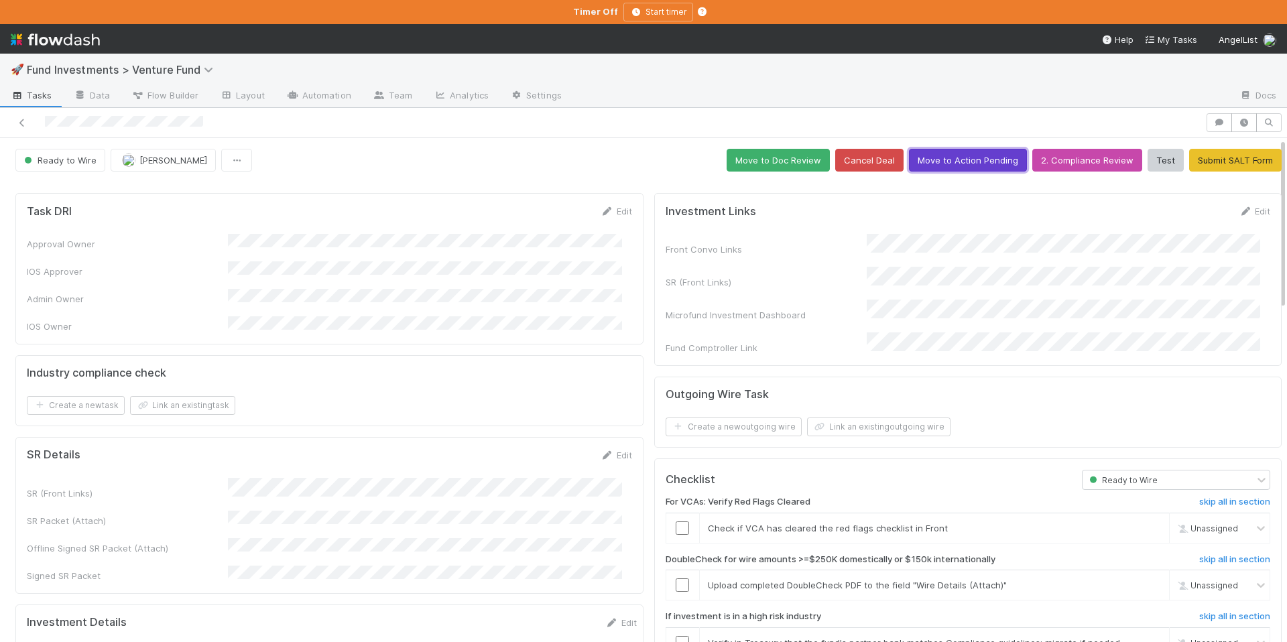
click at [953, 168] on button "Move to Action Pending" at bounding box center [968, 160] width 118 height 23
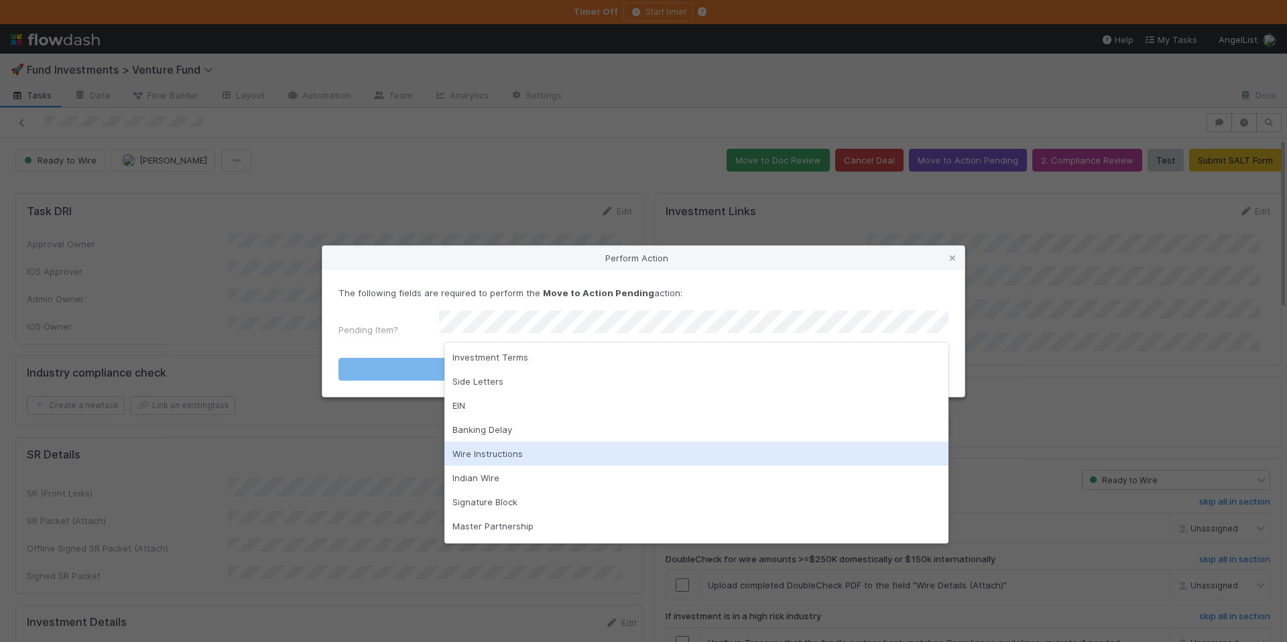
drag, startPoint x: 515, startPoint y: 459, endPoint x: 546, endPoint y: 440, distance: 36.3
click at [515, 459] on div "Wire Instructions" at bounding box center [697, 454] width 504 height 24
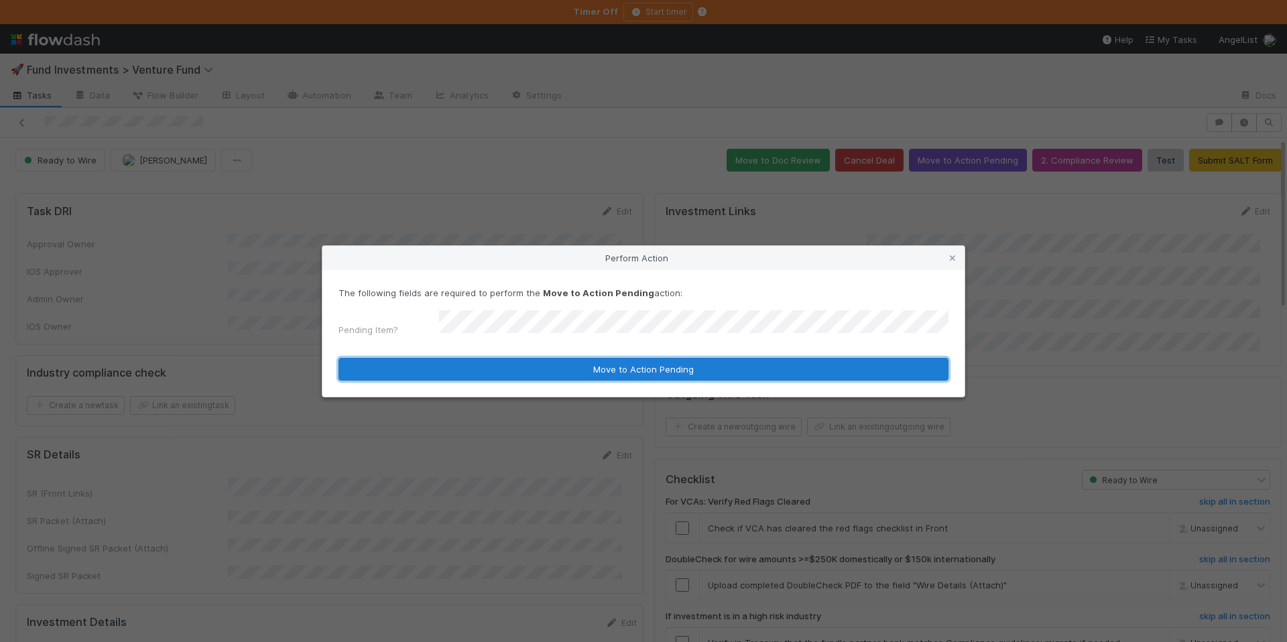
click at [613, 362] on button "Move to Action Pending" at bounding box center [644, 369] width 610 height 23
